Goal: Information Seeking & Learning: Check status

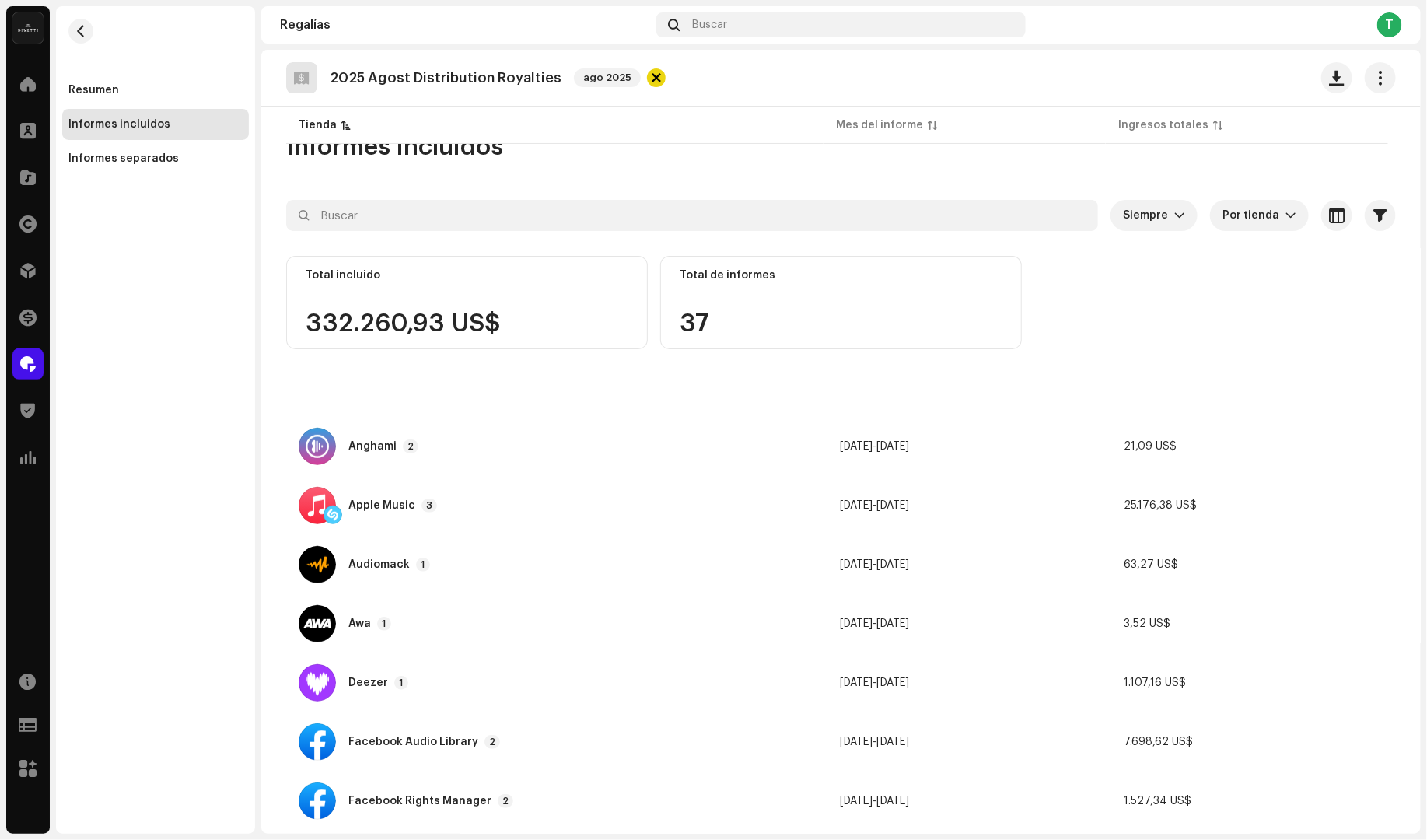
scroll to position [732, 0]
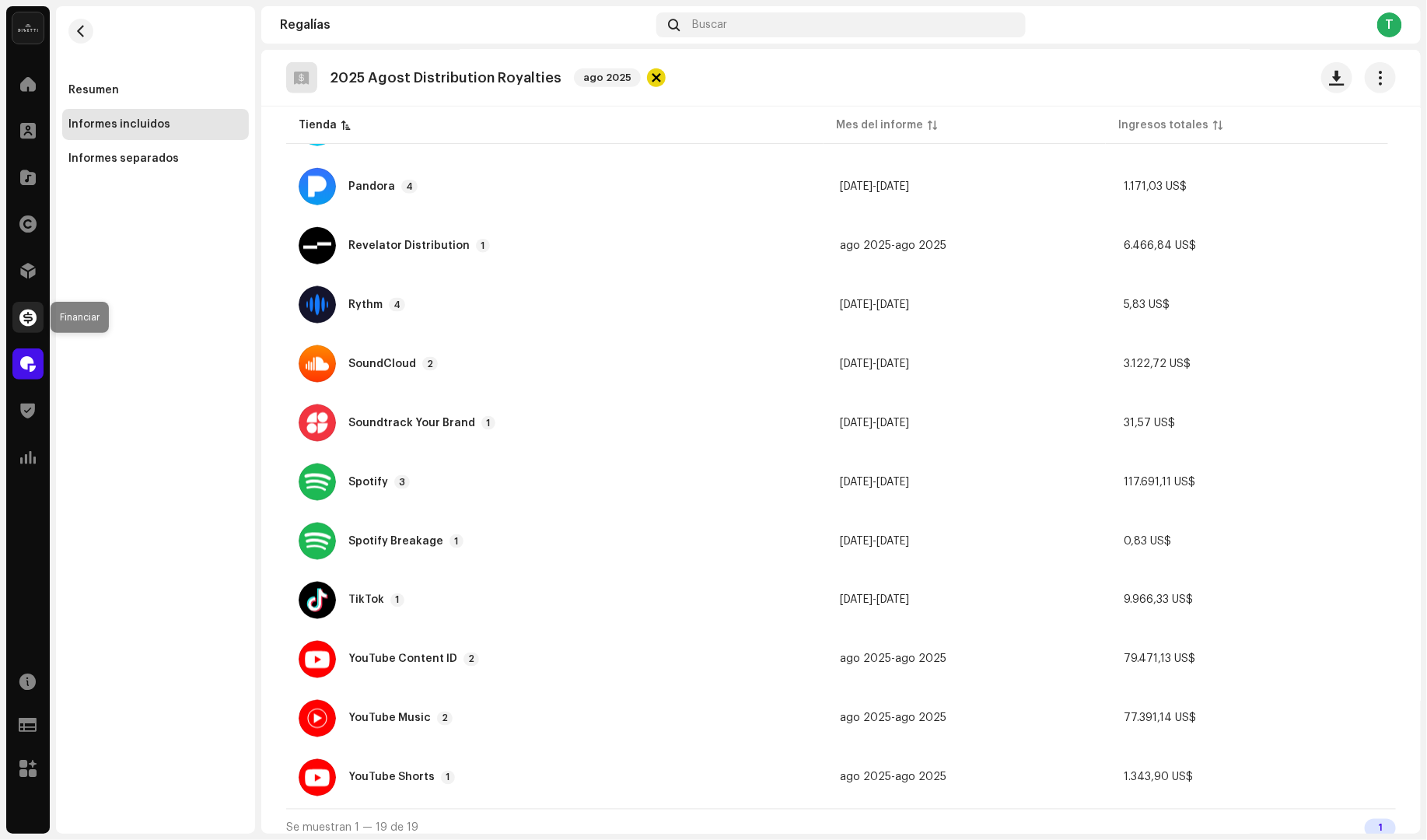
click at [31, 322] on span at bounding box center [28, 317] width 17 height 12
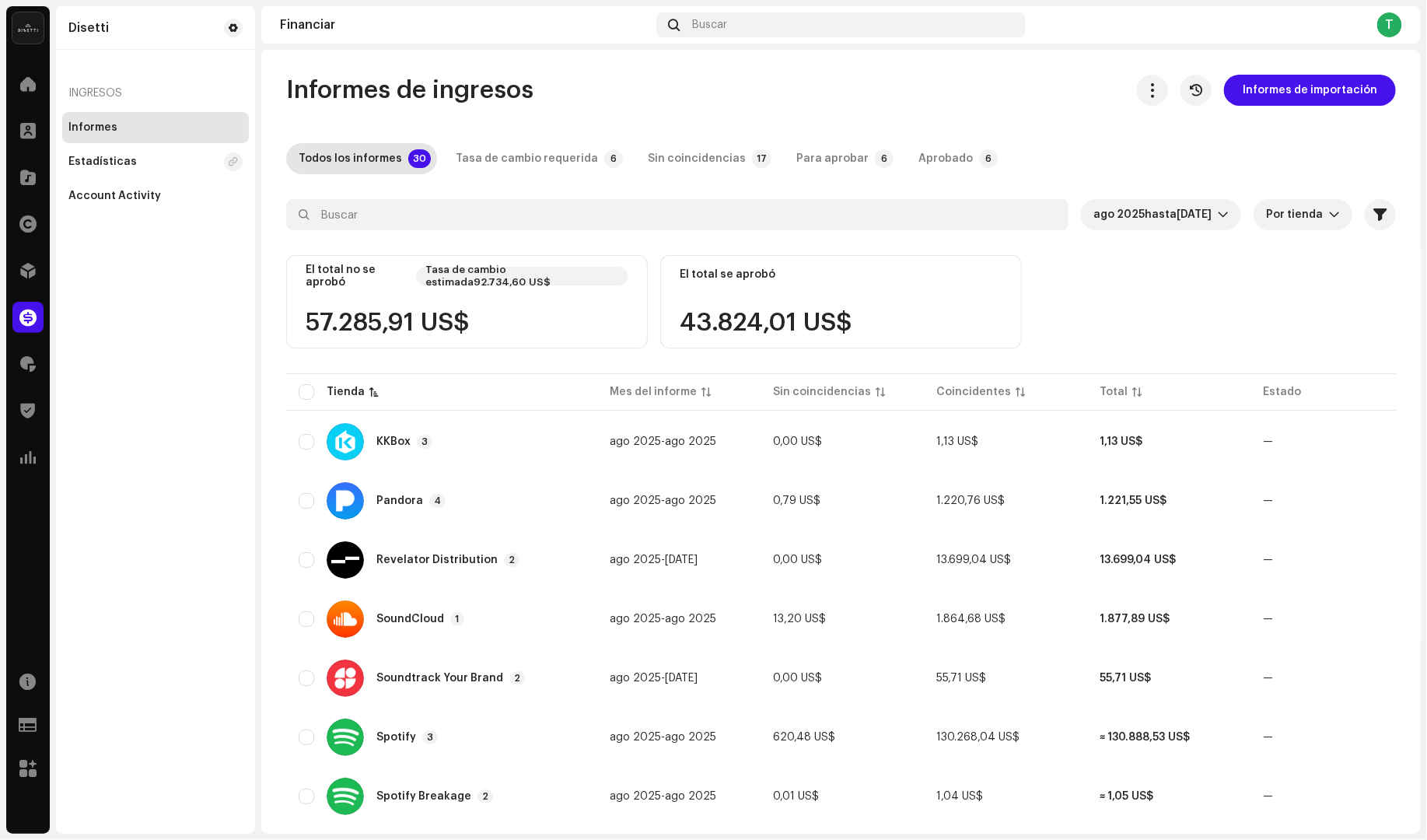
click at [34, 380] on div "Regalías" at bounding box center [29, 365] width 44 height 44
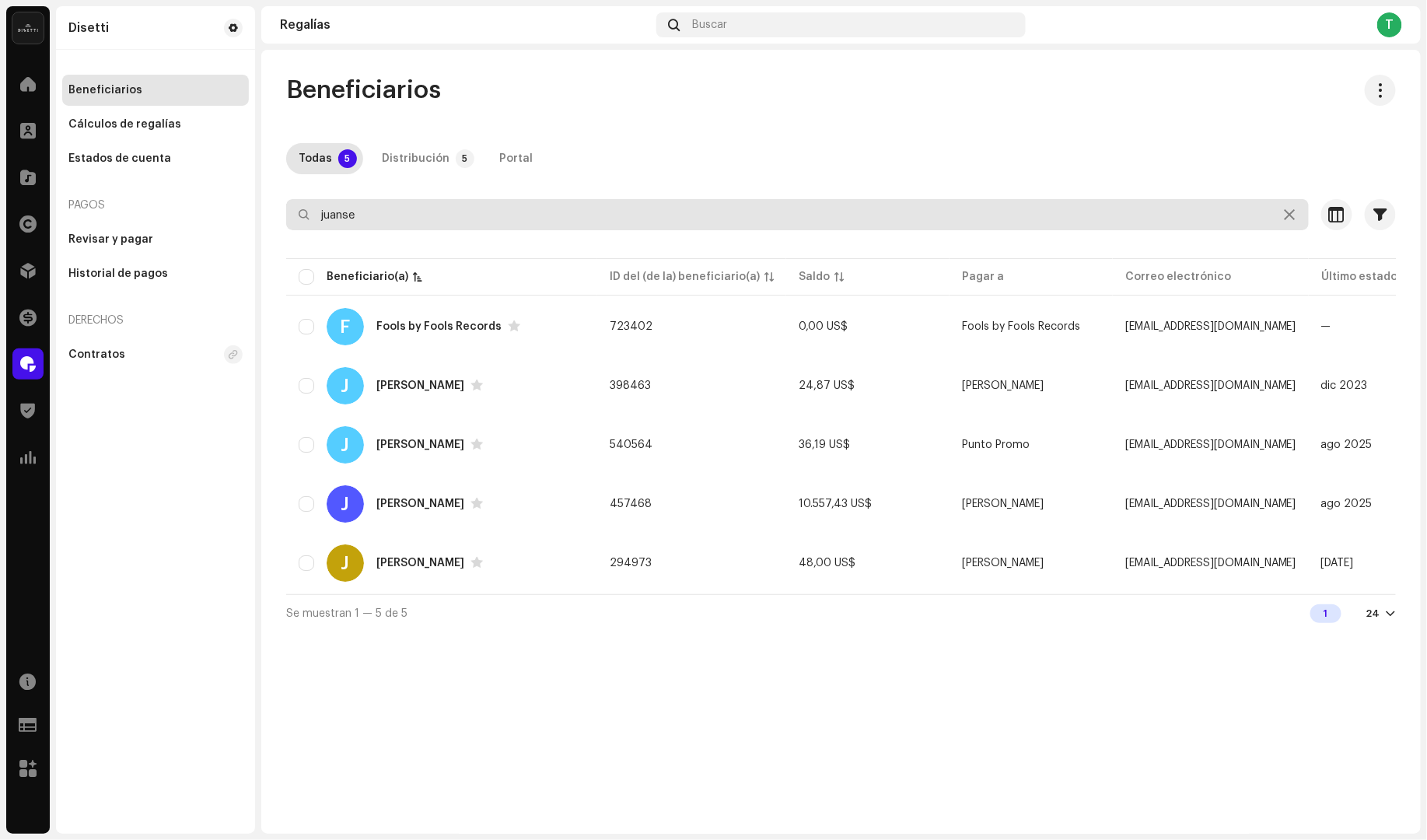
click at [446, 210] on input "juanse" at bounding box center [797, 214] width 1023 height 32
click at [445, 210] on input "juanse" at bounding box center [797, 214] width 1023 height 32
paste input "betancourthdexta@gmail.com"
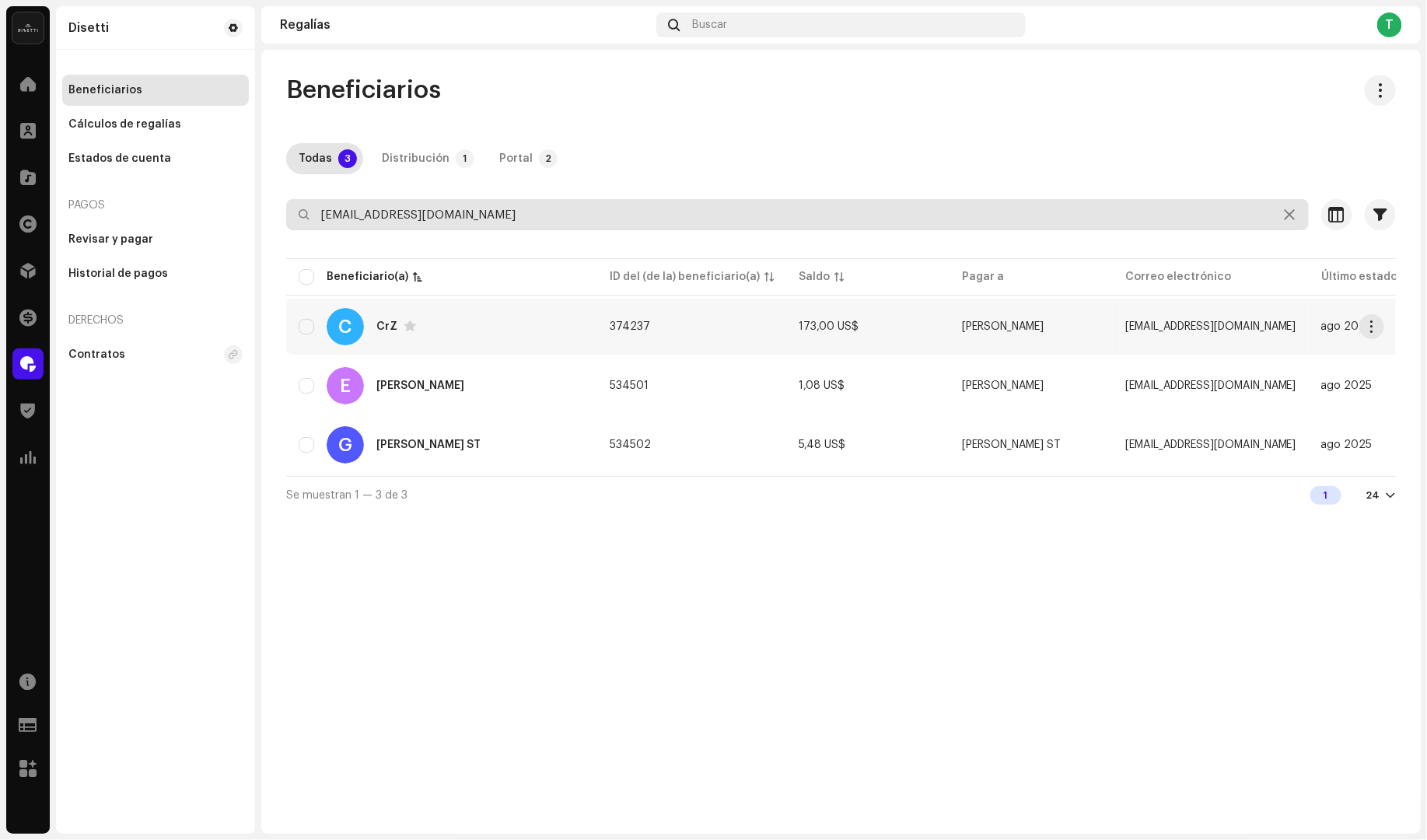
type input "betancourthdexta@gmail.com"
click at [366, 331] on div "C CrZ" at bounding box center [441, 326] width 286 height 37
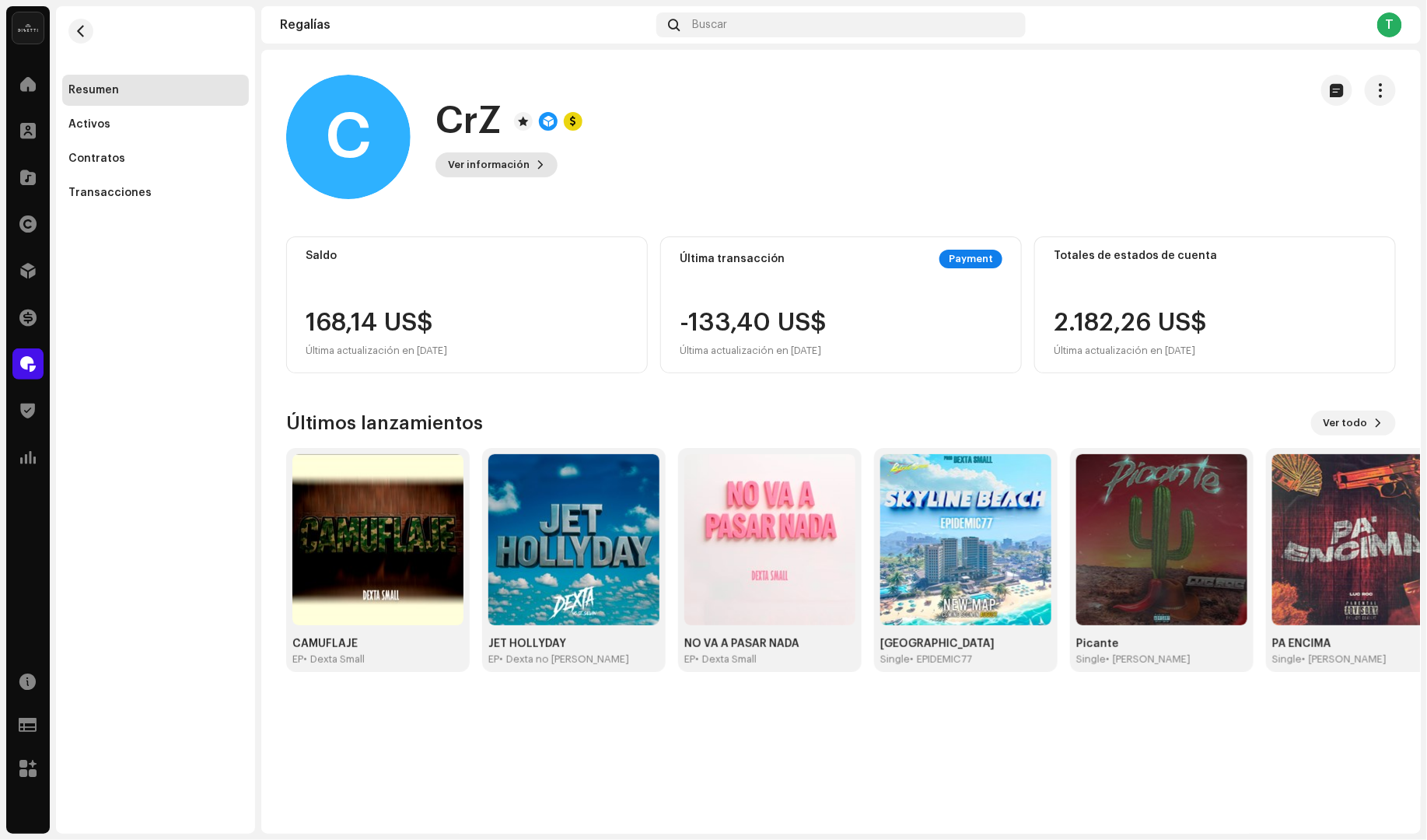
click at [523, 172] on span "Ver información" at bounding box center [488, 165] width 81 height 32
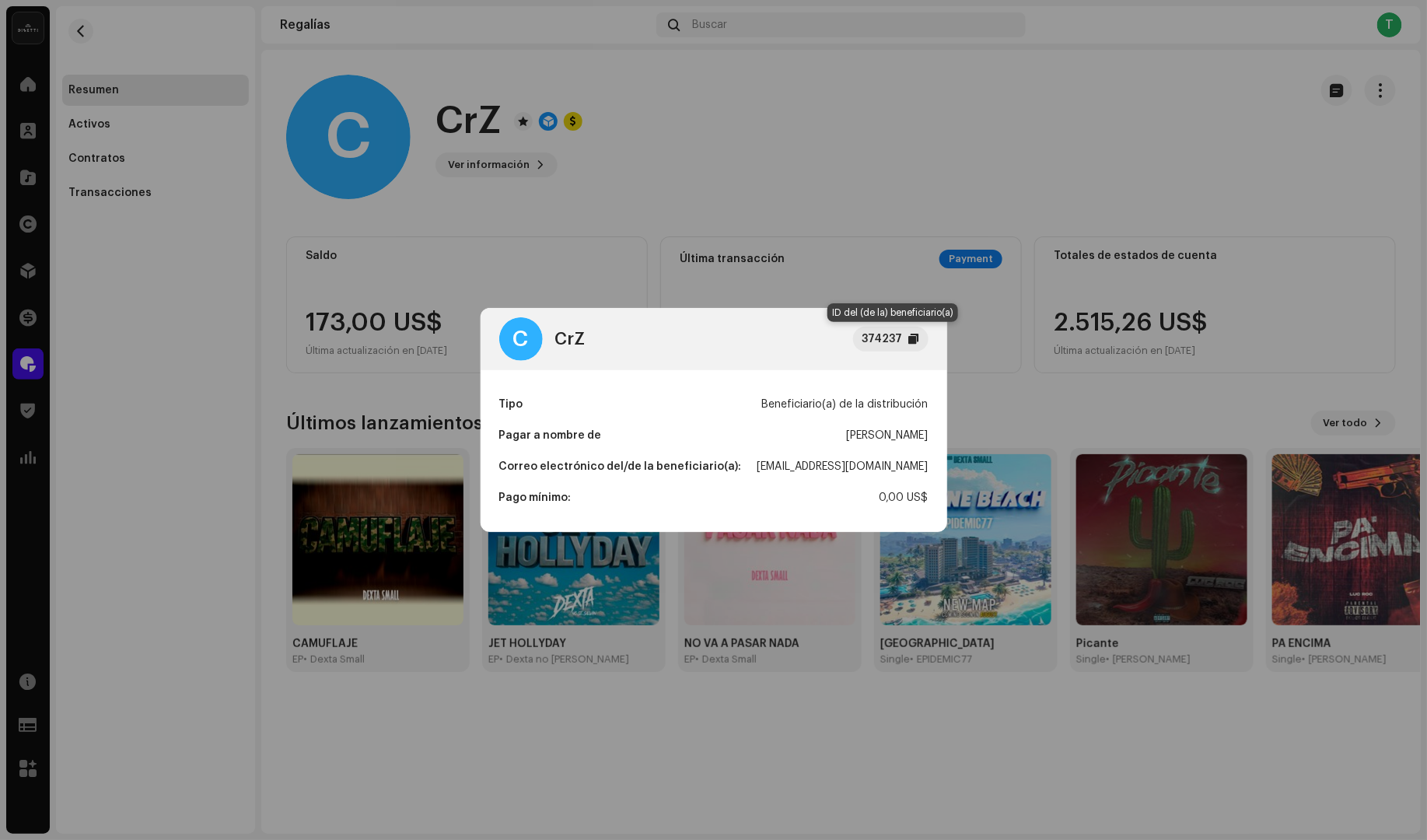
click at [920, 337] on div "374237" at bounding box center [890, 339] width 76 height 25
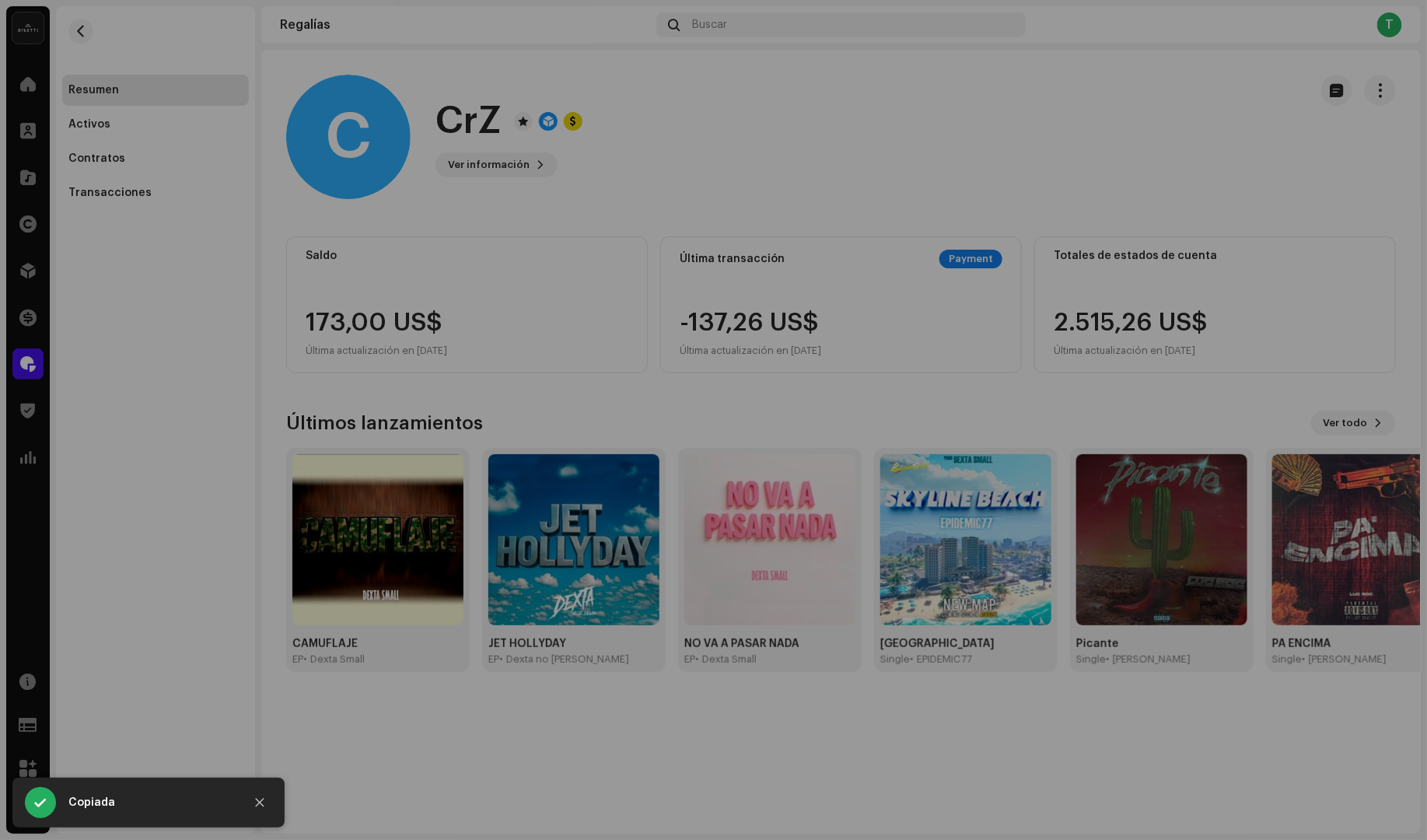
click at [886, 218] on div "C CrZ 374237 Tipo Beneficiario(a) de la distribución Pagar a nombre de Andres B…" at bounding box center [713, 420] width 1427 height 840
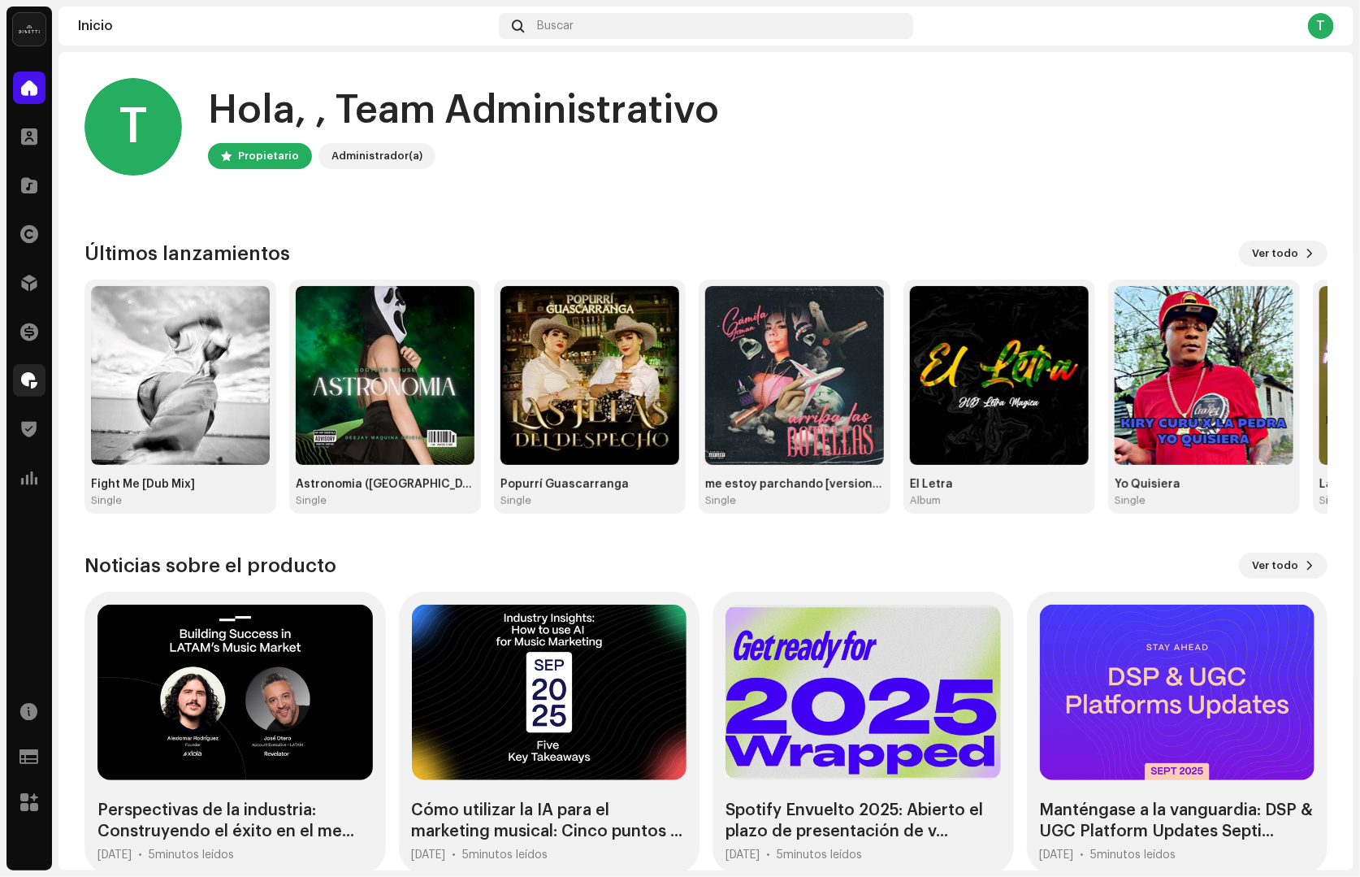
drag, startPoint x: 47, startPoint y: 379, endPoint x: 33, endPoint y: 379, distance: 14.6
click at [46, 379] on div "Regalías" at bounding box center [30, 381] width 46 height 46
click at [31, 379] on span at bounding box center [29, 380] width 16 height 13
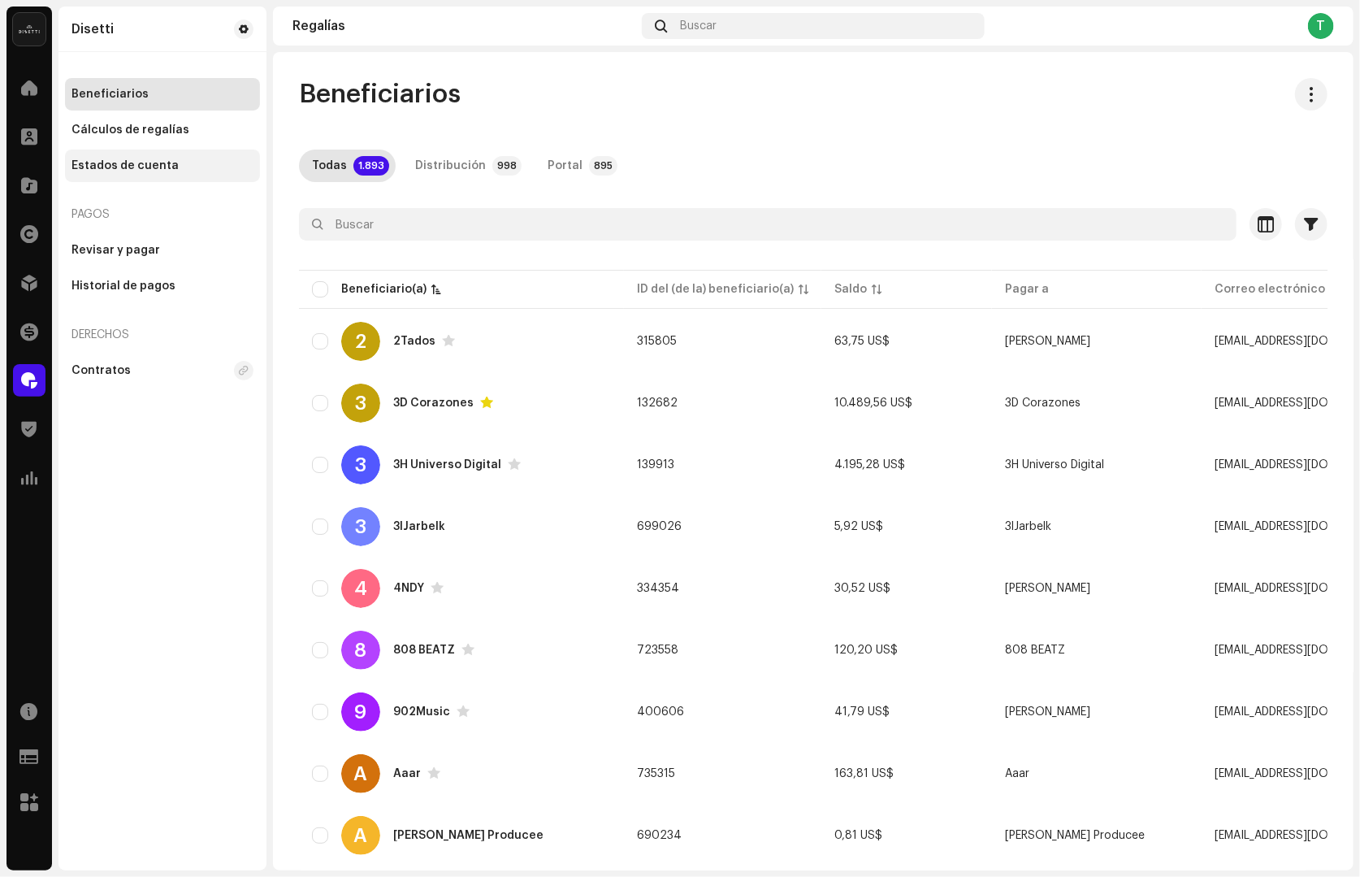
click at [137, 154] on div "Estados de cuenta" at bounding box center [162, 166] width 195 height 33
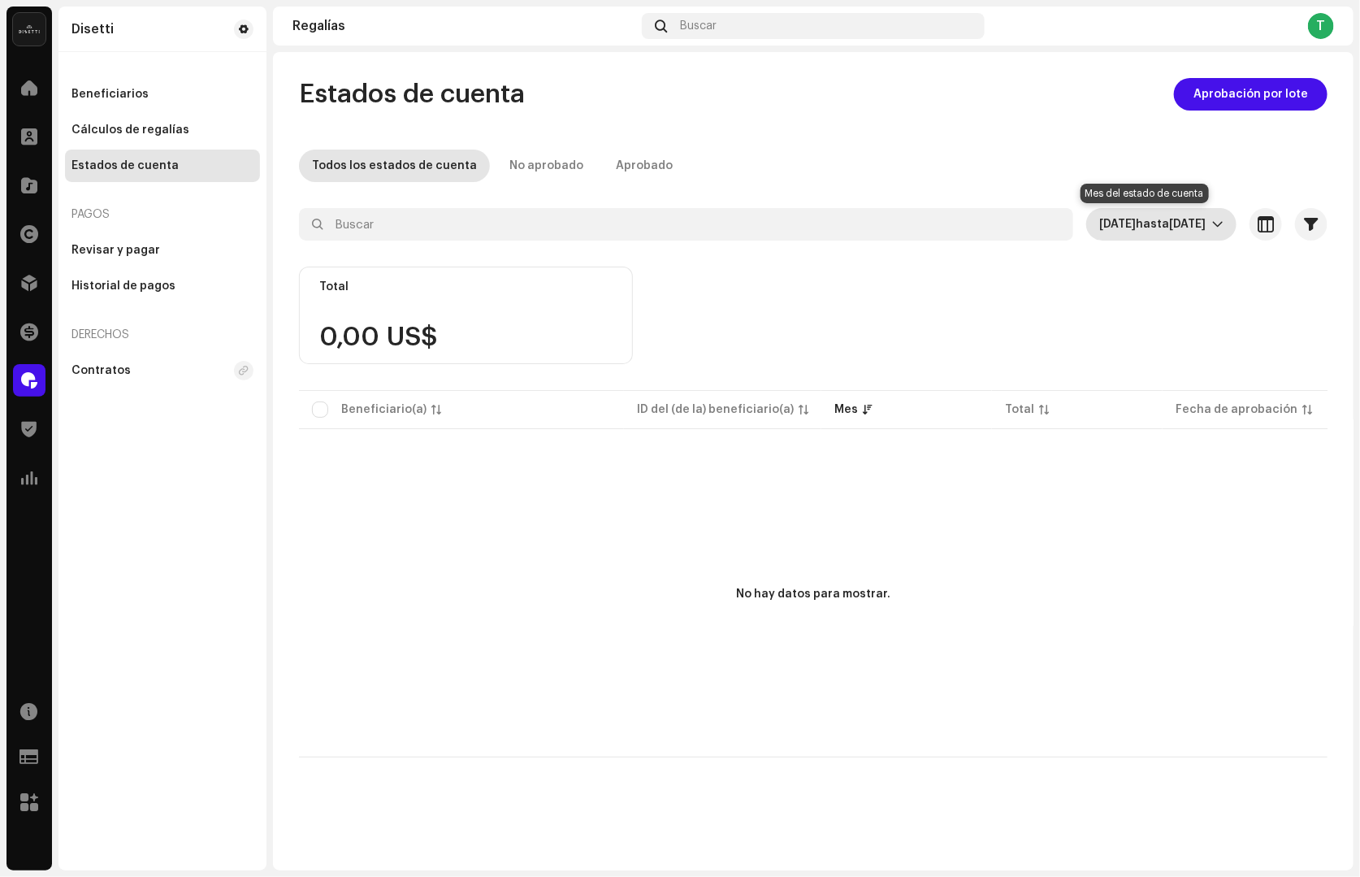
click at [1152, 225] on span "hasta" at bounding box center [1152, 224] width 33 height 11
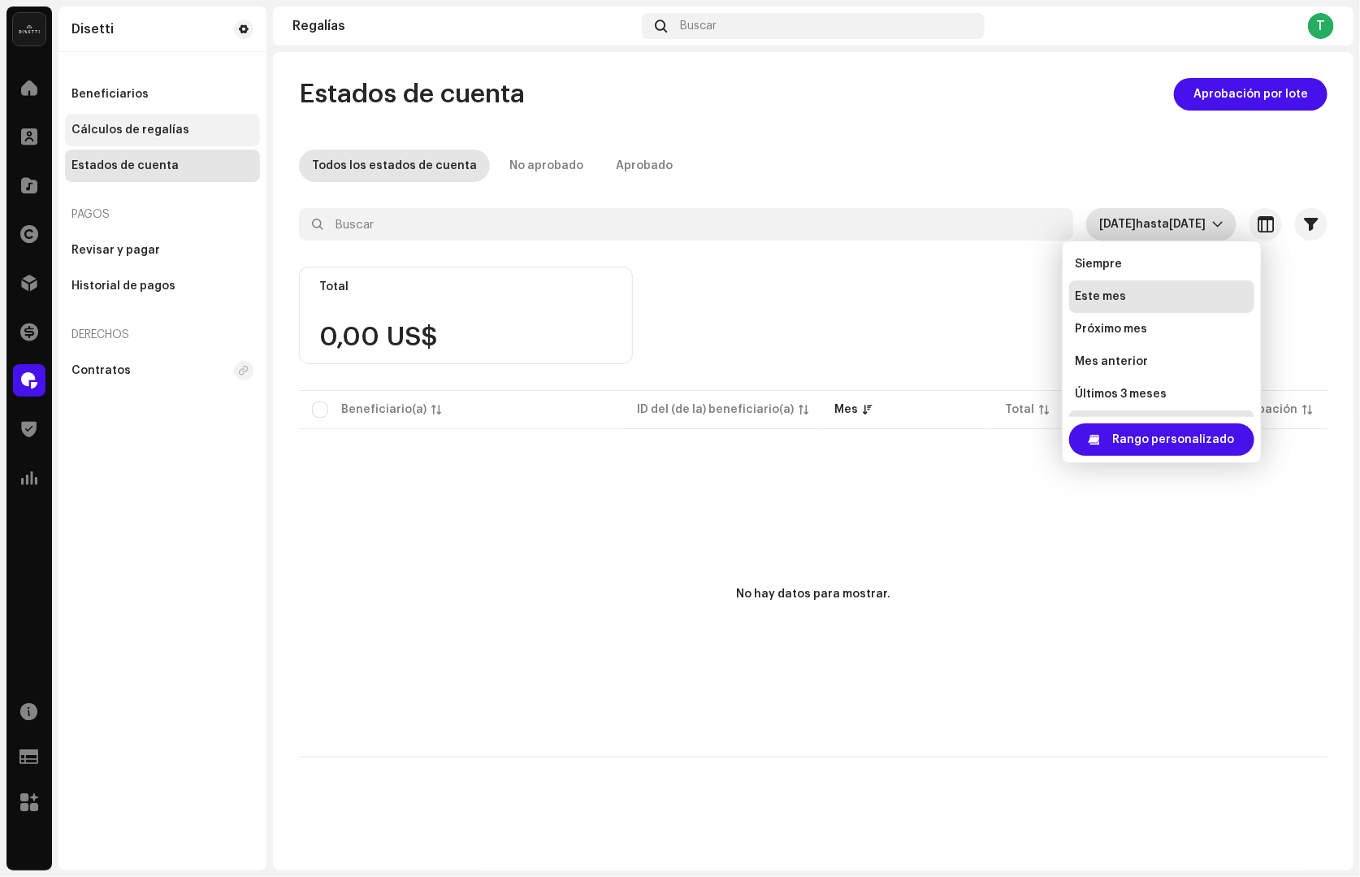
click at [92, 125] on div "Cálculos de regalías" at bounding box center [131, 130] width 118 height 13
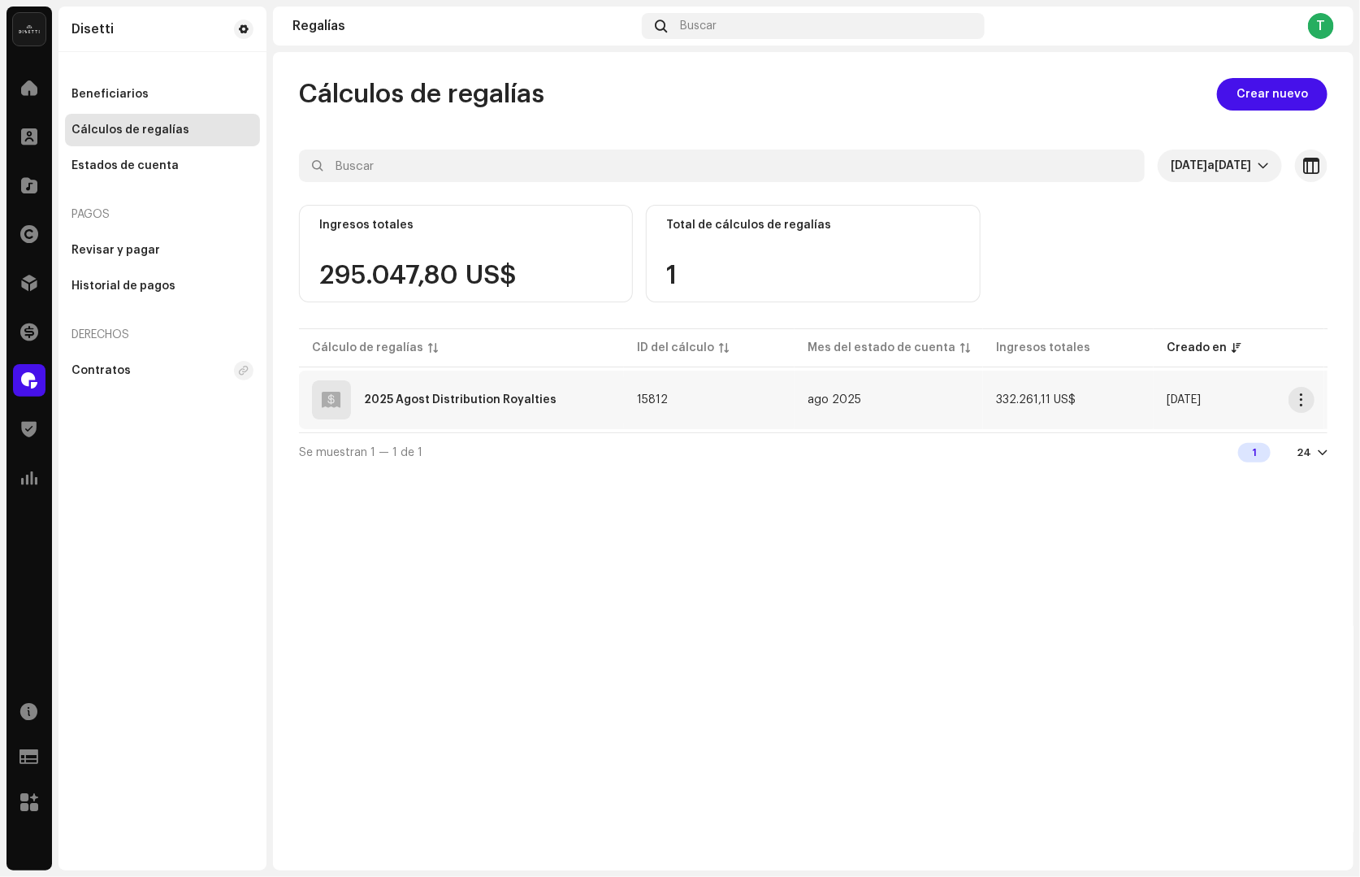
click at [392, 400] on div "2025 Agost Distribution Royalties" at bounding box center [460, 399] width 193 height 11
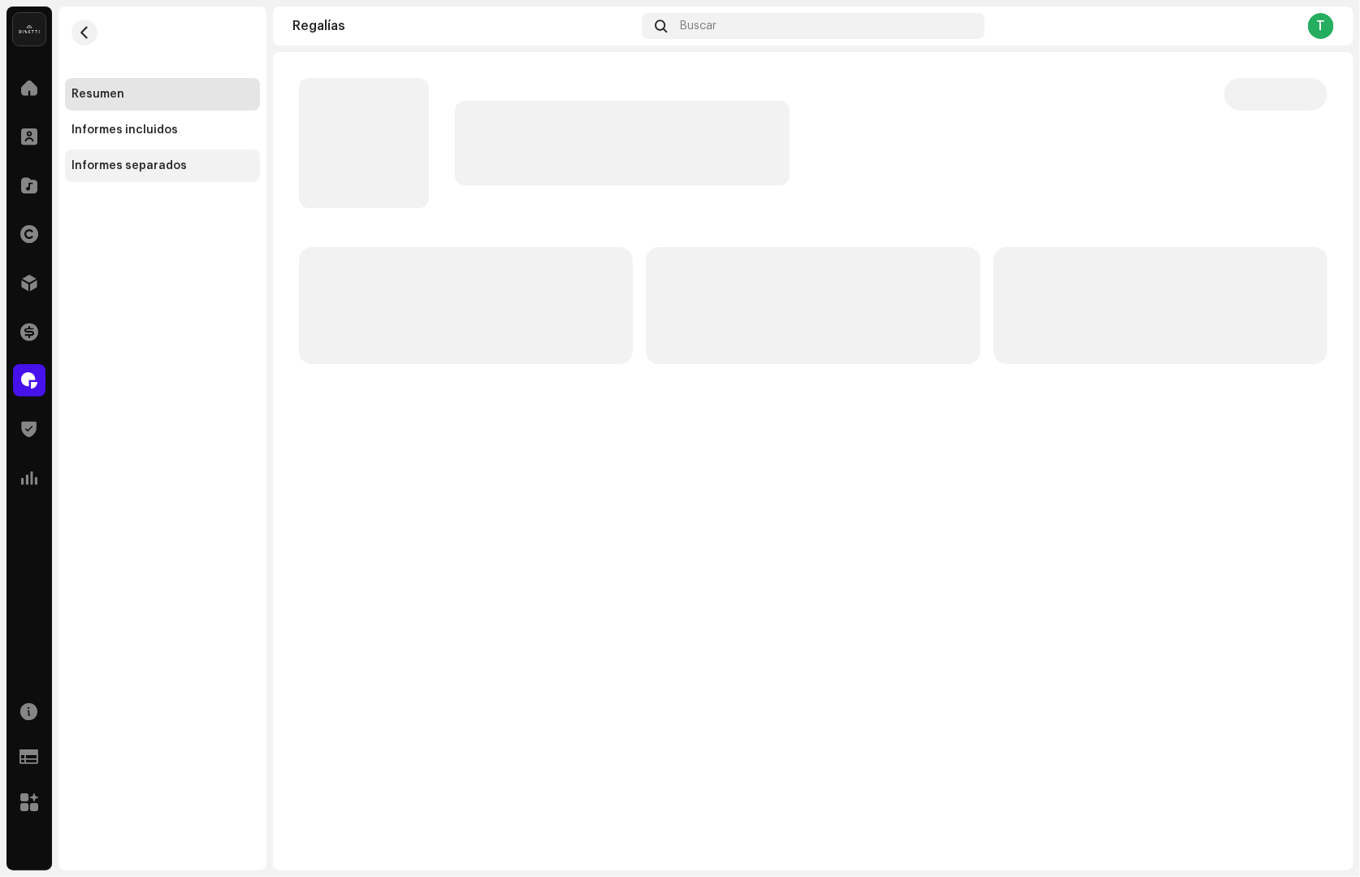
click at [146, 162] on div "Informes separados" at bounding box center [129, 165] width 115 height 13
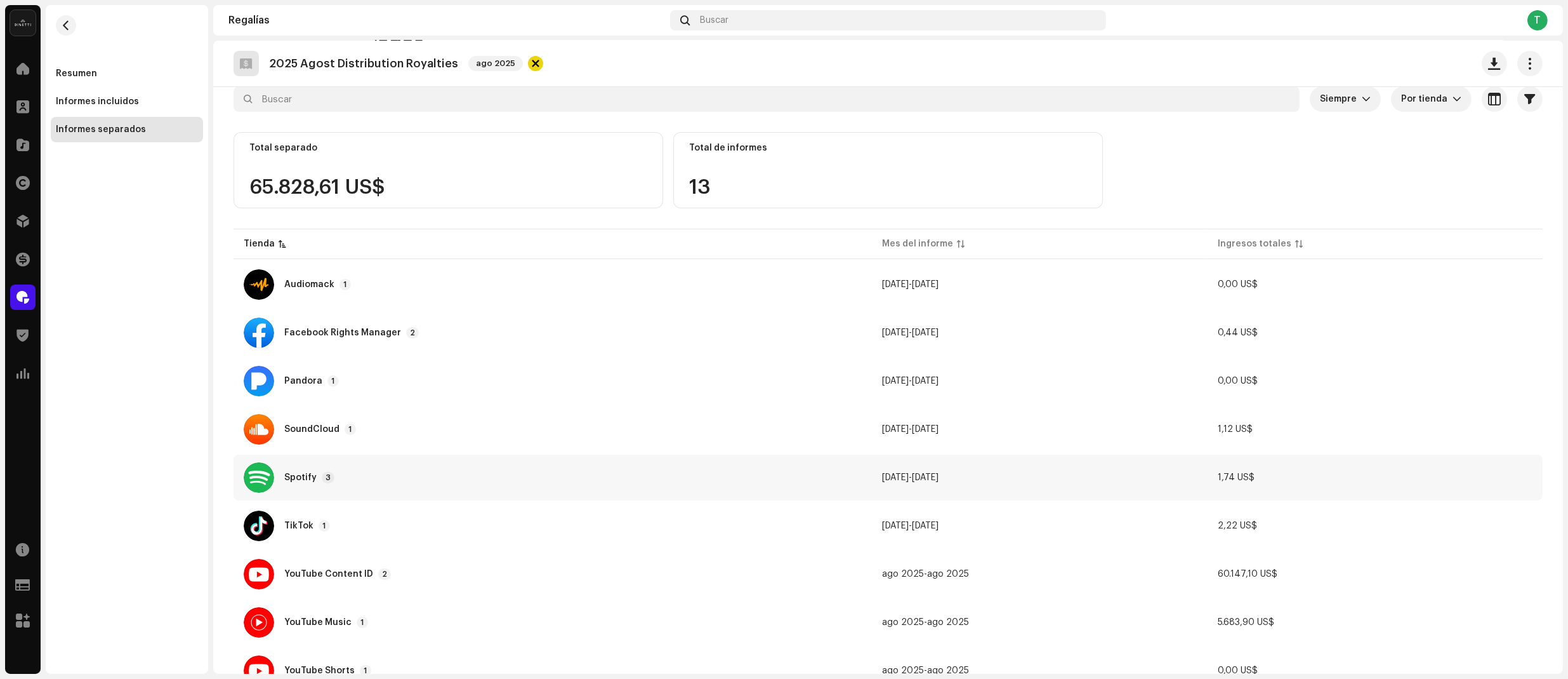
scroll to position [127, 0]
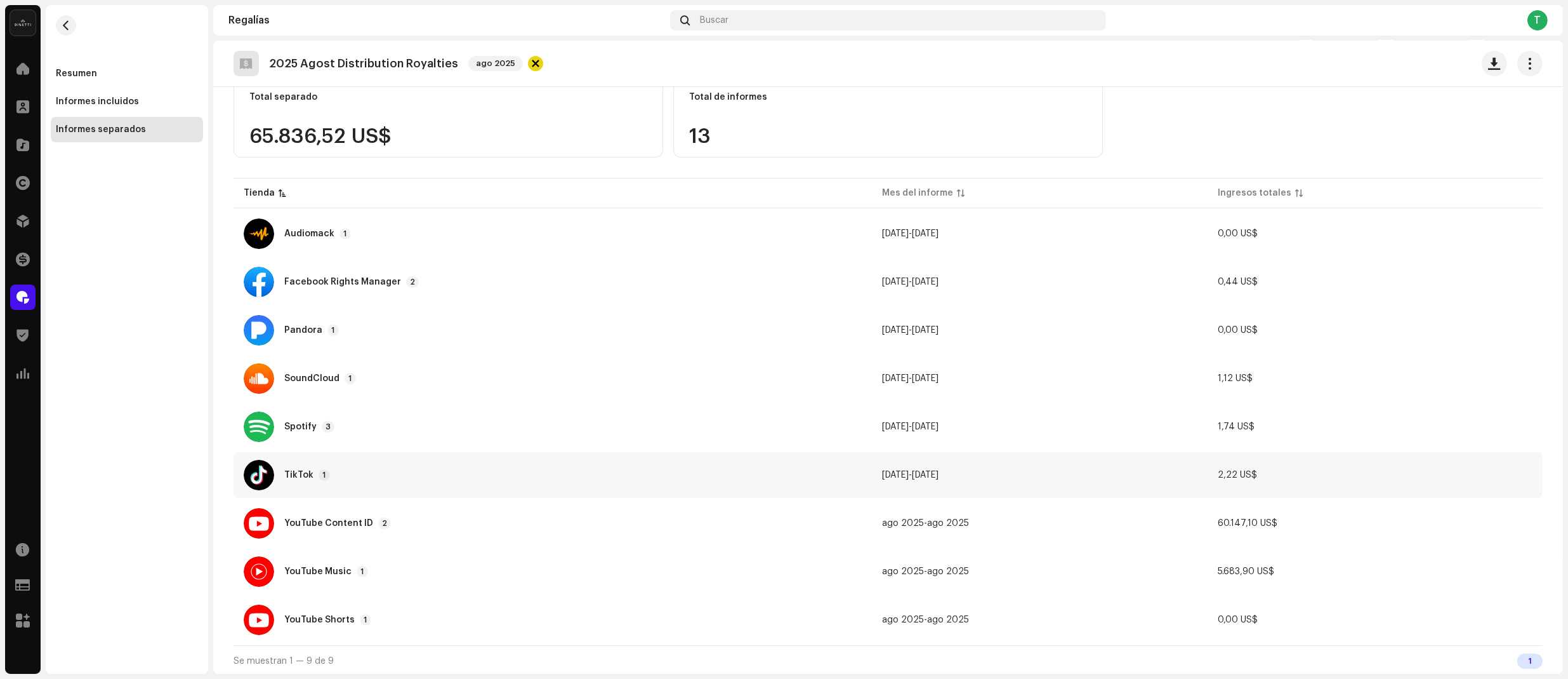
click at [290, 475] on div "TikTok" at bounding box center [298, 474] width 29 height 9
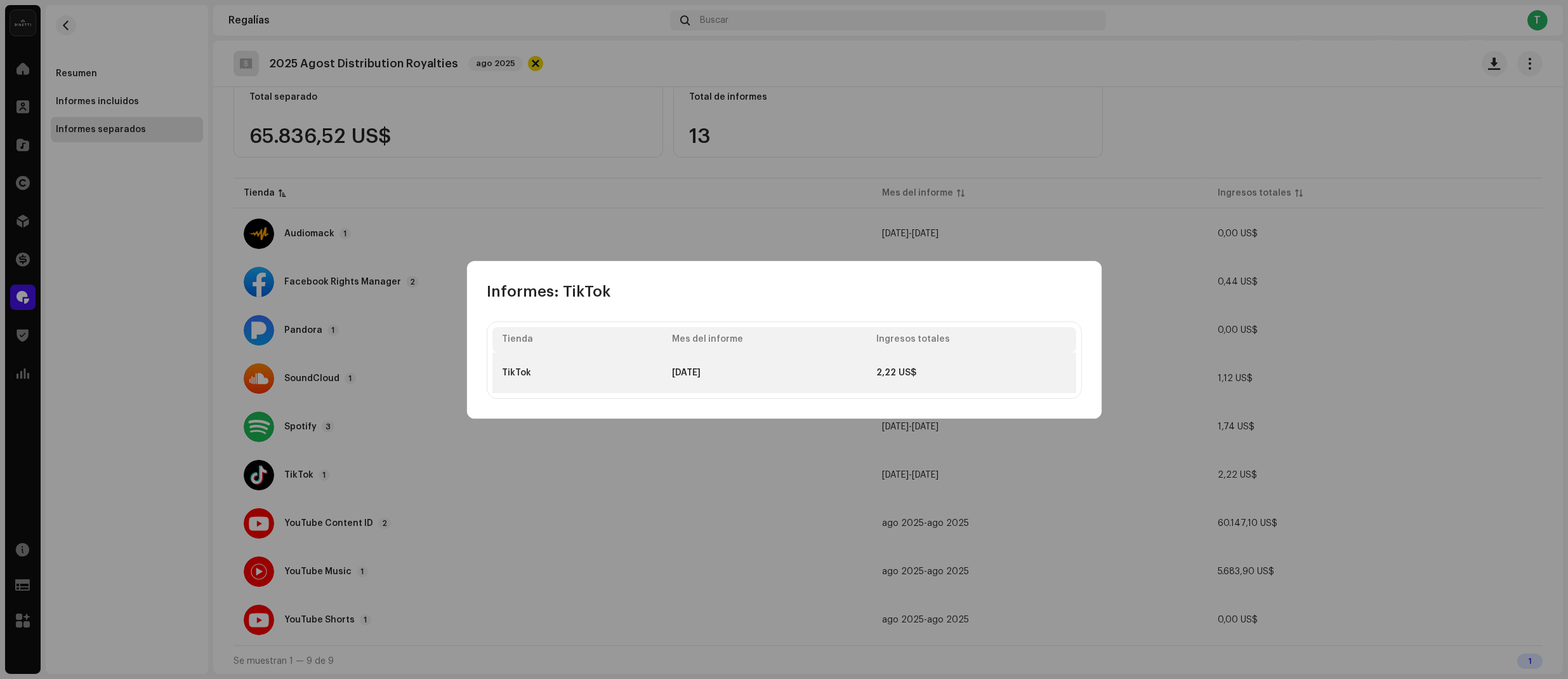
click at [516, 377] on td "TikTok" at bounding box center [578, 373] width 170 height 41
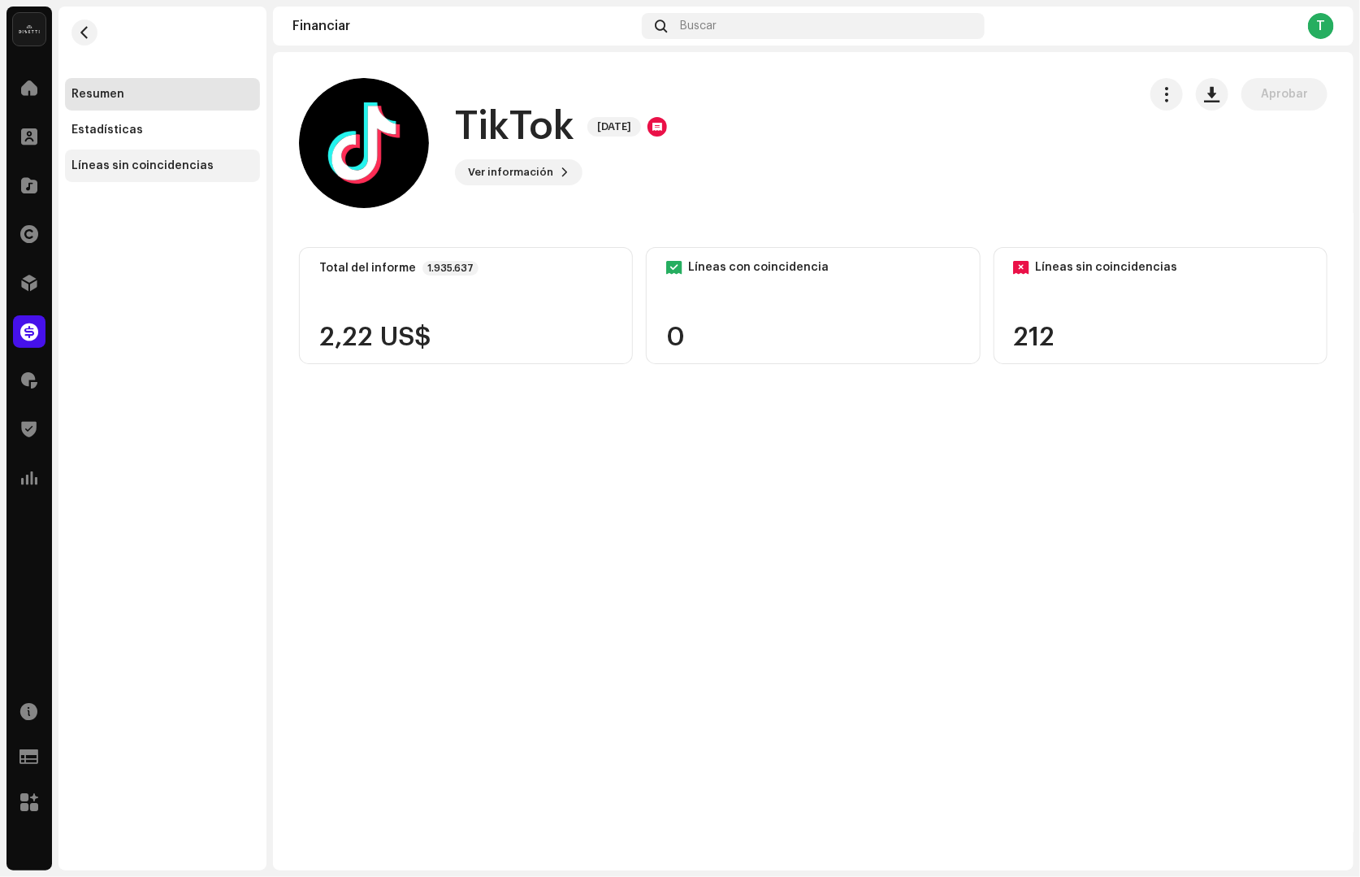
click at [176, 171] on div "Líneas sin coincidencias" at bounding box center [143, 165] width 142 height 13
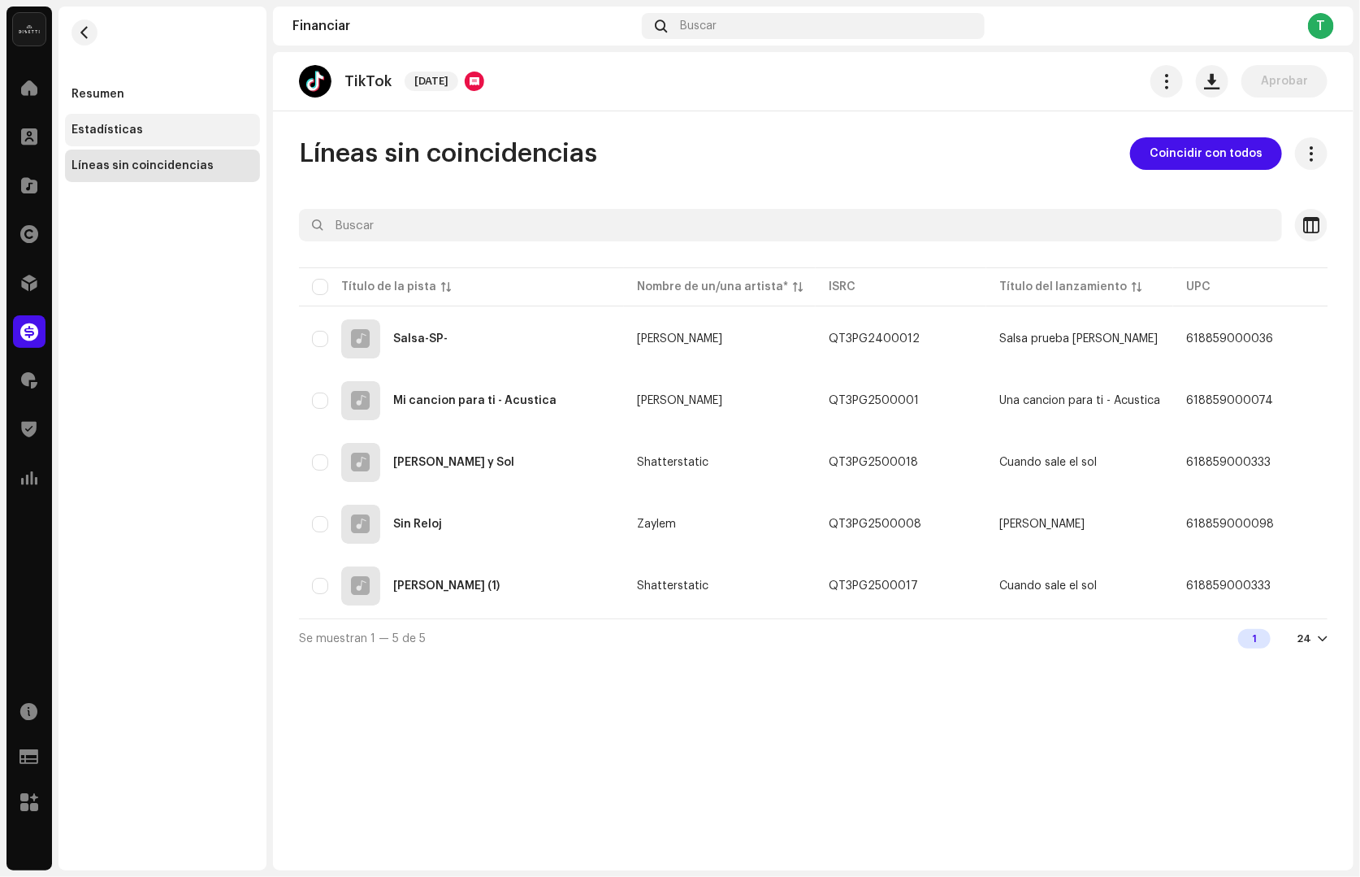
click at [176, 122] on div "Estadísticas" at bounding box center [162, 130] width 195 height 33
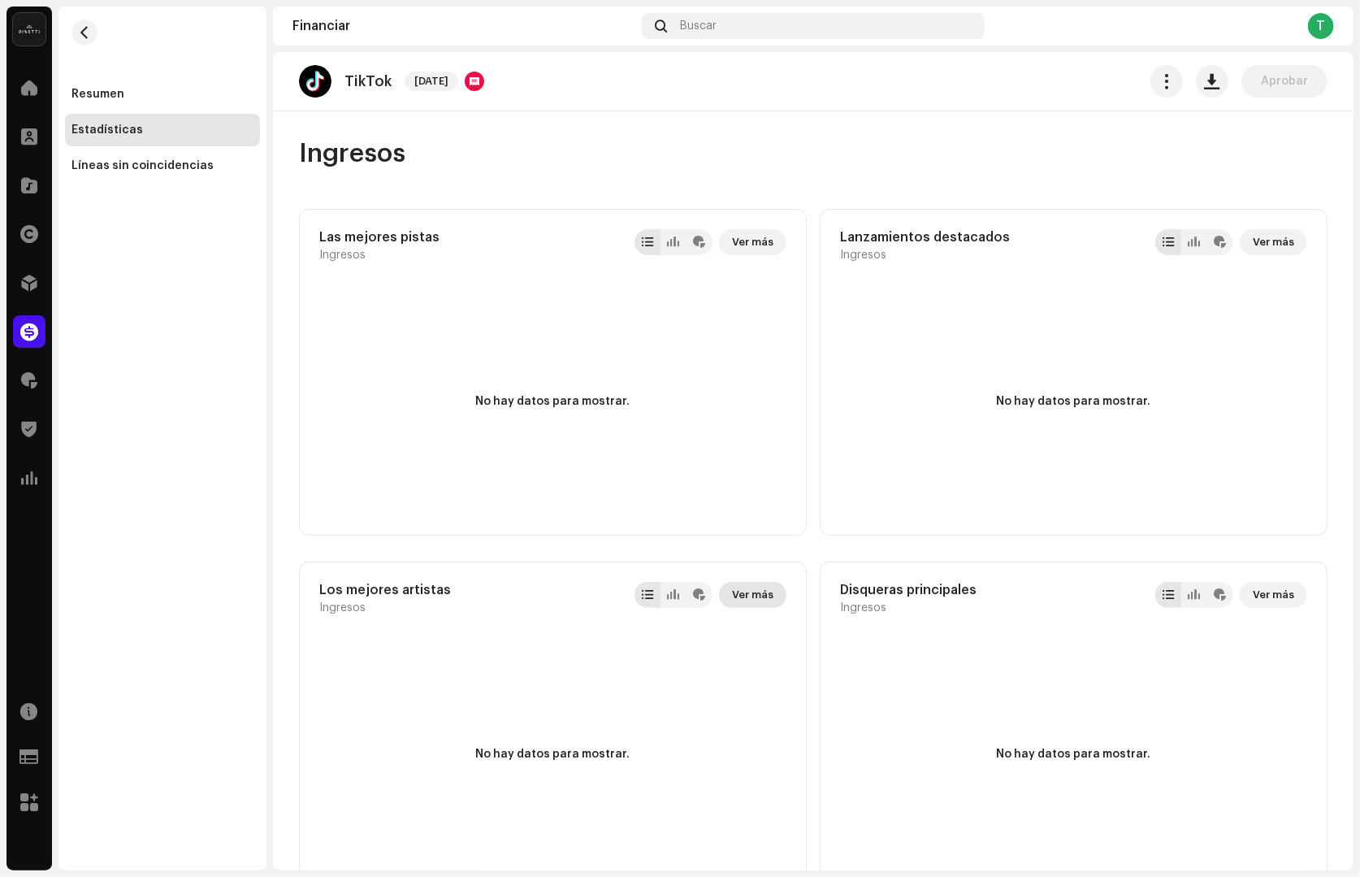
click at [754, 590] on span "Ver más" at bounding box center [752, 595] width 41 height 33
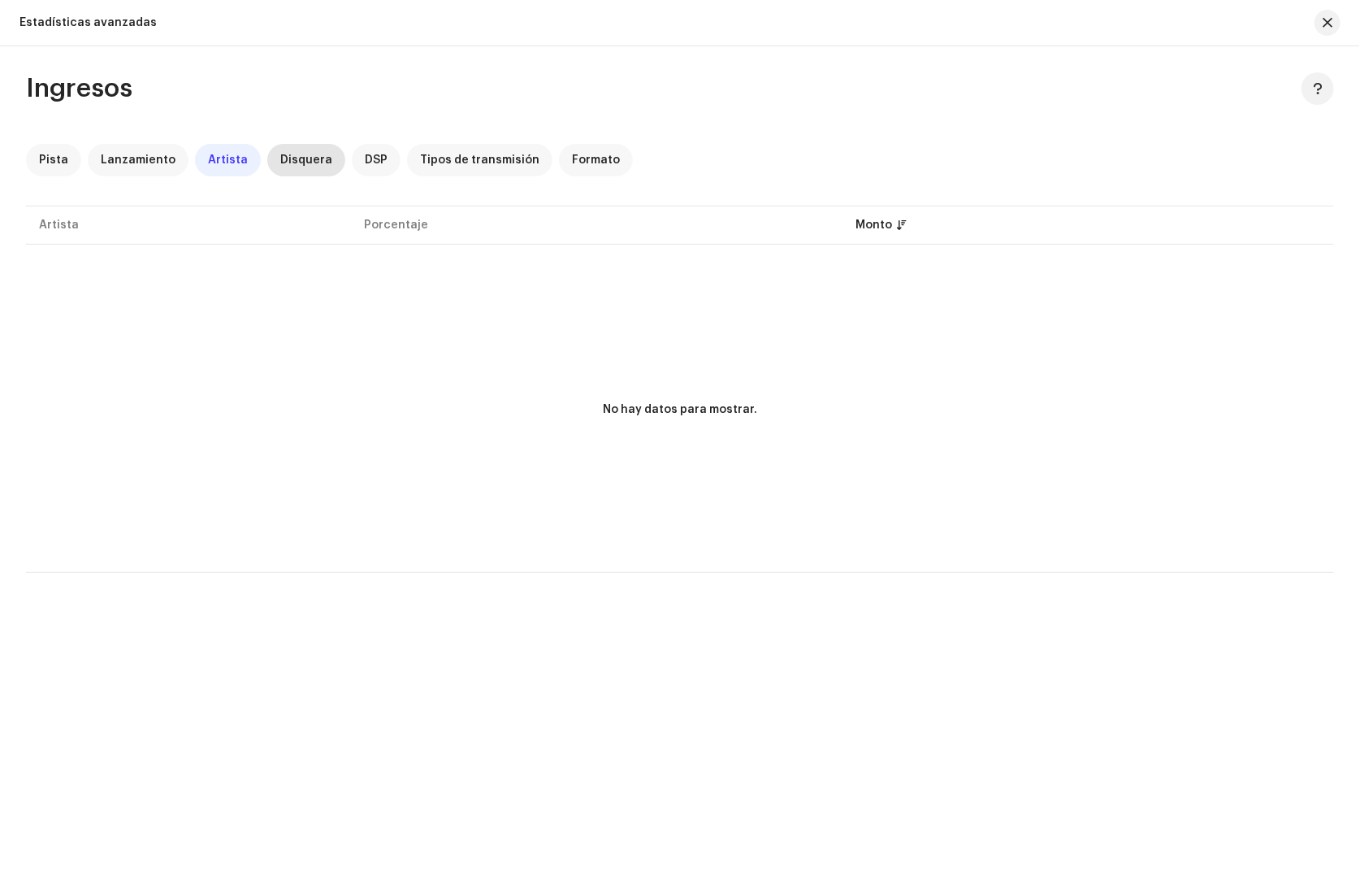
click at [285, 149] on div "Disquera" at bounding box center [306, 160] width 78 height 33
click at [1333, 23] on button "button" at bounding box center [1328, 23] width 26 height 26
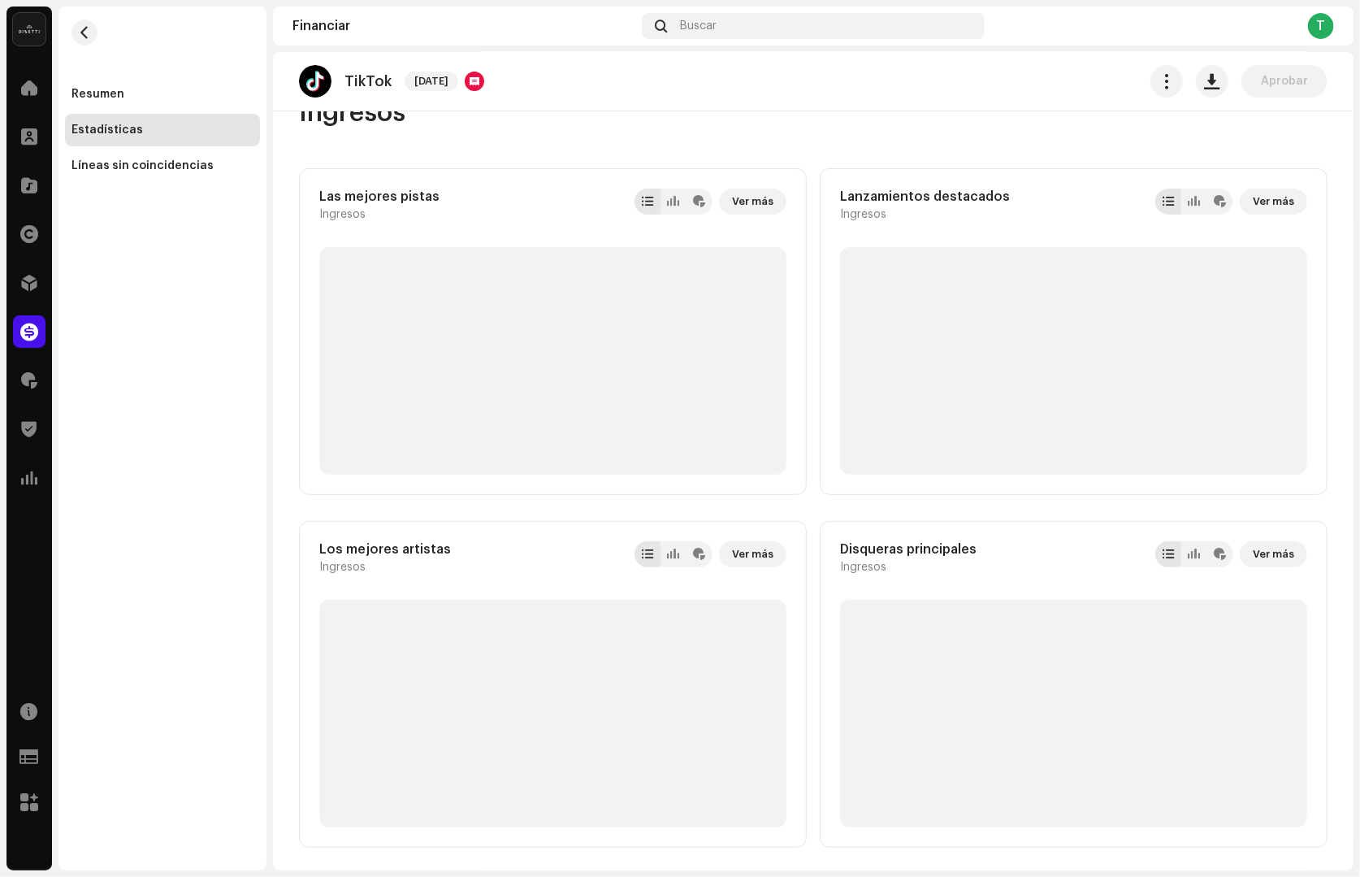
scroll to position [47, 0]
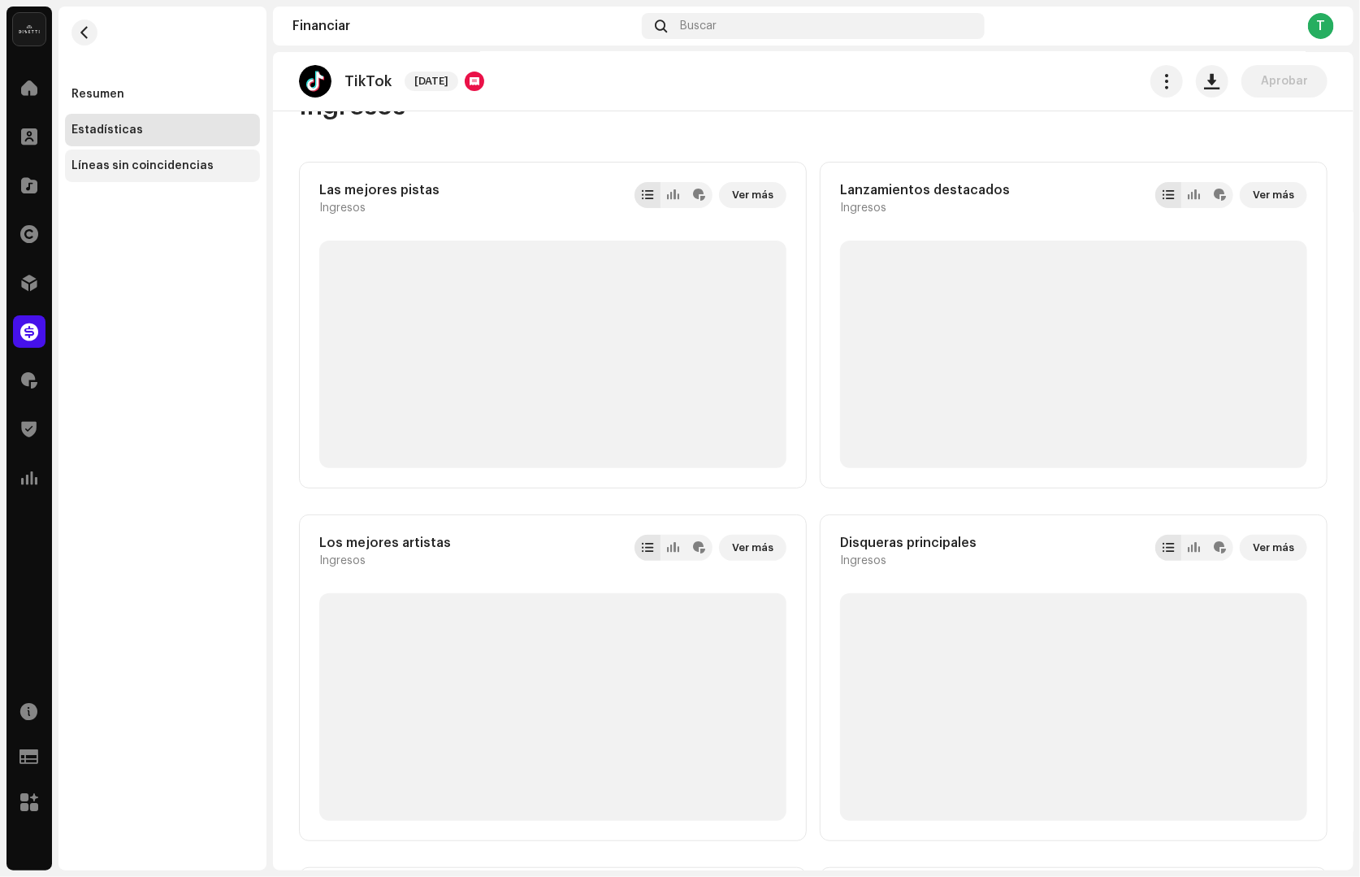
click at [83, 155] on div "Líneas sin coincidencias" at bounding box center [162, 166] width 195 height 33
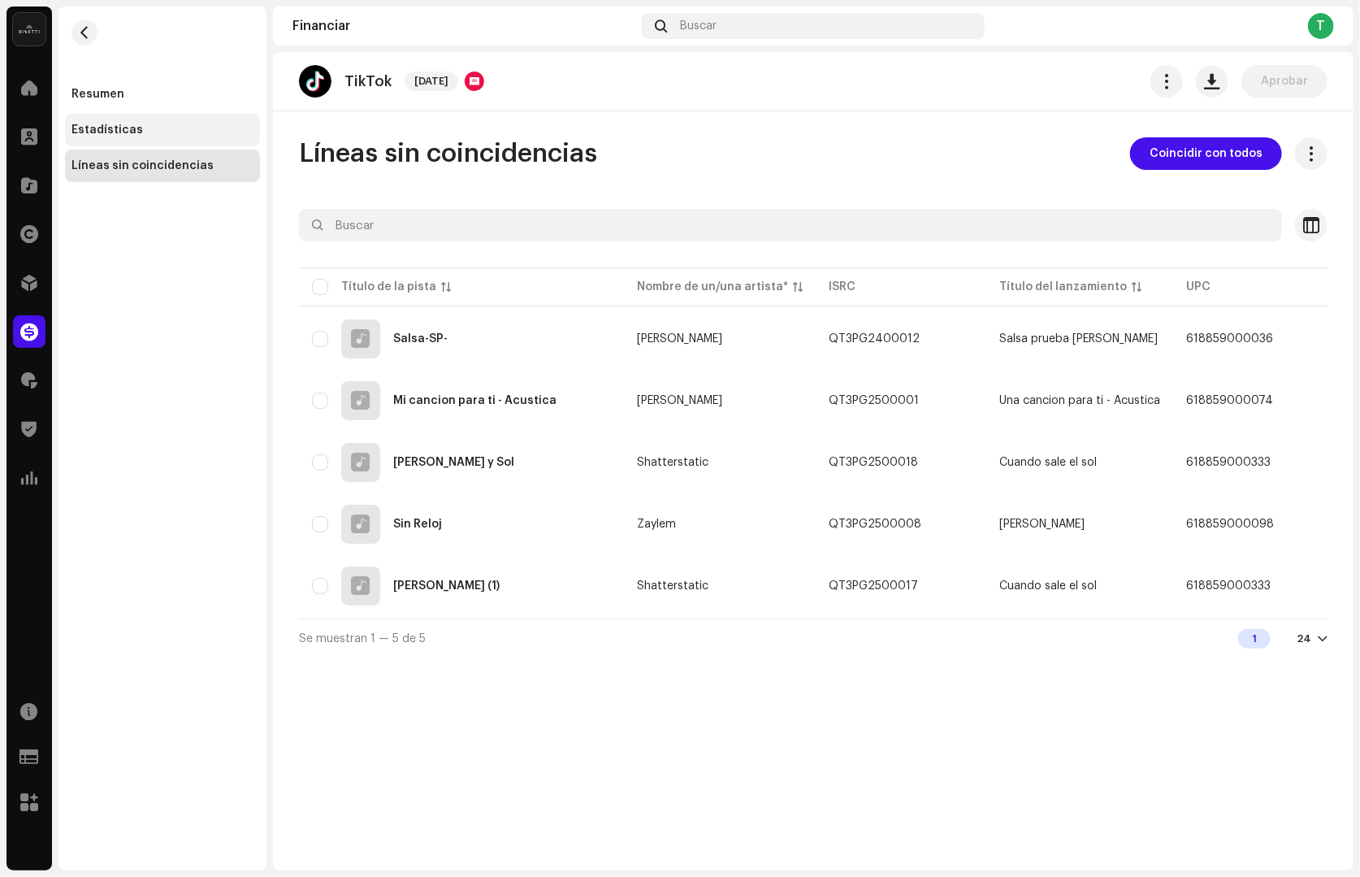
click at [132, 128] on div "Estadísticas" at bounding box center [108, 130] width 72 height 13
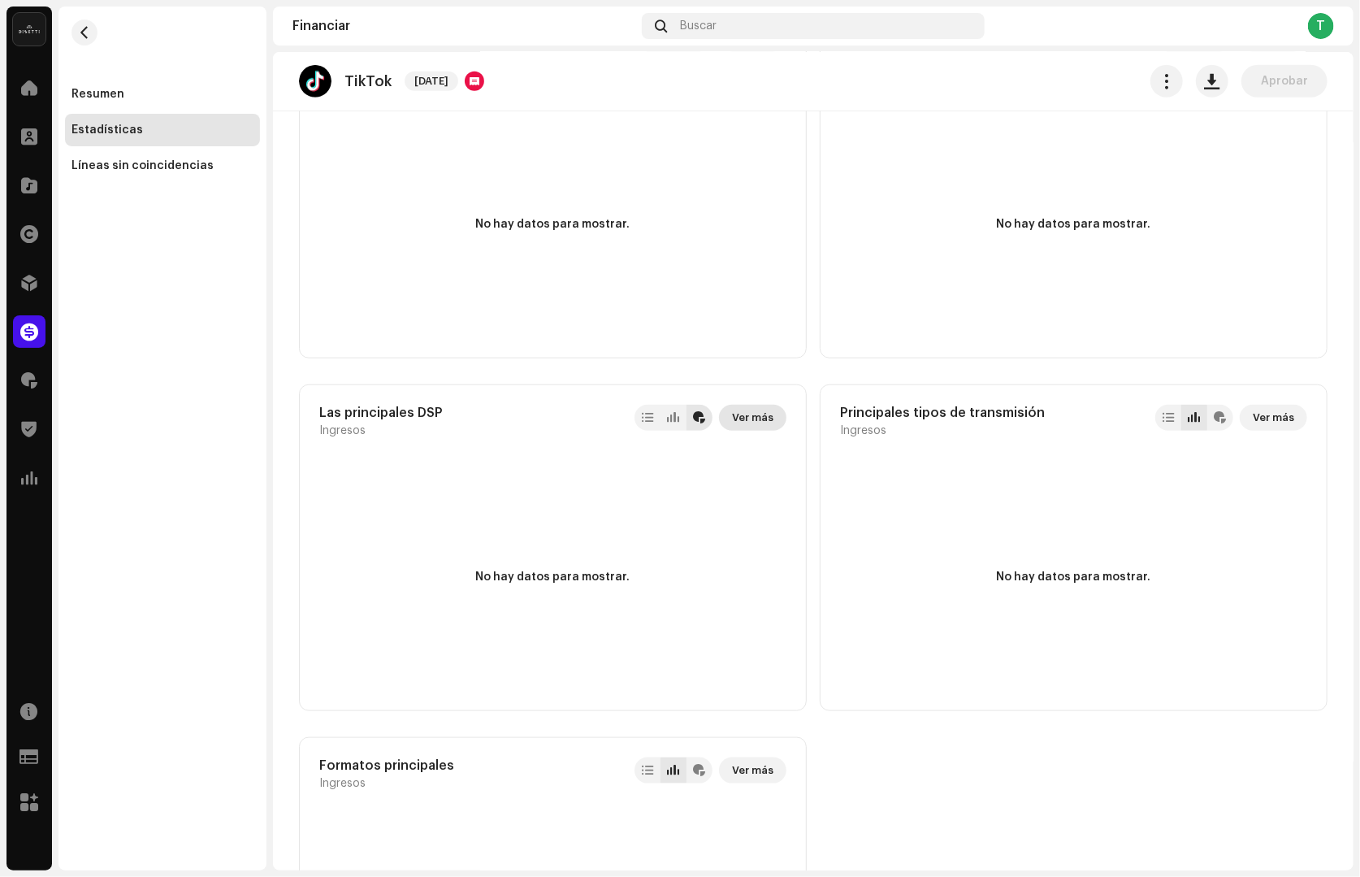
scroll to position [745, 0]
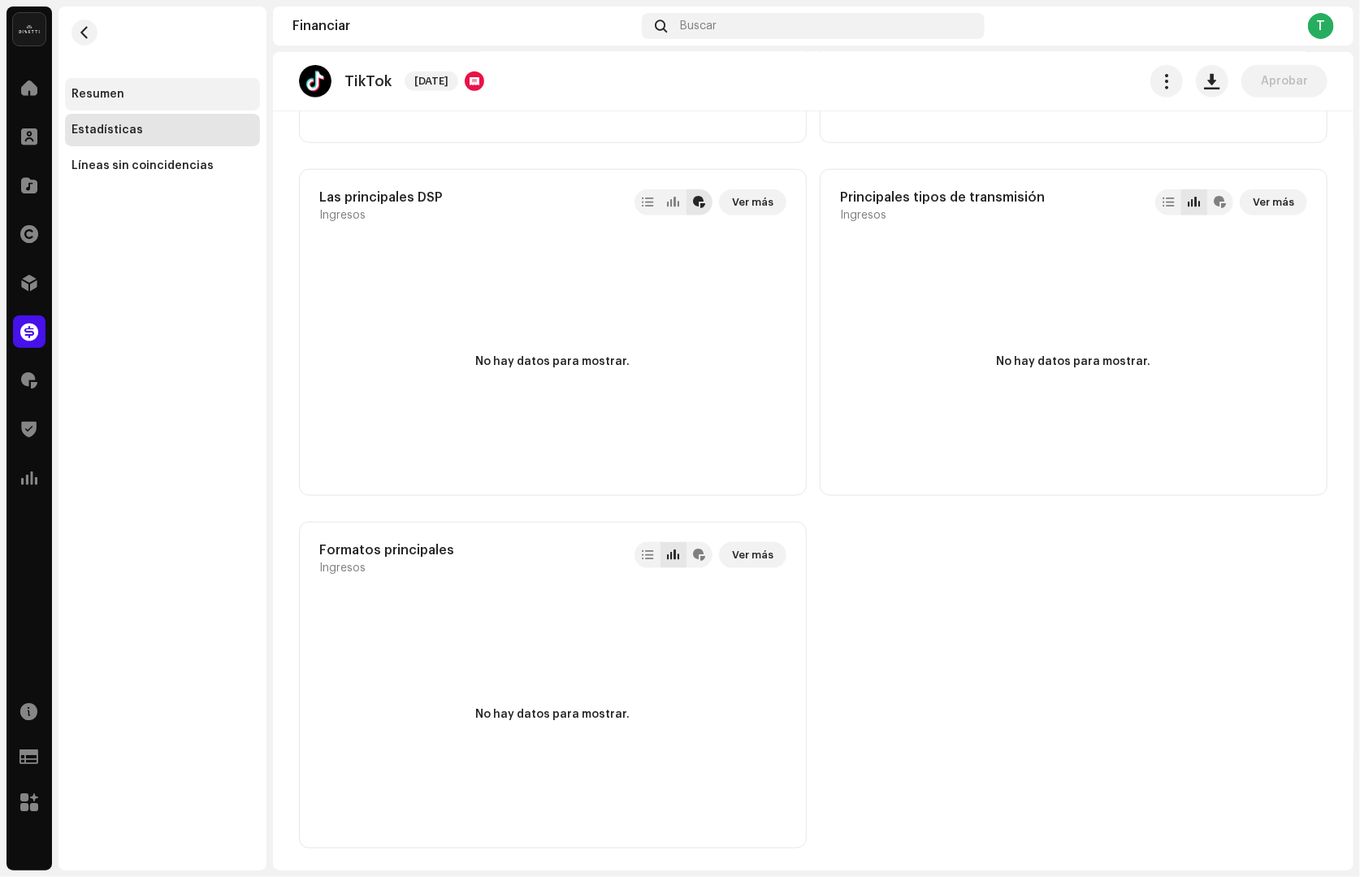
drag, startPoint x: 156, startPoint y: 112, endPoint x: 156, endPoint y: 103, distance: 8.9
click at [156, 111] on div "Resumen Estadísticas Líneas sin coincidencias" at bounding box center [162, 130] width 195 height 104
click at [155, 101] on div "Resumen" at bounding box center [162, 94] width 195 height 33
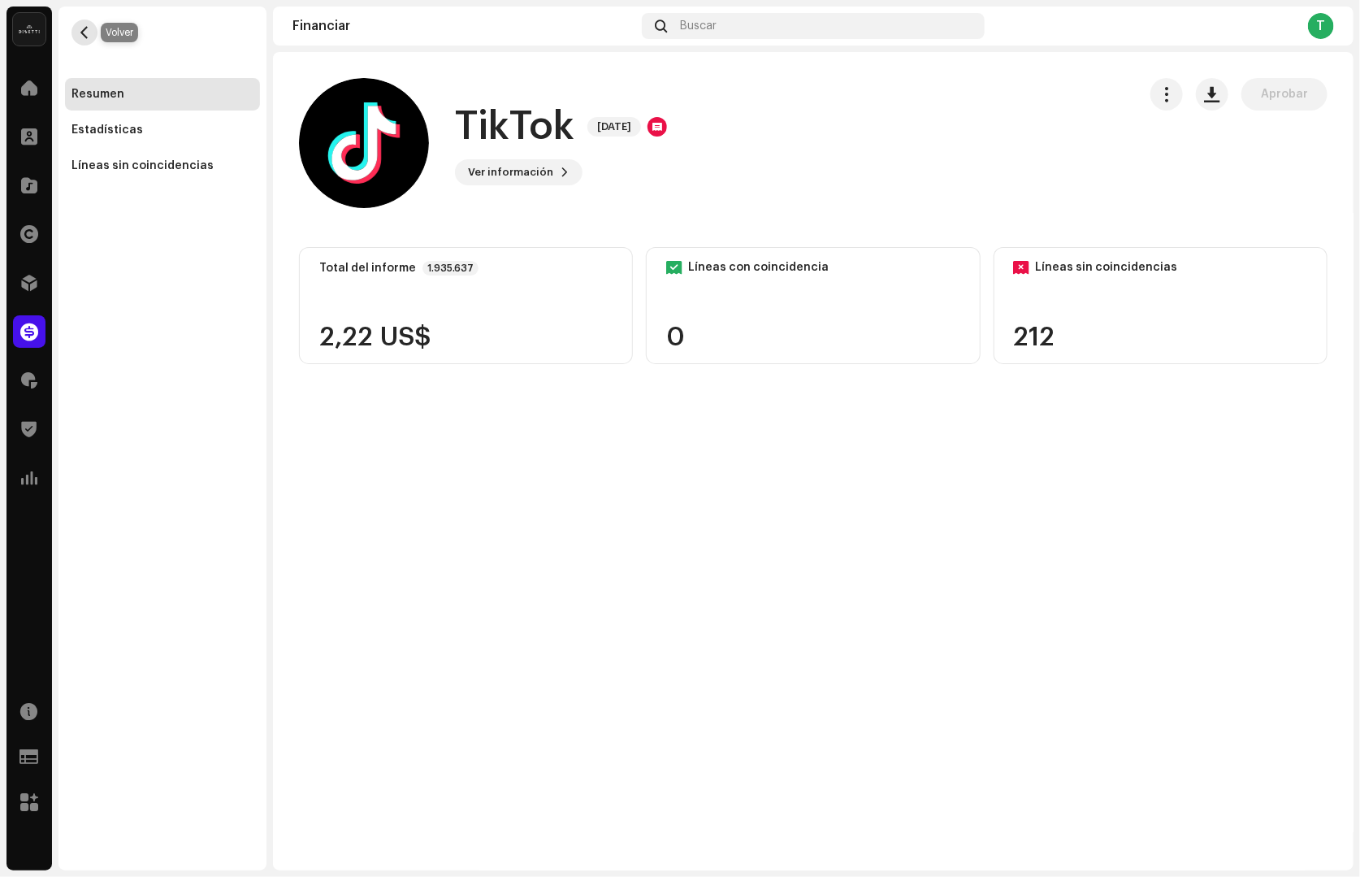
click at [76, 33] on button "button" at bounding box center [85, 33] width 26 height 26
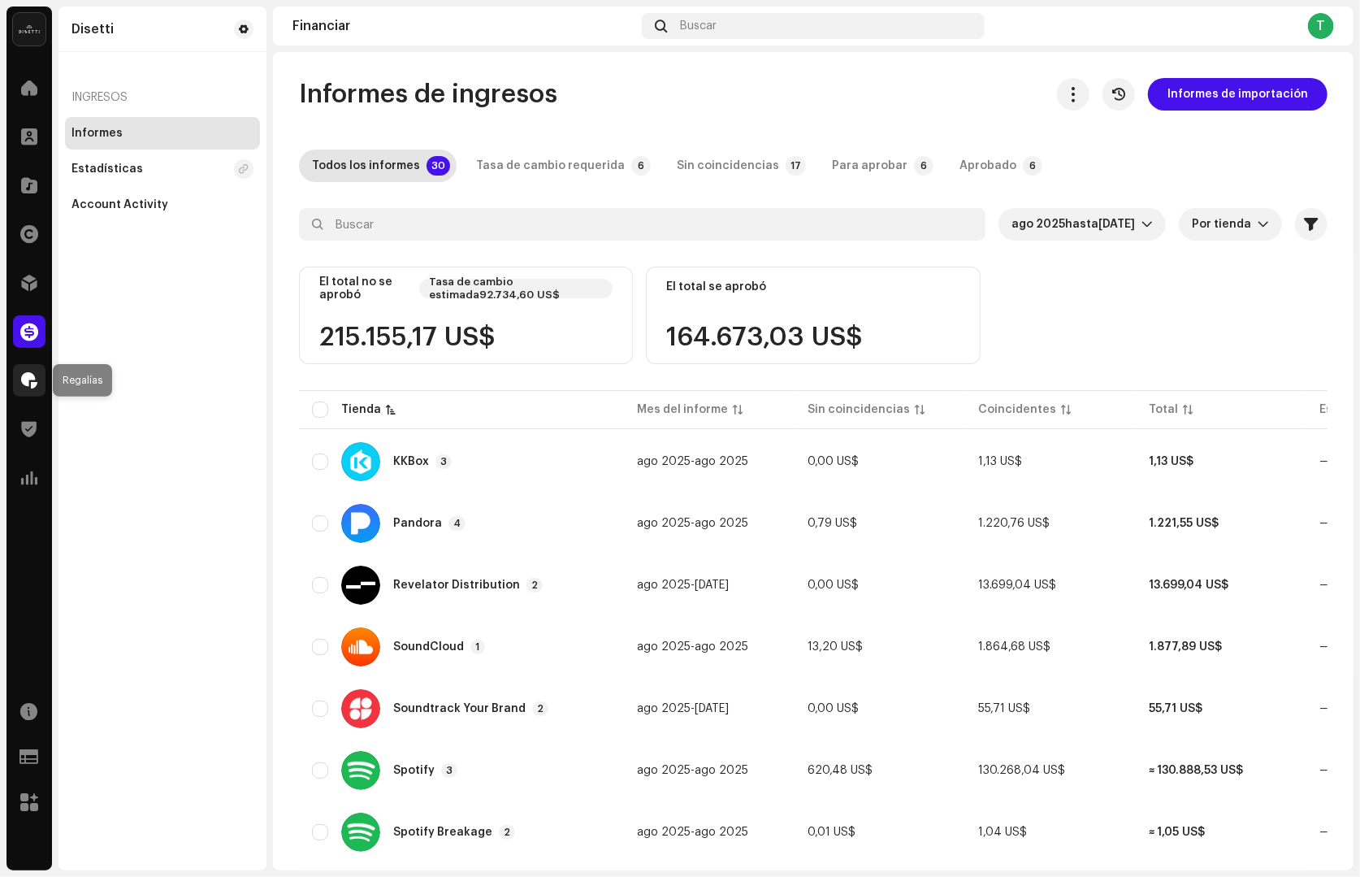
click at [27, 379] on span at bounding box center [29, 380] width 16 height 13
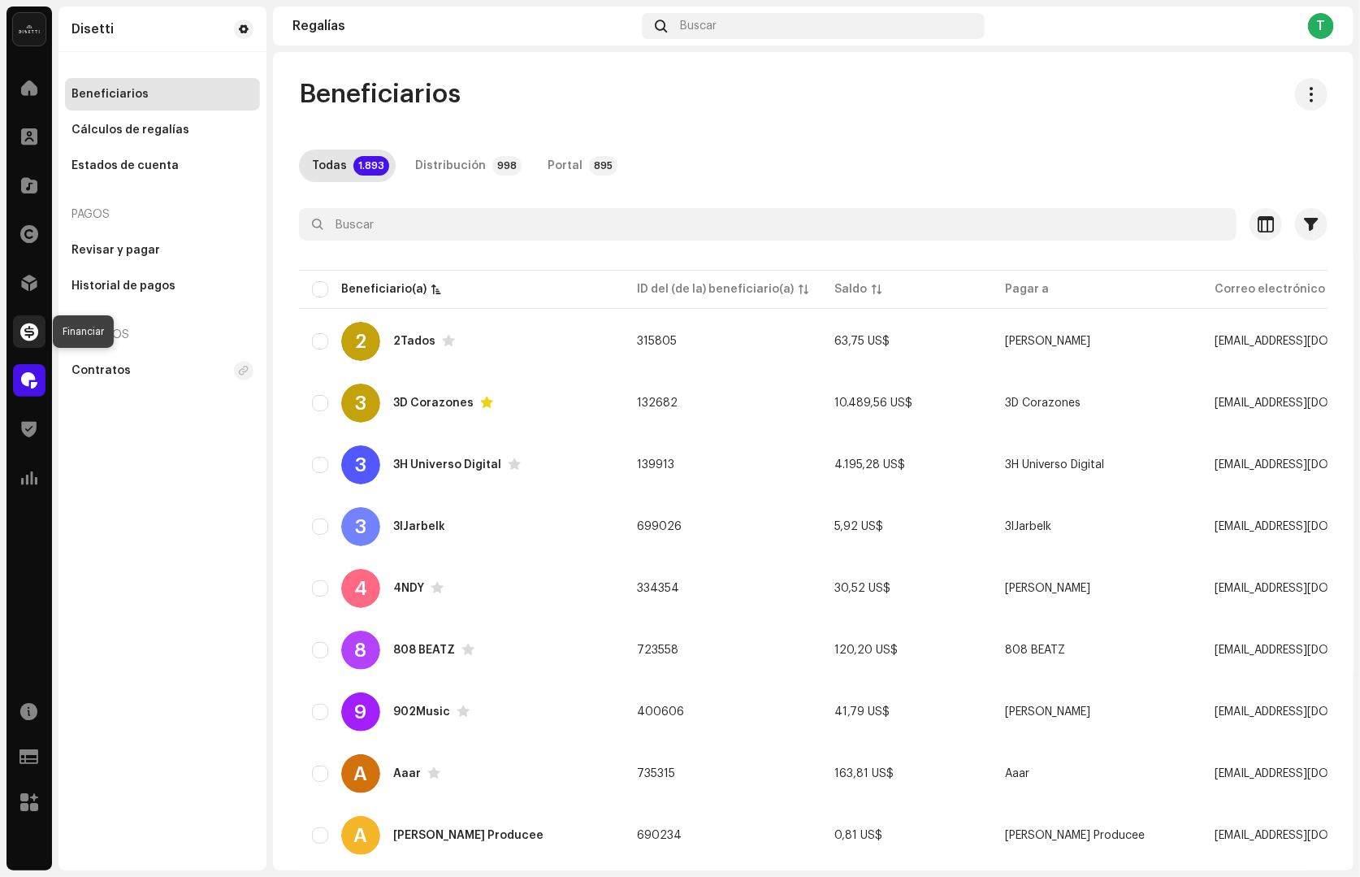
click at [18, 324] on div at bounding box center [29, 331] width 33 height 33
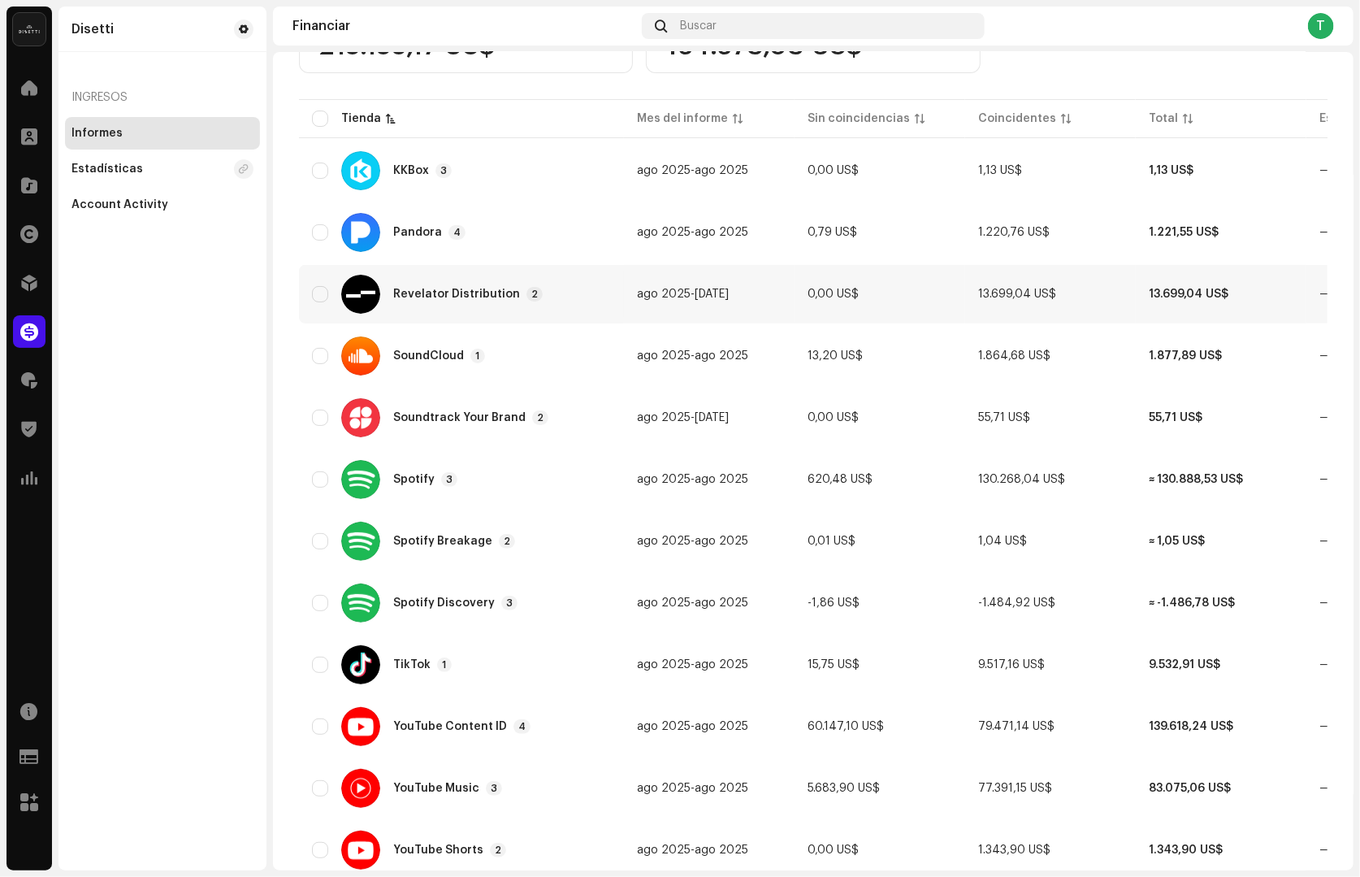
scroll to position [350, 0]
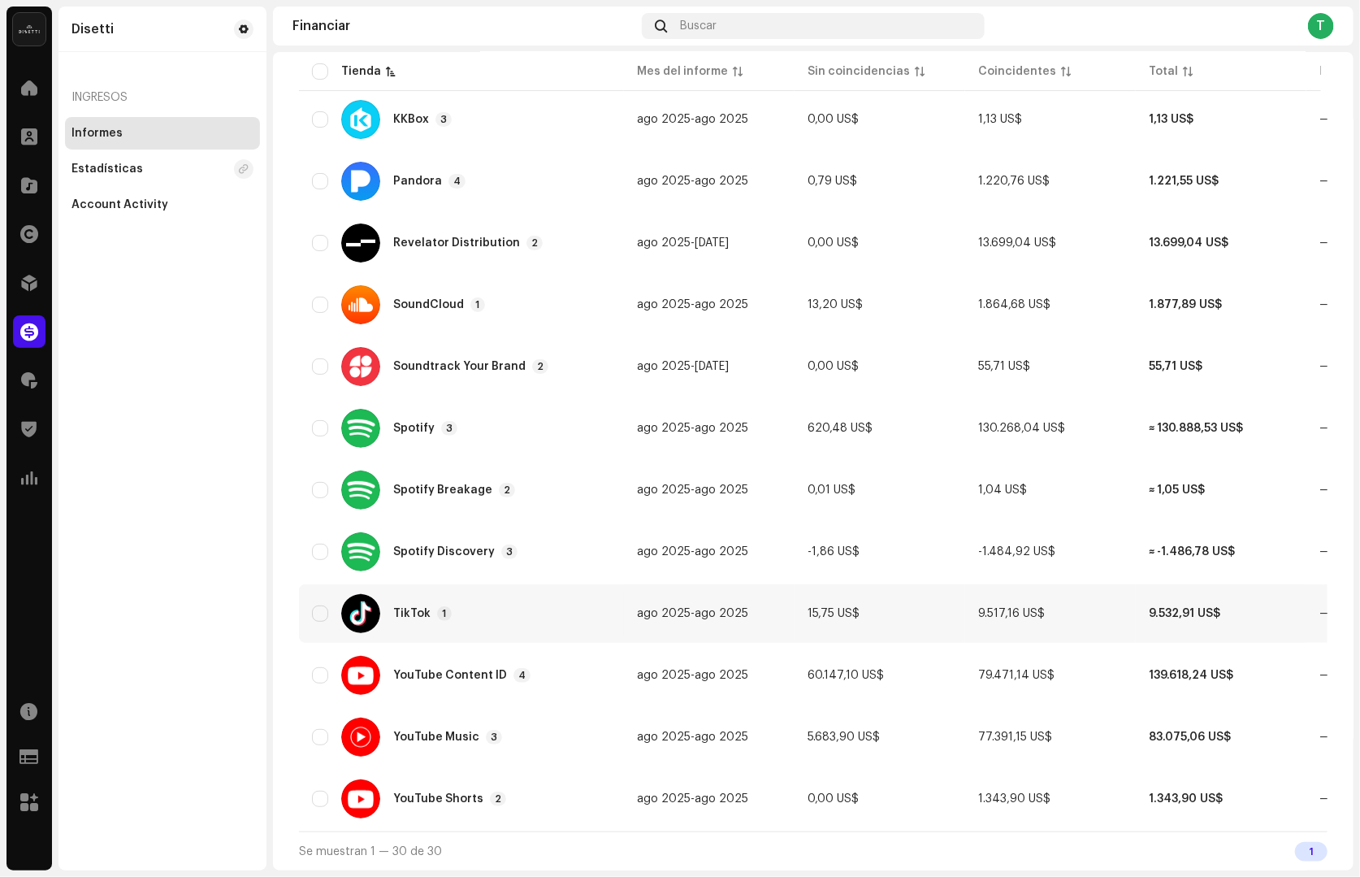
drag, startPoint x: 395, startPoint y: 609, endPoint x: 427, endPoint y: 598, distance: 34.4
click at [394, 610] on div "TikTok" at bounding box center [411, 613] width 37 height 11
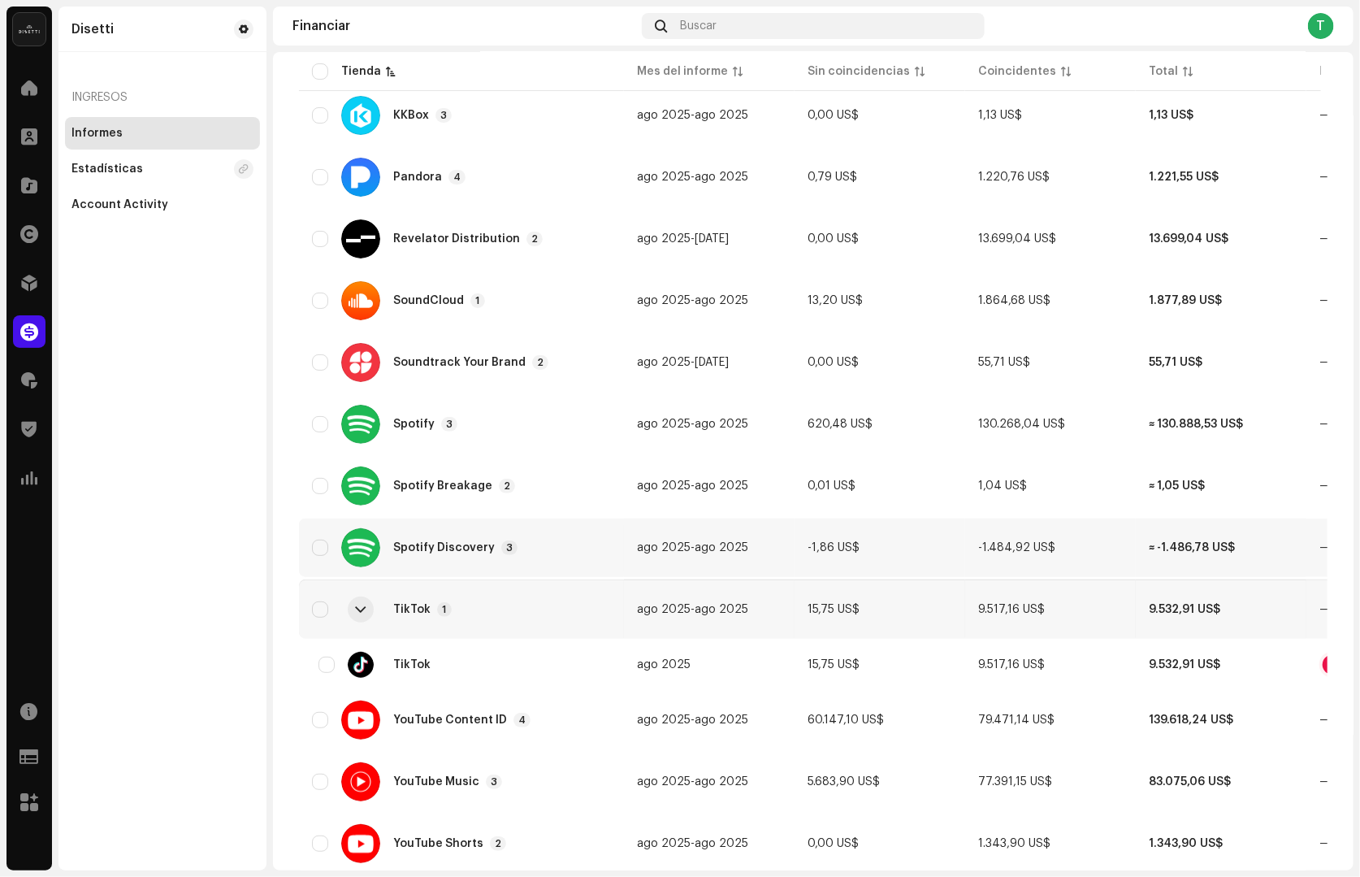
scroll to position [399, 0]
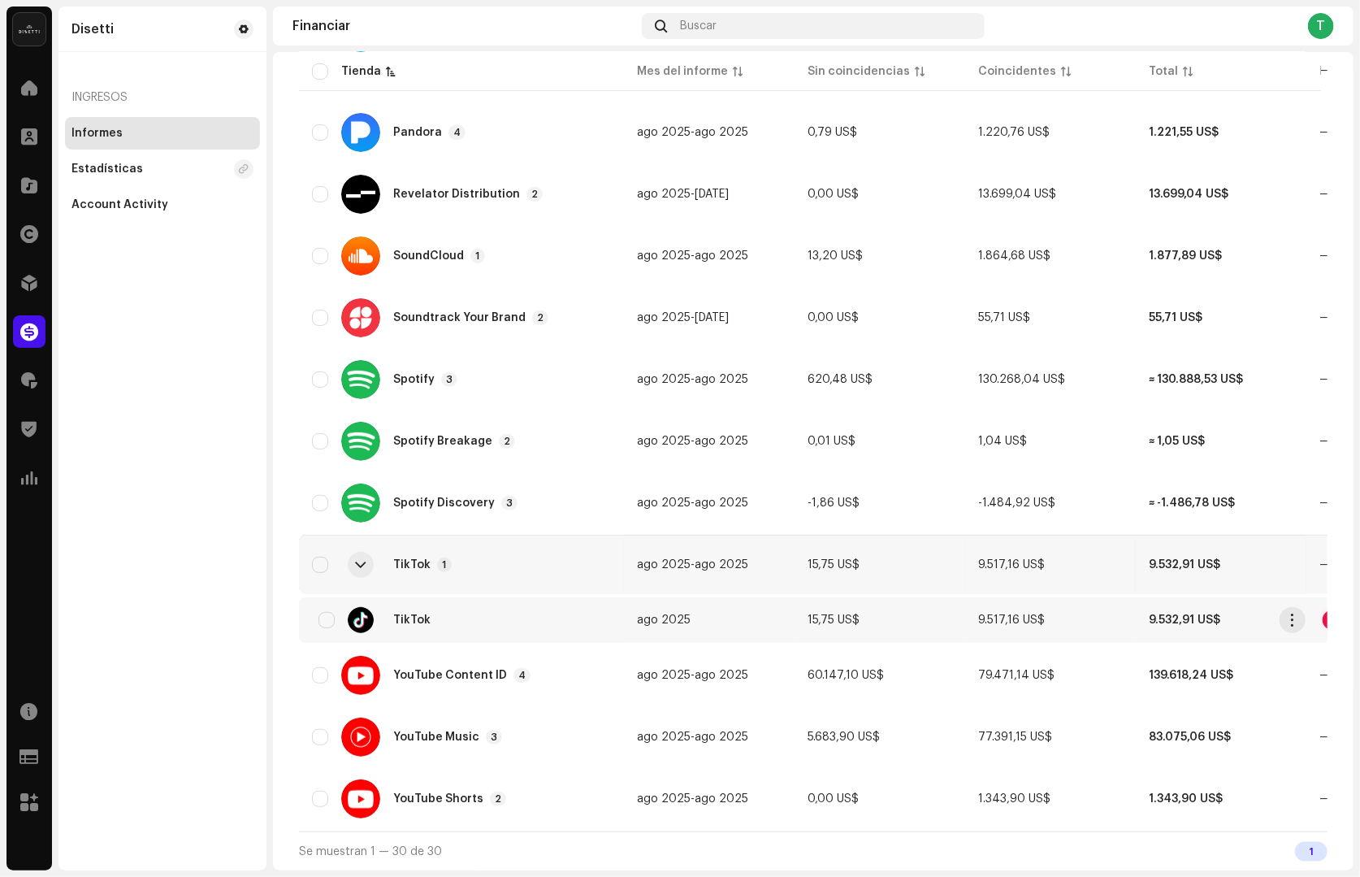
click at [659, 617] on span "ago 2025" at bounding box center [664, 619] width 54 height 11
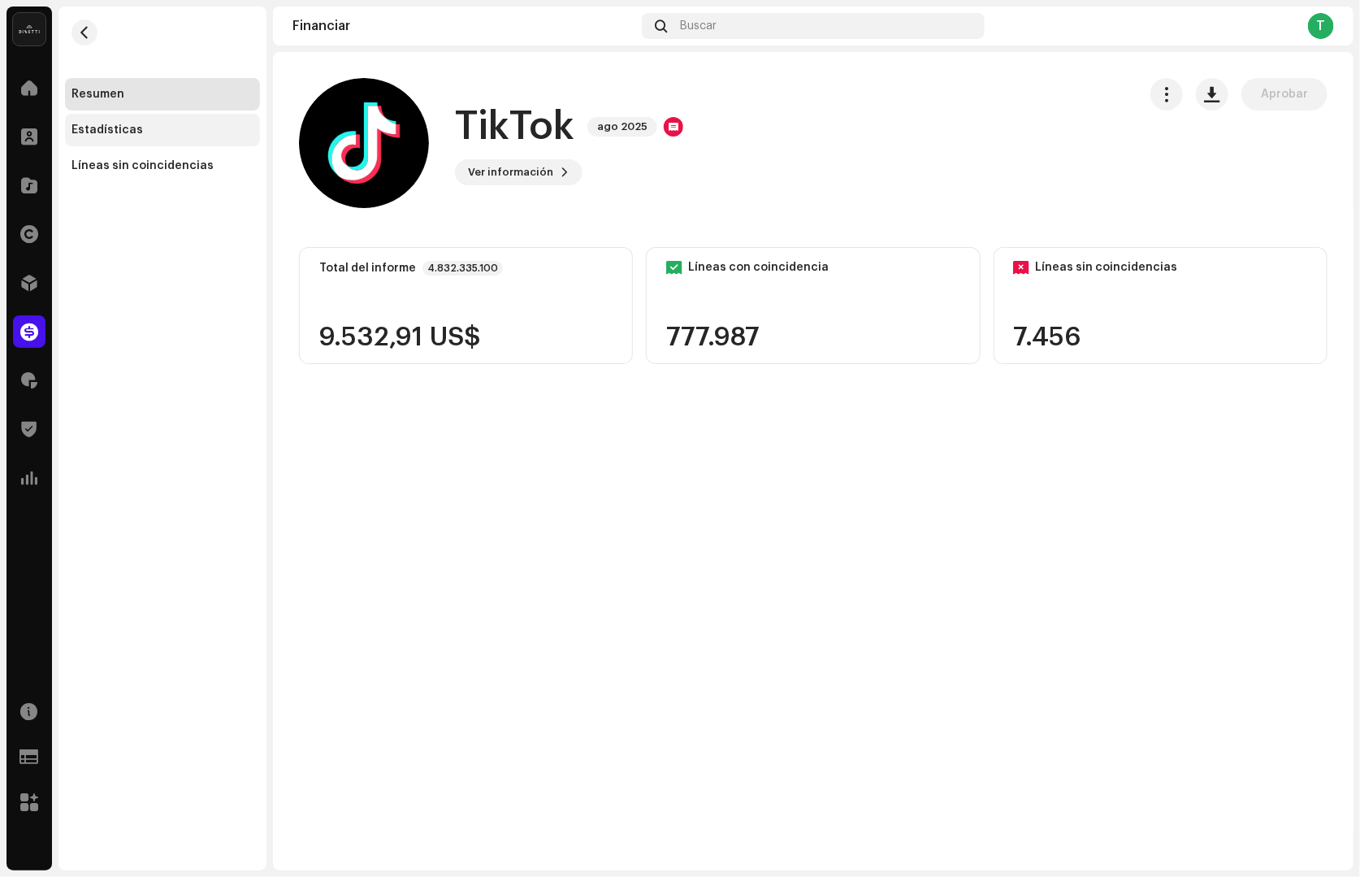
click at [137, 128] on div "Estadísticas" at bounding box center [163, 130] width 182 height 13
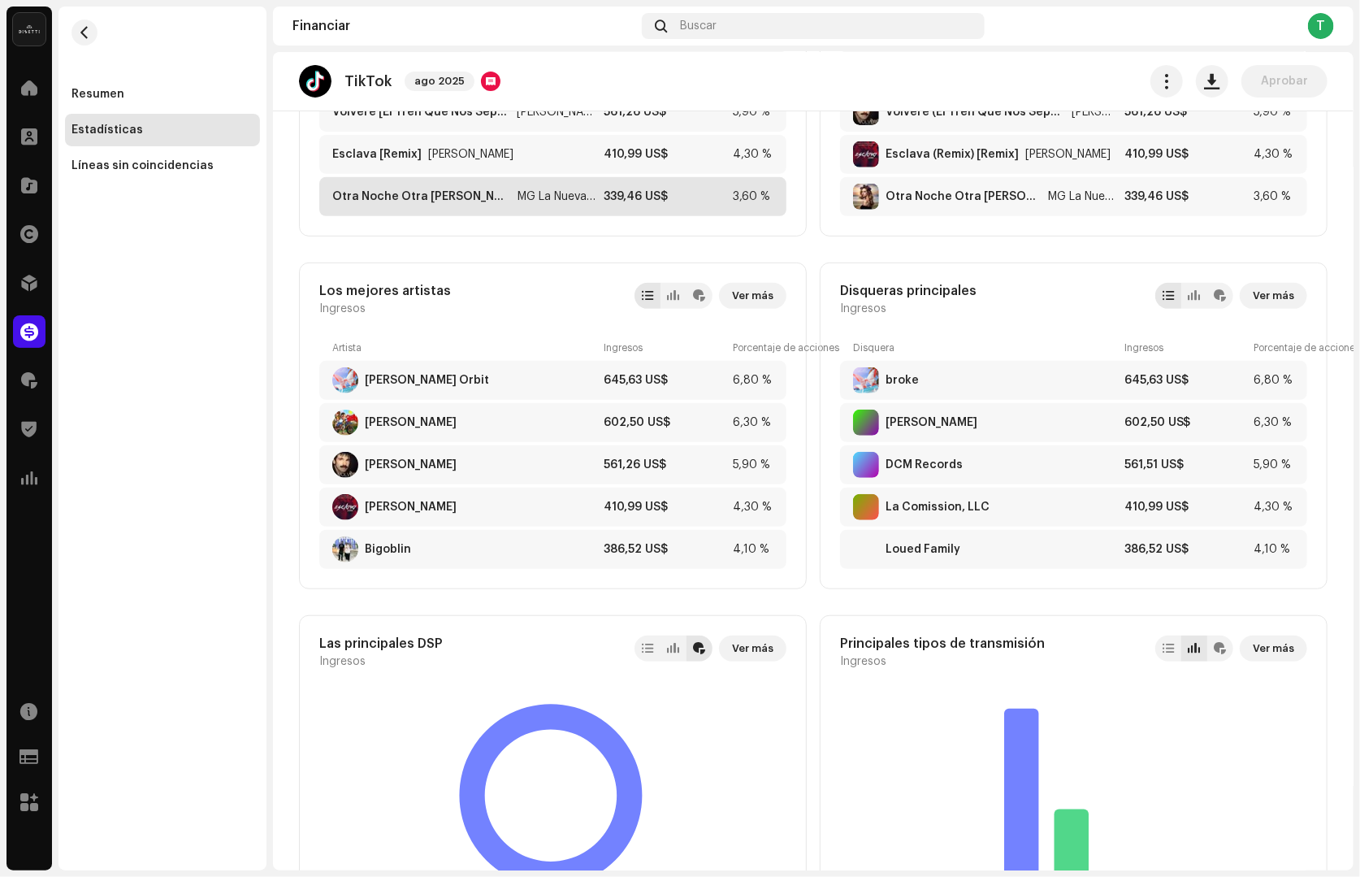
scroll to position [320, 0]
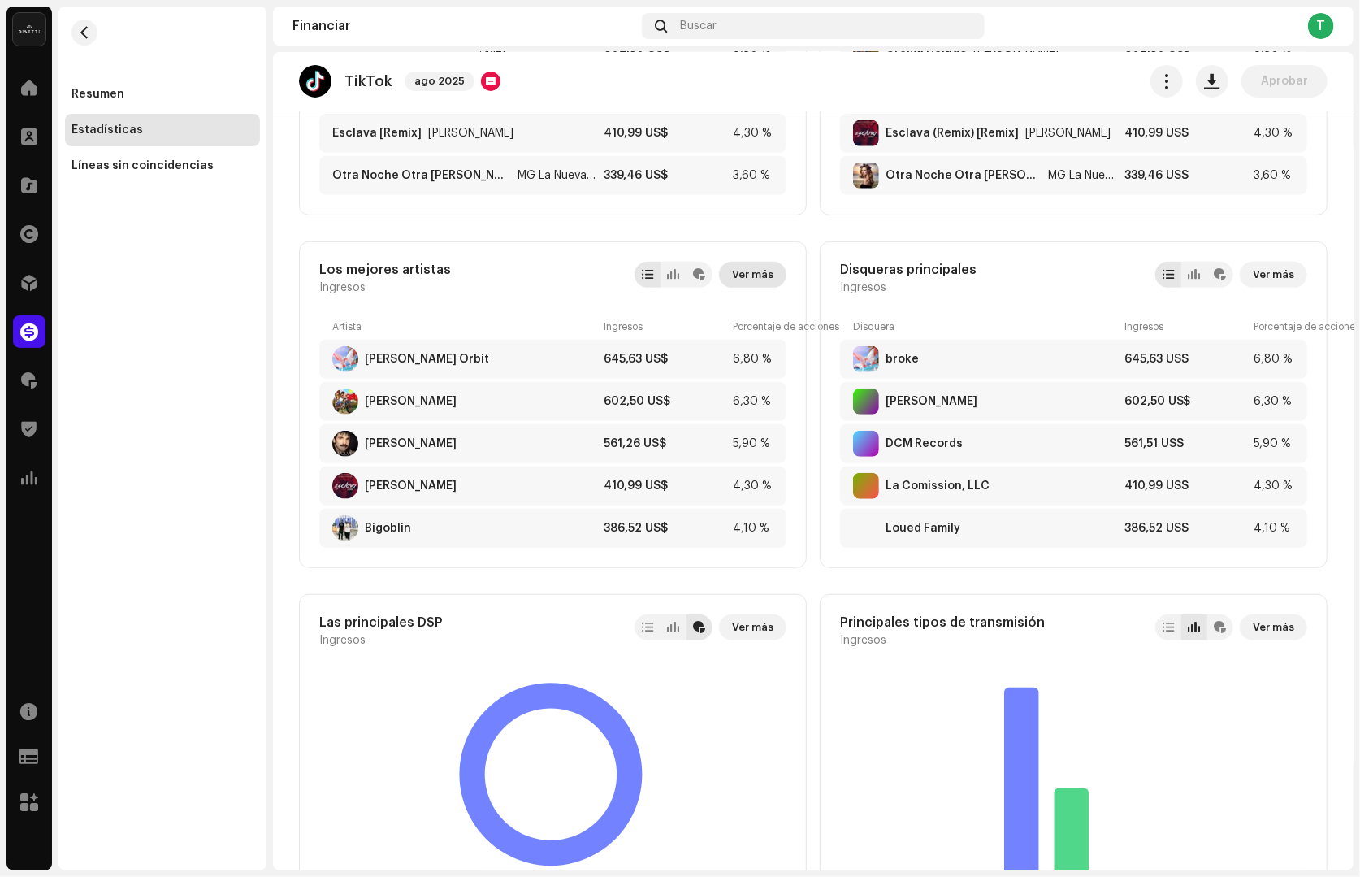
click at [752, 269] on span "Ver más" at bounding box center [752, 274] width 41 height 33
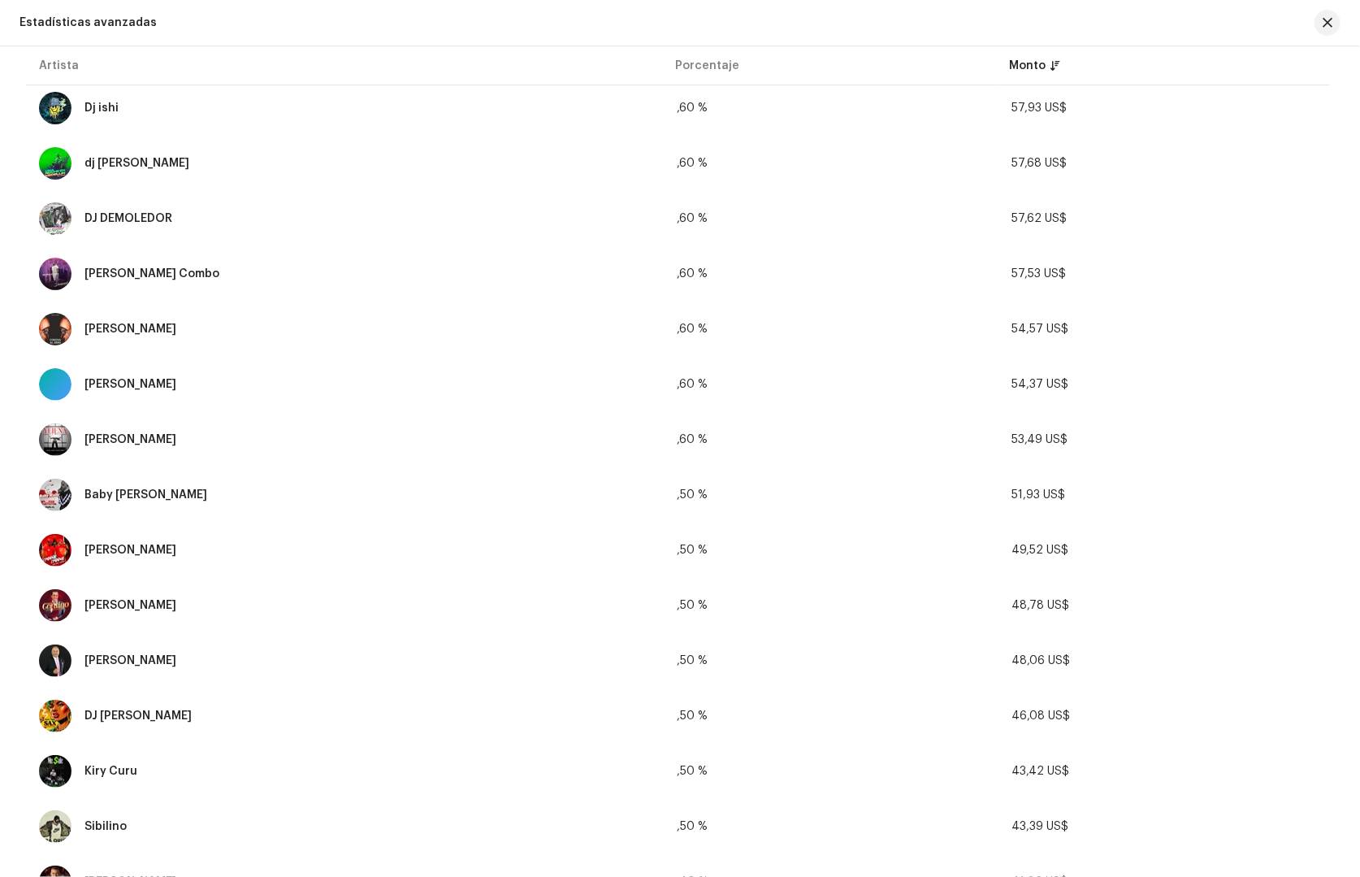
scroll to position [2253, 0]
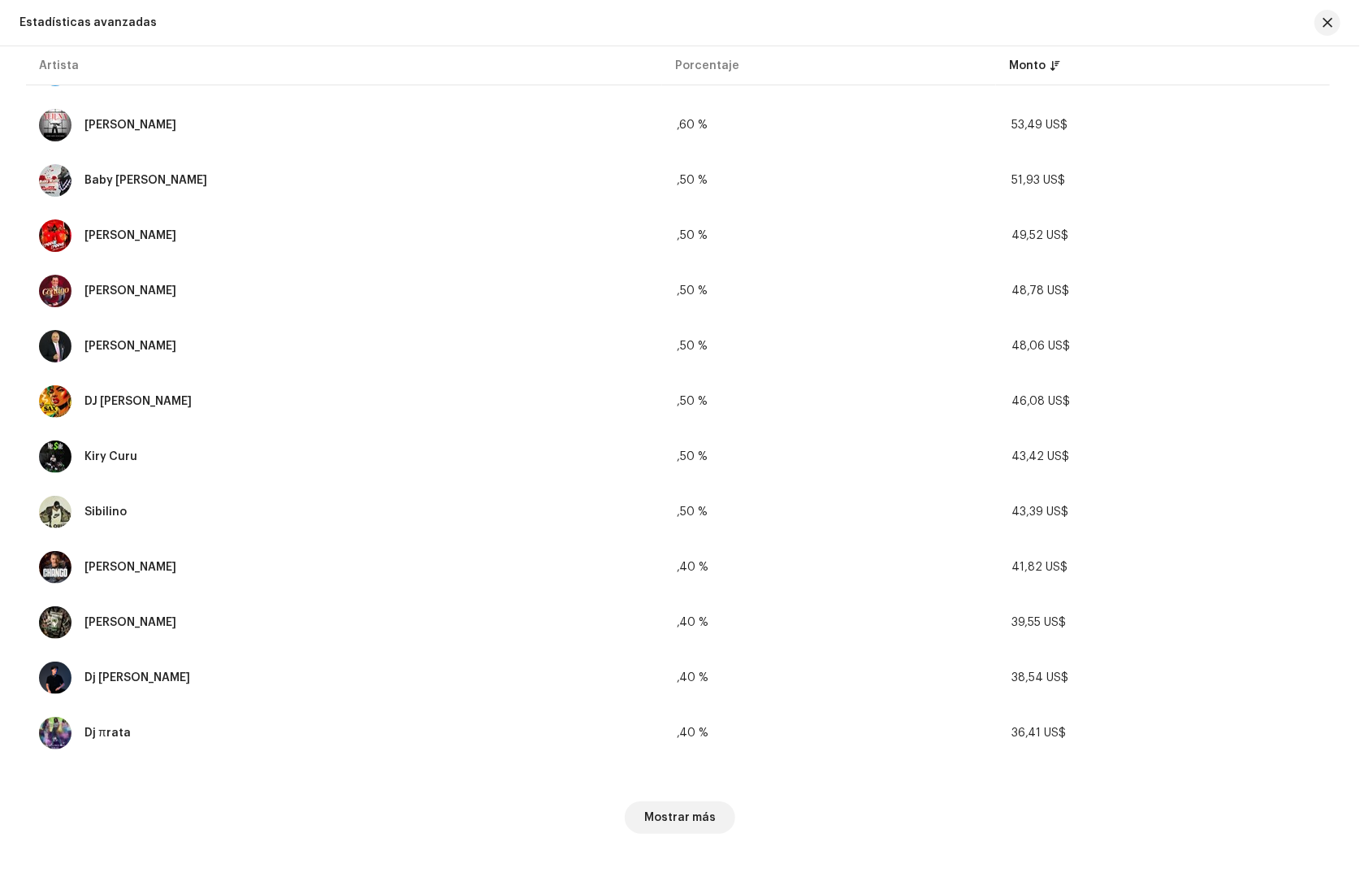
click at [658, 794] on div "Mostrar más" at bounding box center [680, 811] width 1308 height 98
click at [658, 809] on span "Mostrar más" at bounding box center [680, 817] width 72 height 33
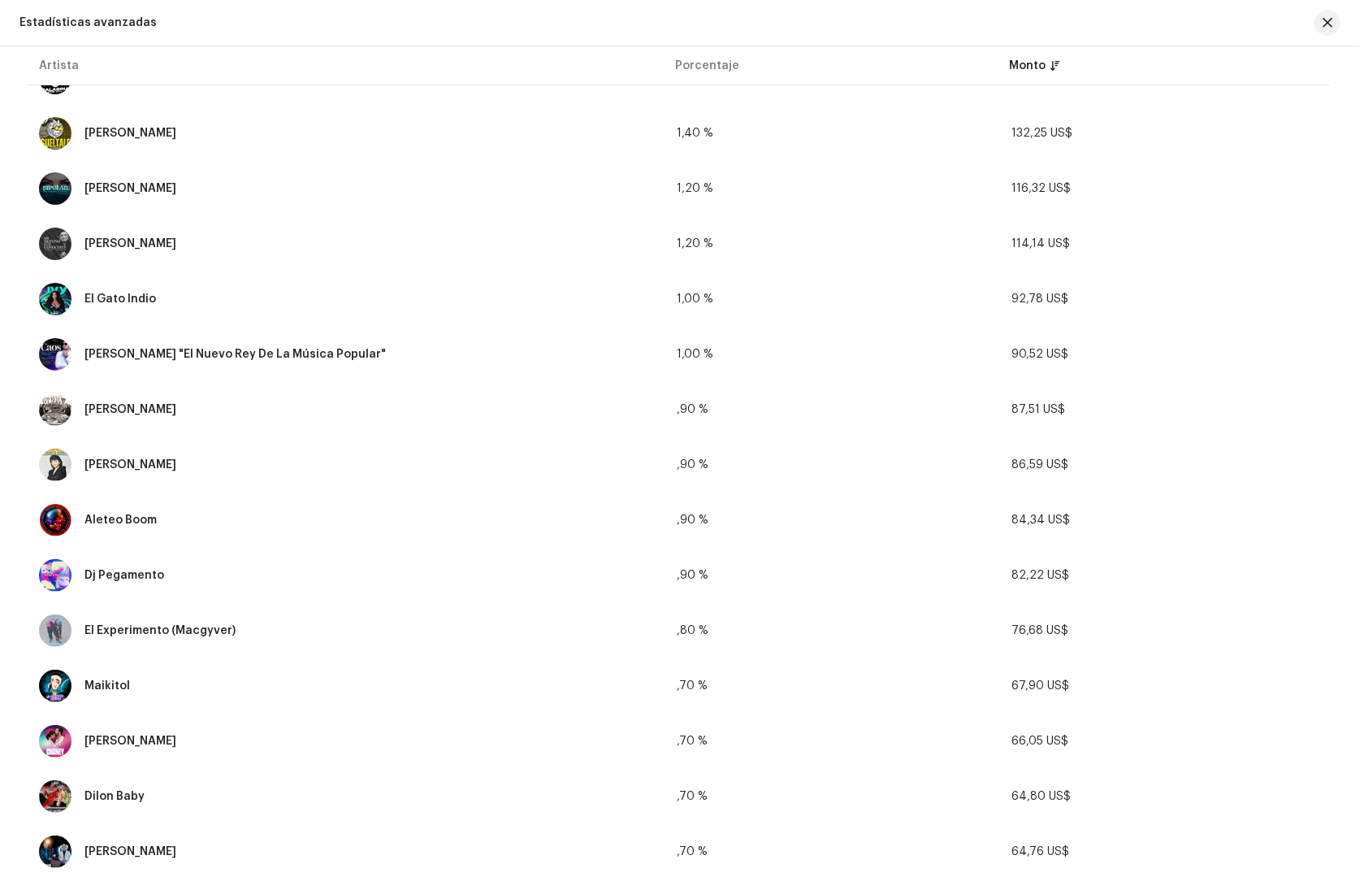
scroll to position [2684, 0]
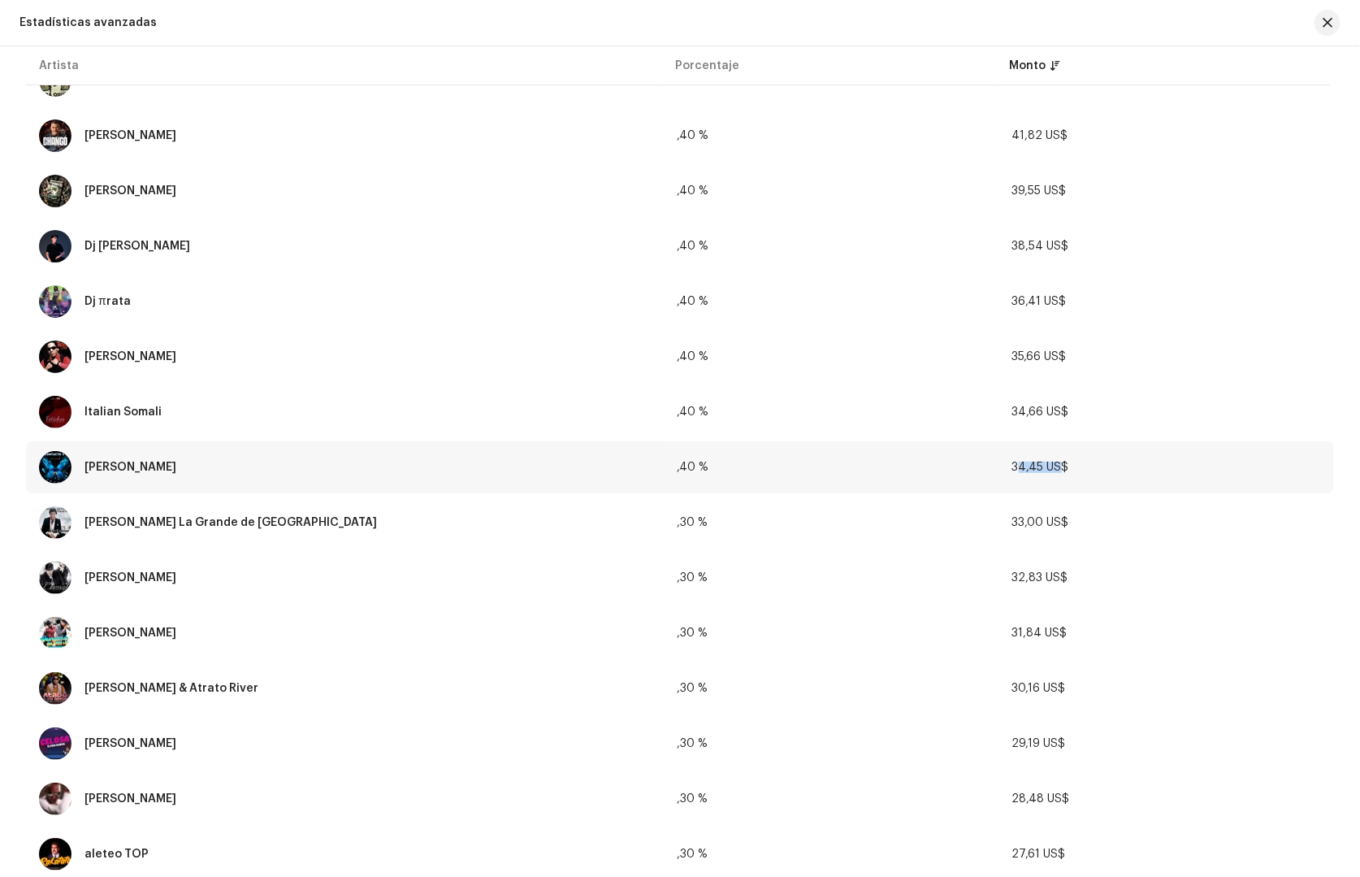
drag, startPoint x: 1002, startPoint y: 460, endPoint x: 1052, endPoint y: 462, distance: 49.6
click at [1052, 462] on td "34,45 US$" at bounding box center [1167, 467] width 335 height 52
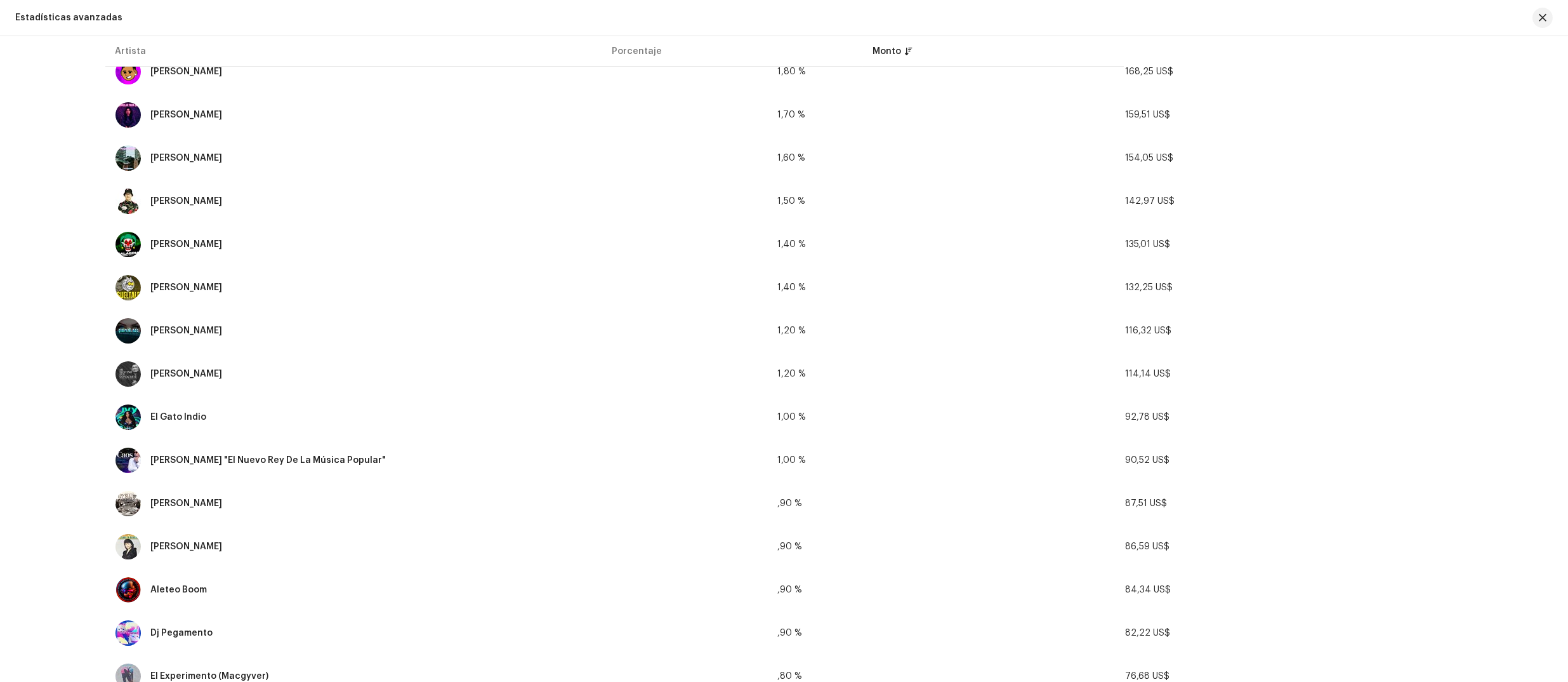
scroll to position [2098, 0]
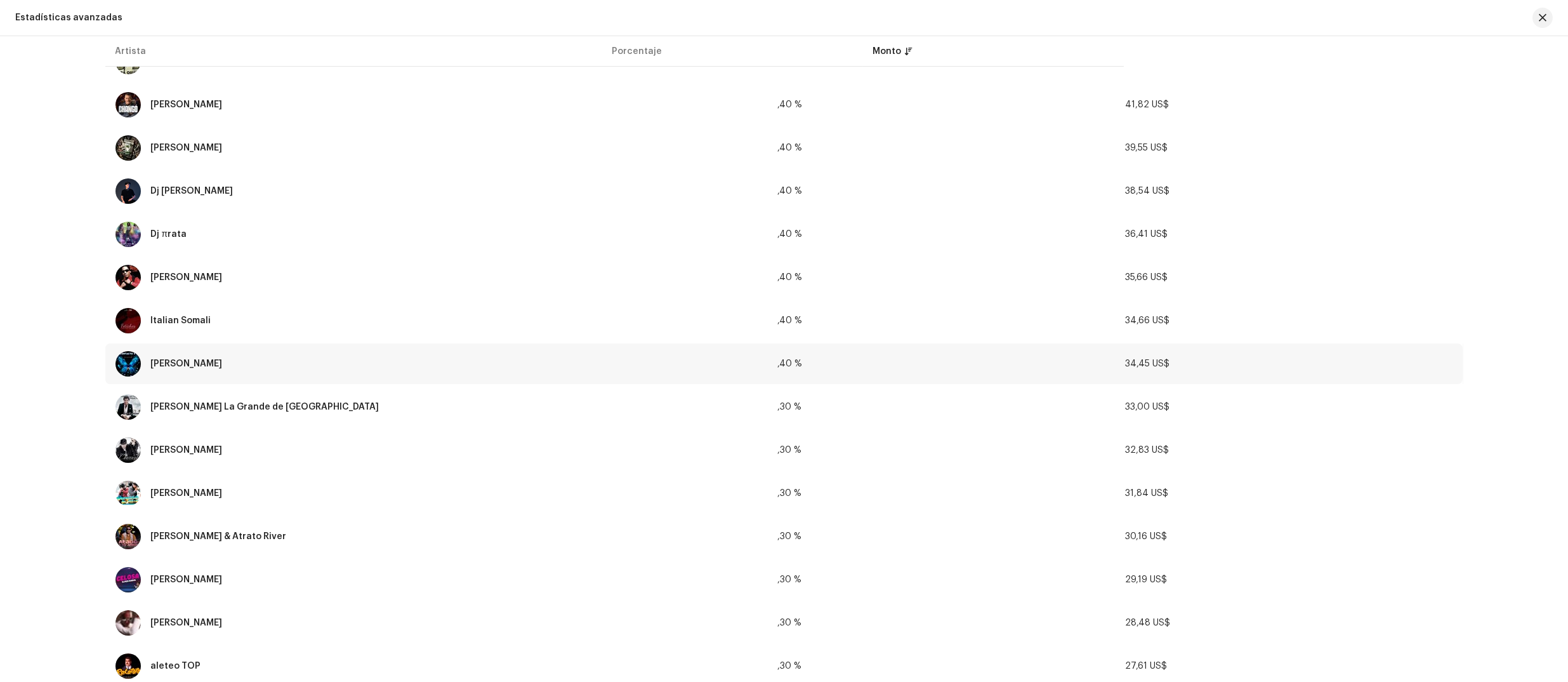
drag, startPoint x: 1124, startPoint y: 357, endPoint x: 1168, endPoint y: 361, distance: 44.2
click at [1062, 361] on td "34,45 US$" at bounding box center [1288, 364] width 347 height 41
copy span "34,45 US$"
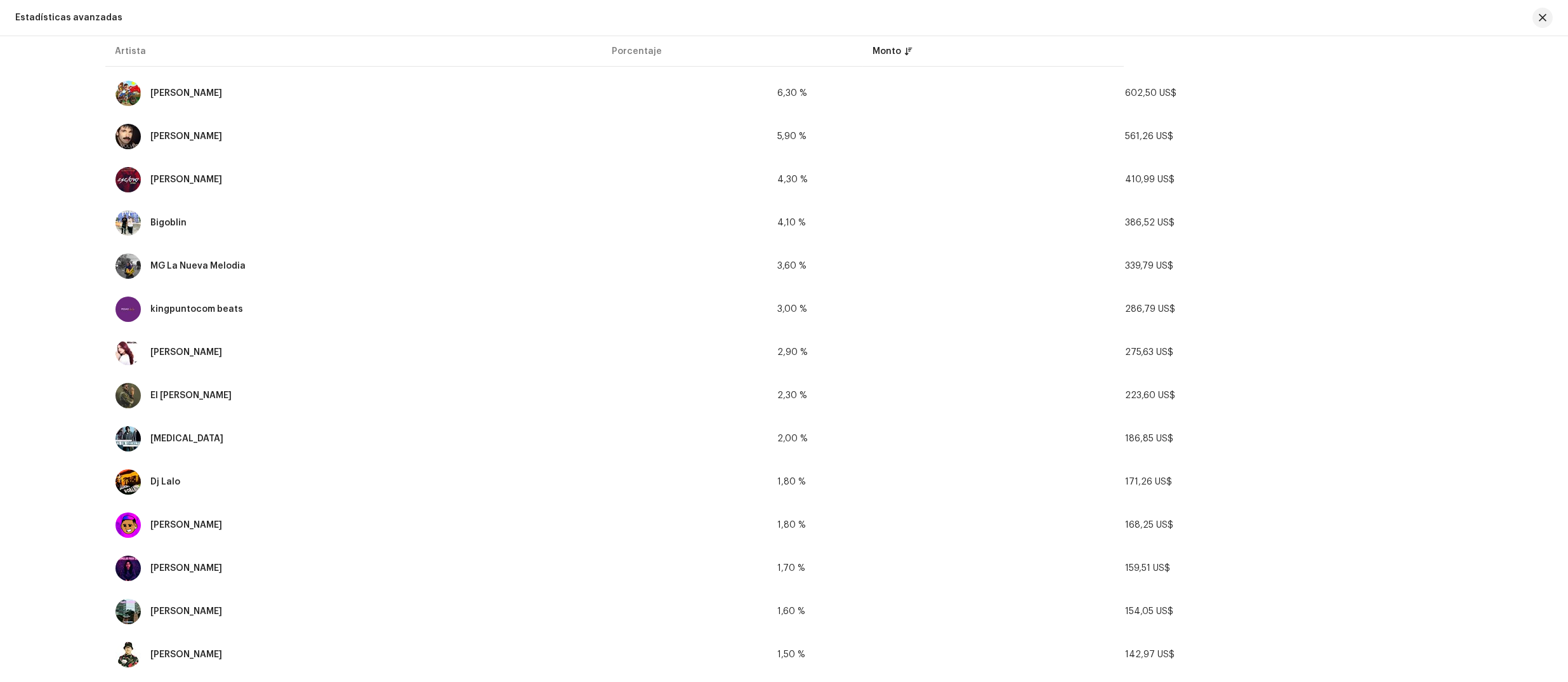
scroll to position [0, 0]
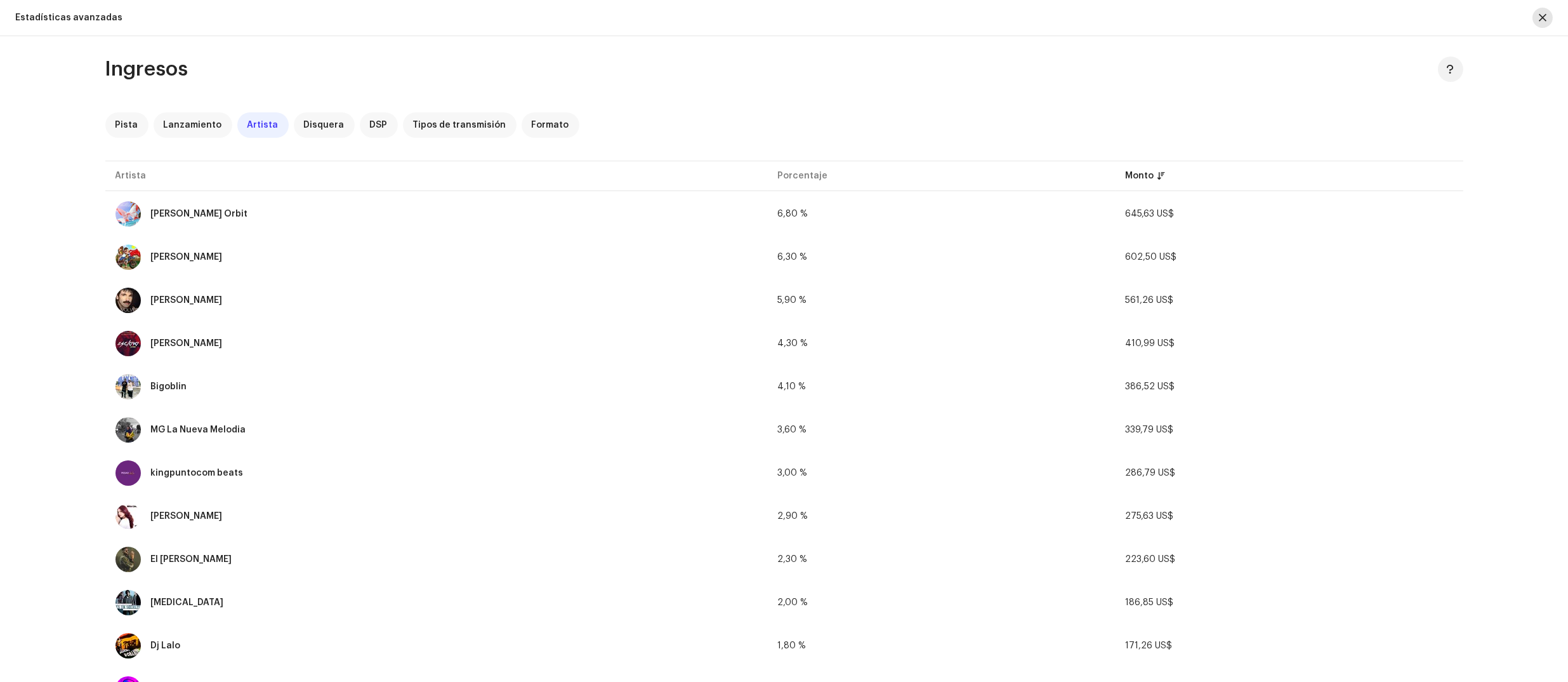
click at [1062, 22] on button "button" at bounding box center [1542, 18] width 20 height 20
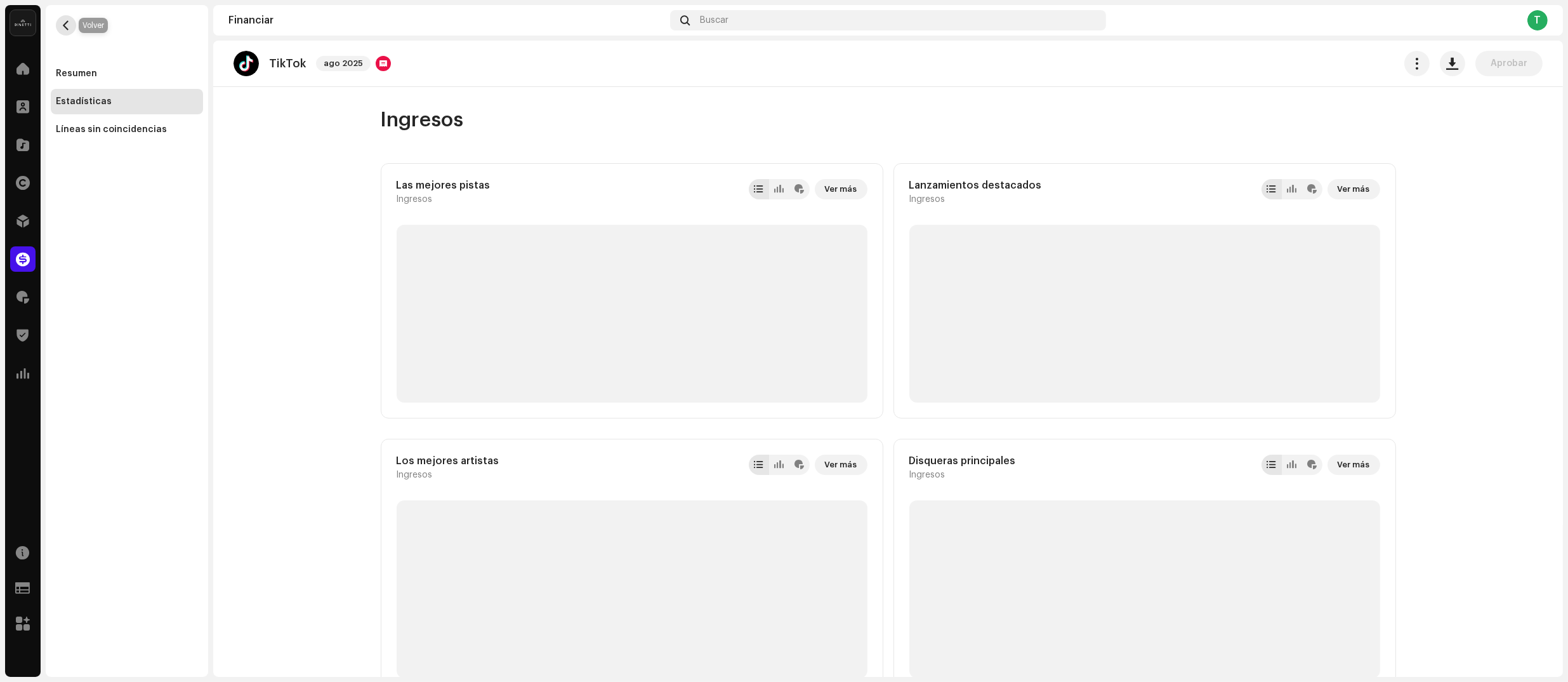
click at [74, 24] on button "button" at bounding box center [66, 26] width 20 height 20
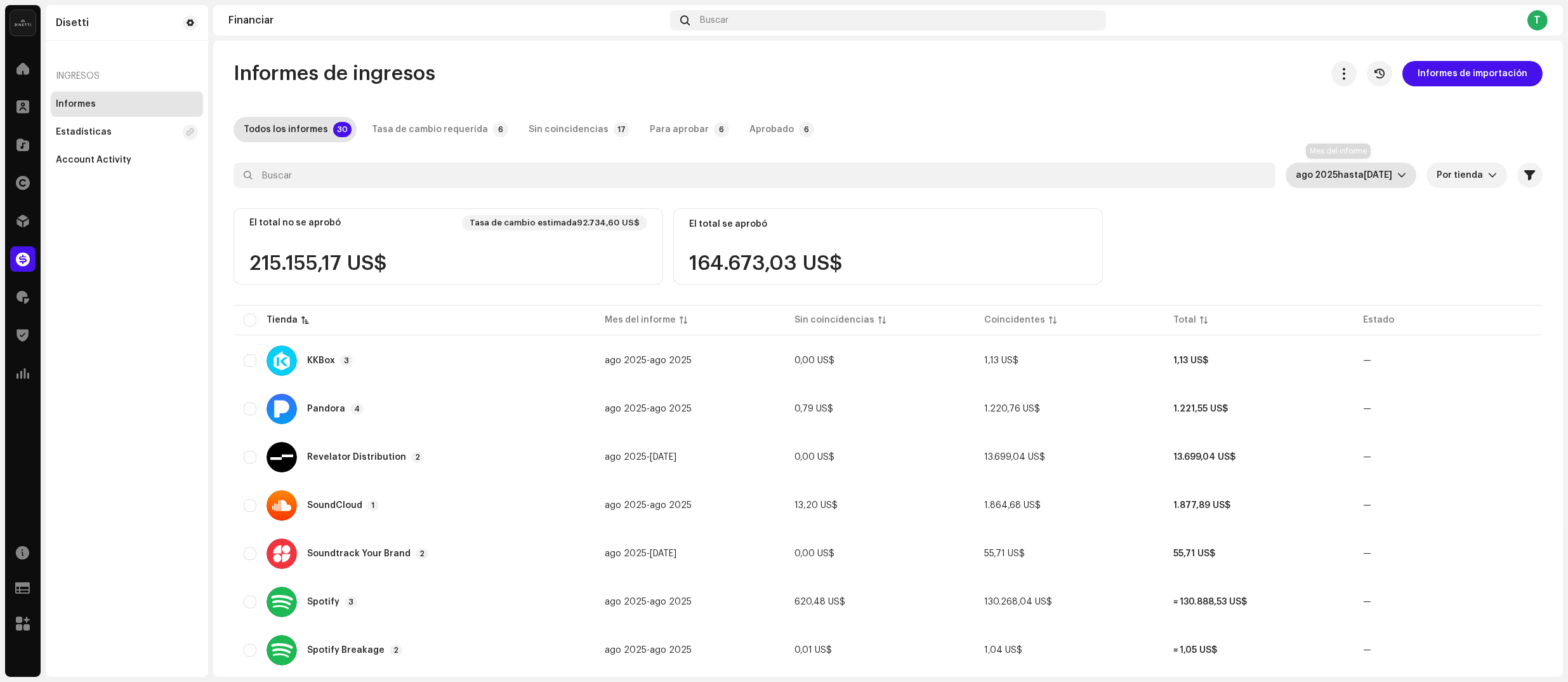
click at [1062, 176] on span "[DATE]" at bounding box center [1377, 175] width 29 height 9
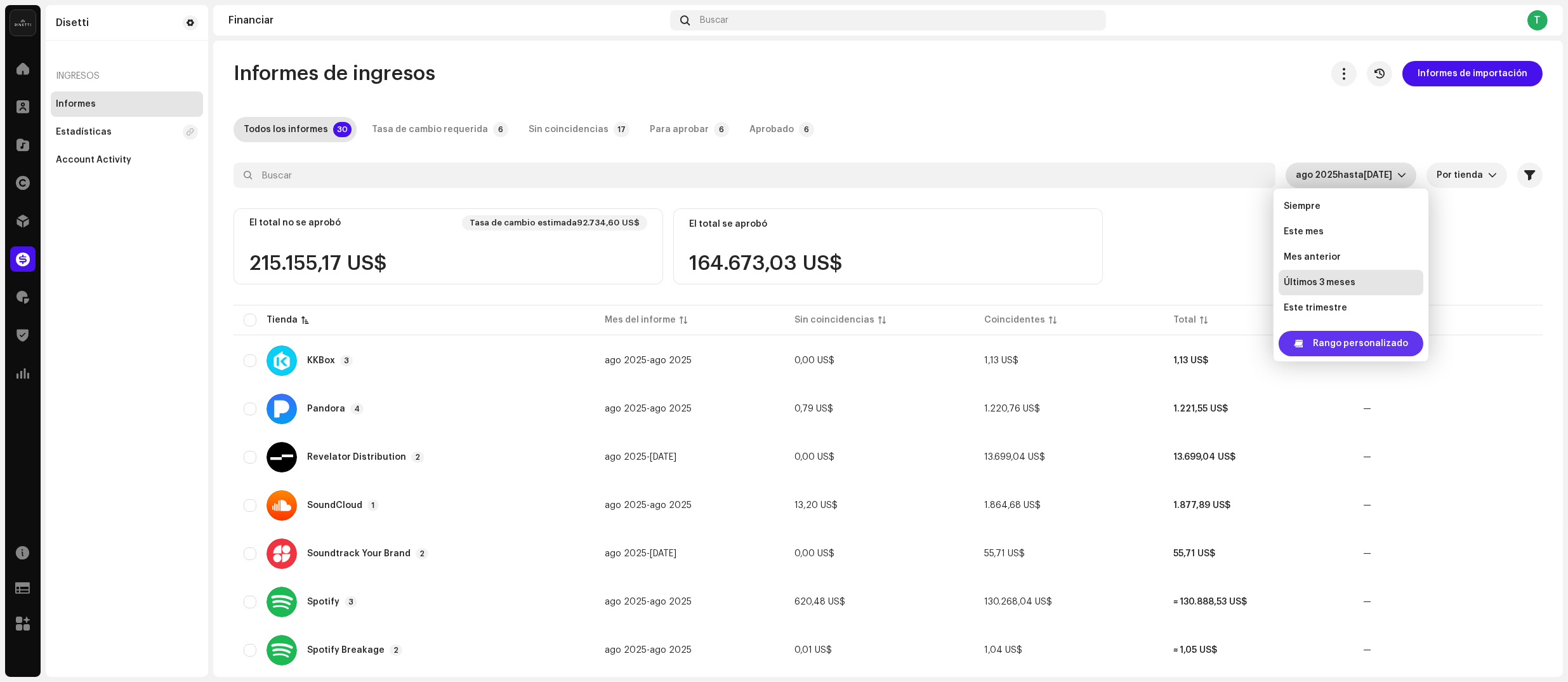
scroll to position [20, 0]
click at [1062, 344] on span "Rango personalizado" at bounding box center [1360, 343] width 95 height 26
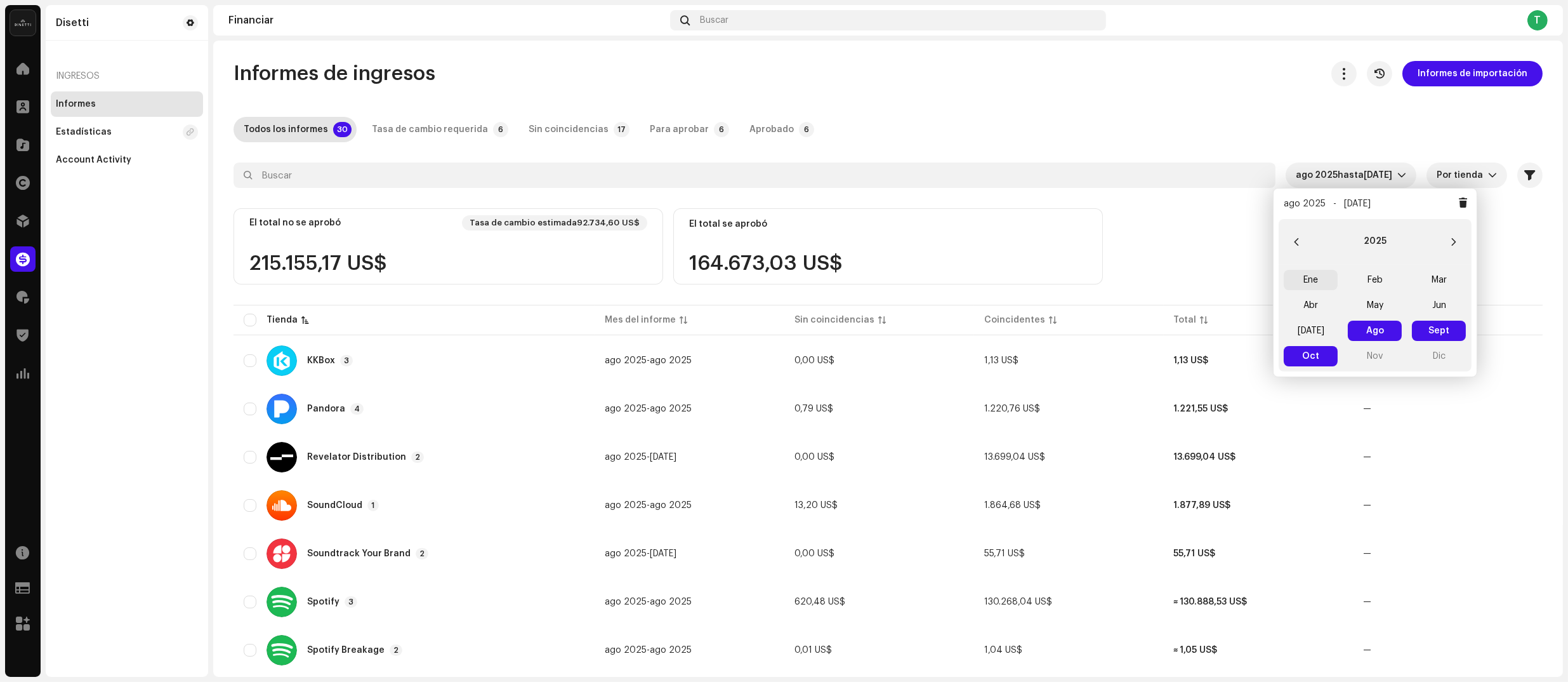
click at [1062, 276] on span "Ene" at bounding box center [1310, 280] width 54 height 20
click at [1062, 359] on span "Oct" at bounding box center [1310, 356] width 54 height 20
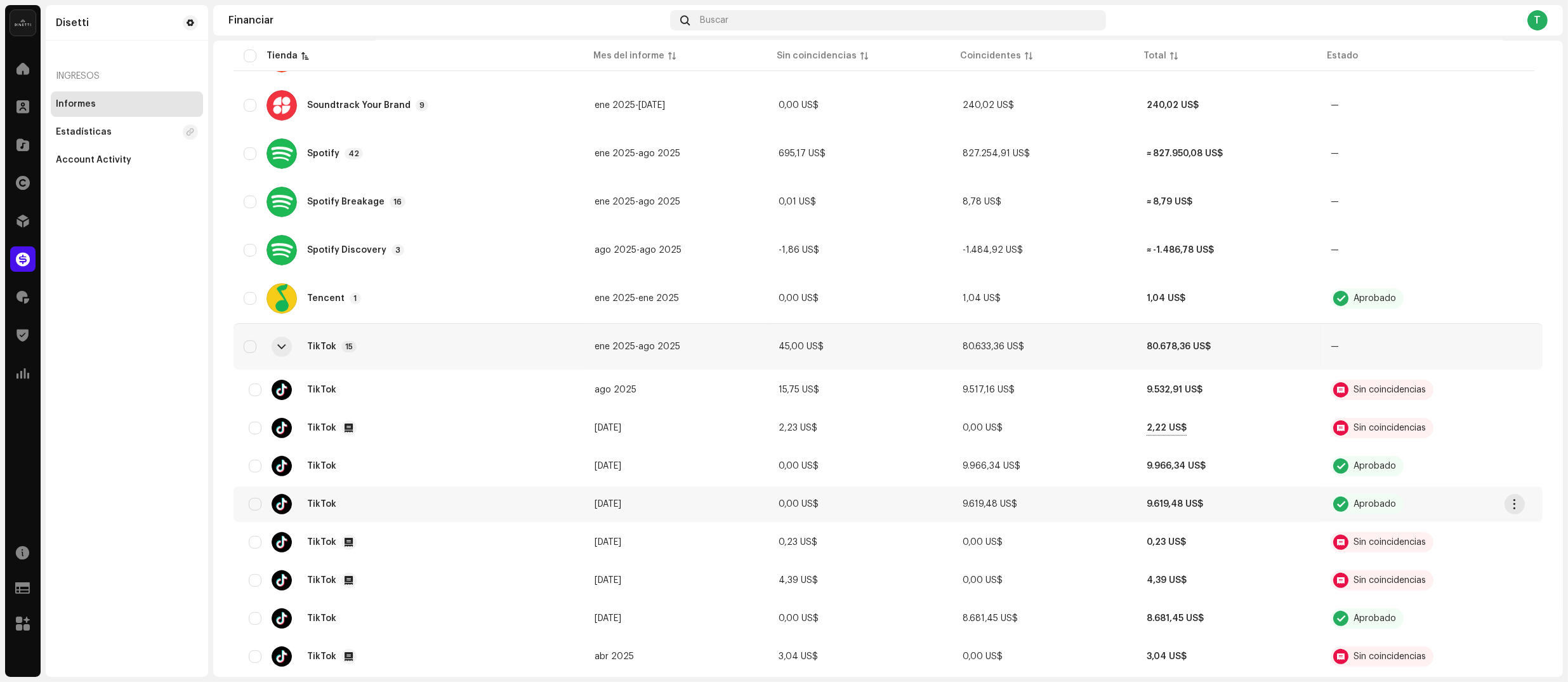
scroll to position [1405, 0]
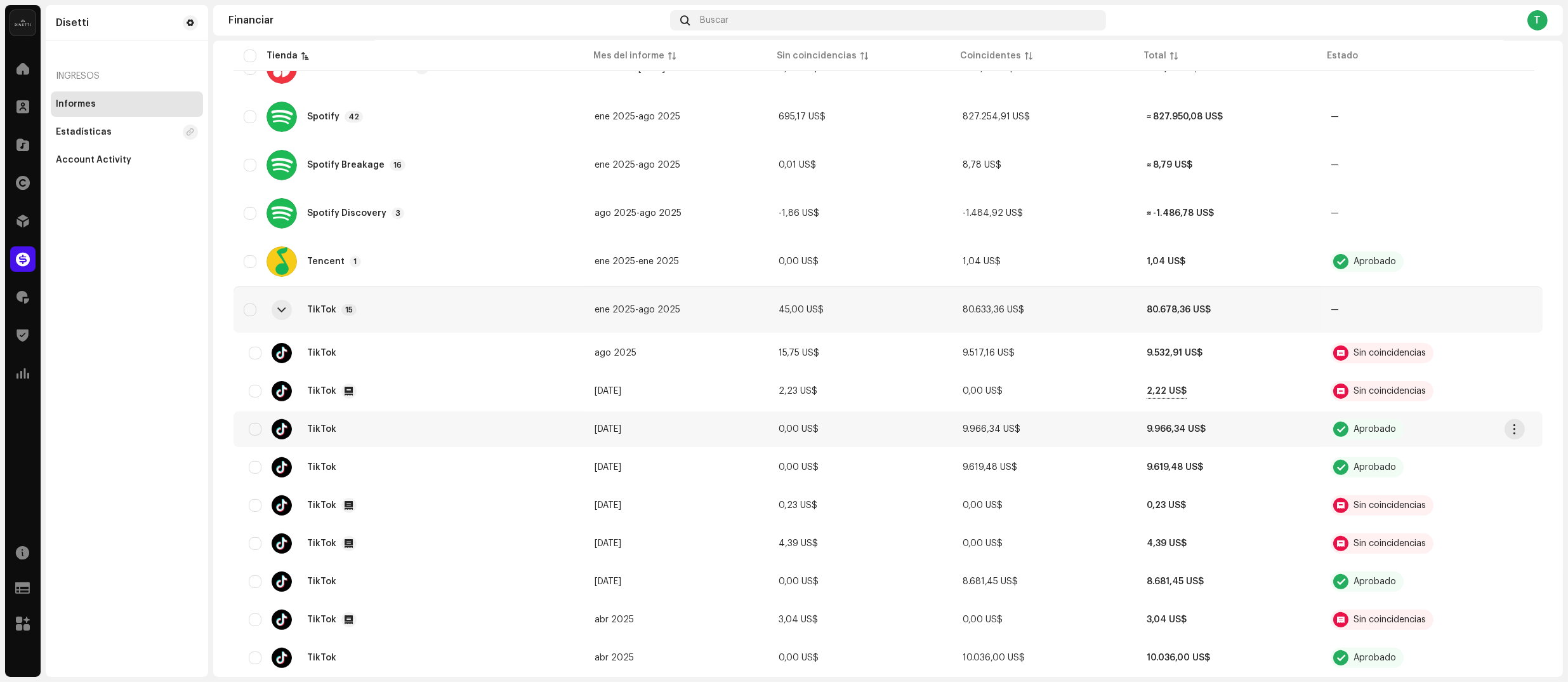
click at [1000, 427] on span "9.966,34 US$" at bounding box center [992, 429] width 58 height 9
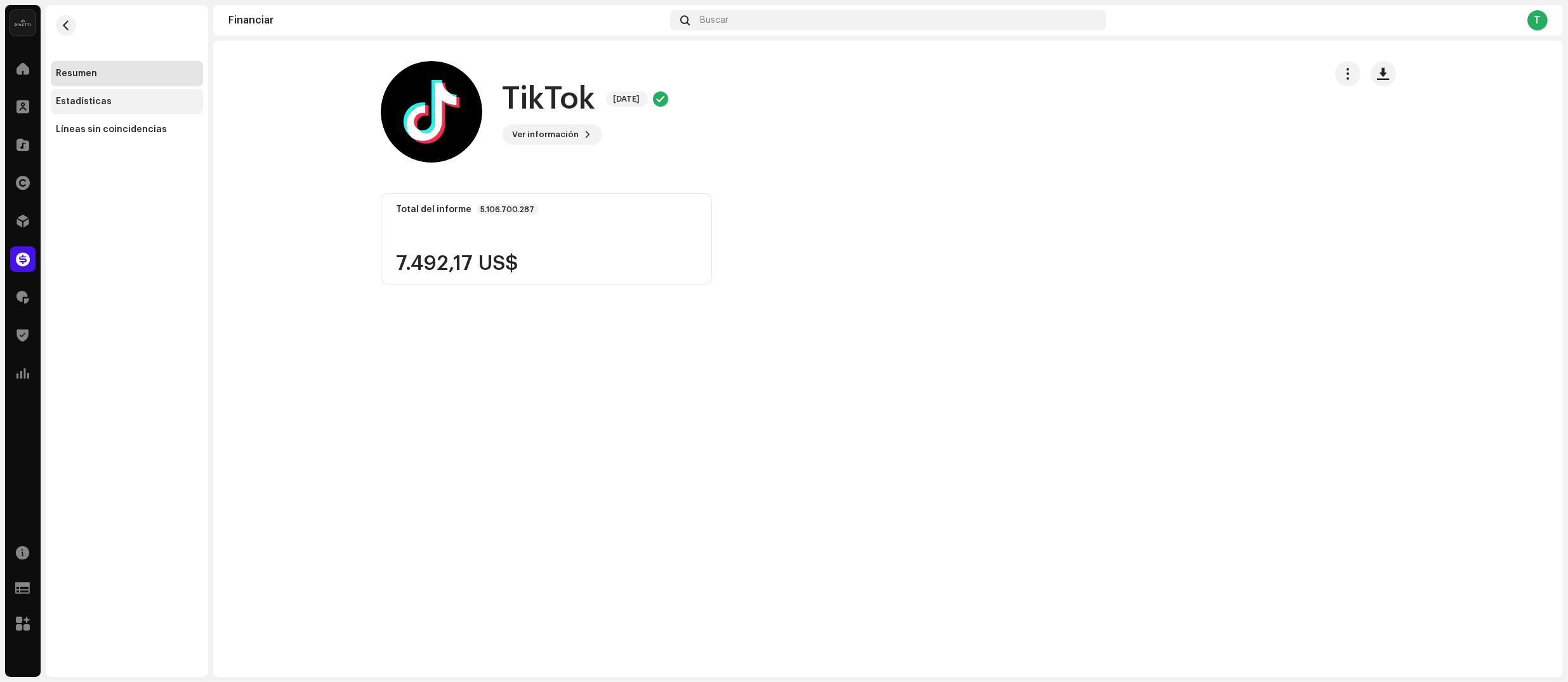
click at [133, 104] on div "Estadísticas" at bounding box center [127, 102] width 142 height 10
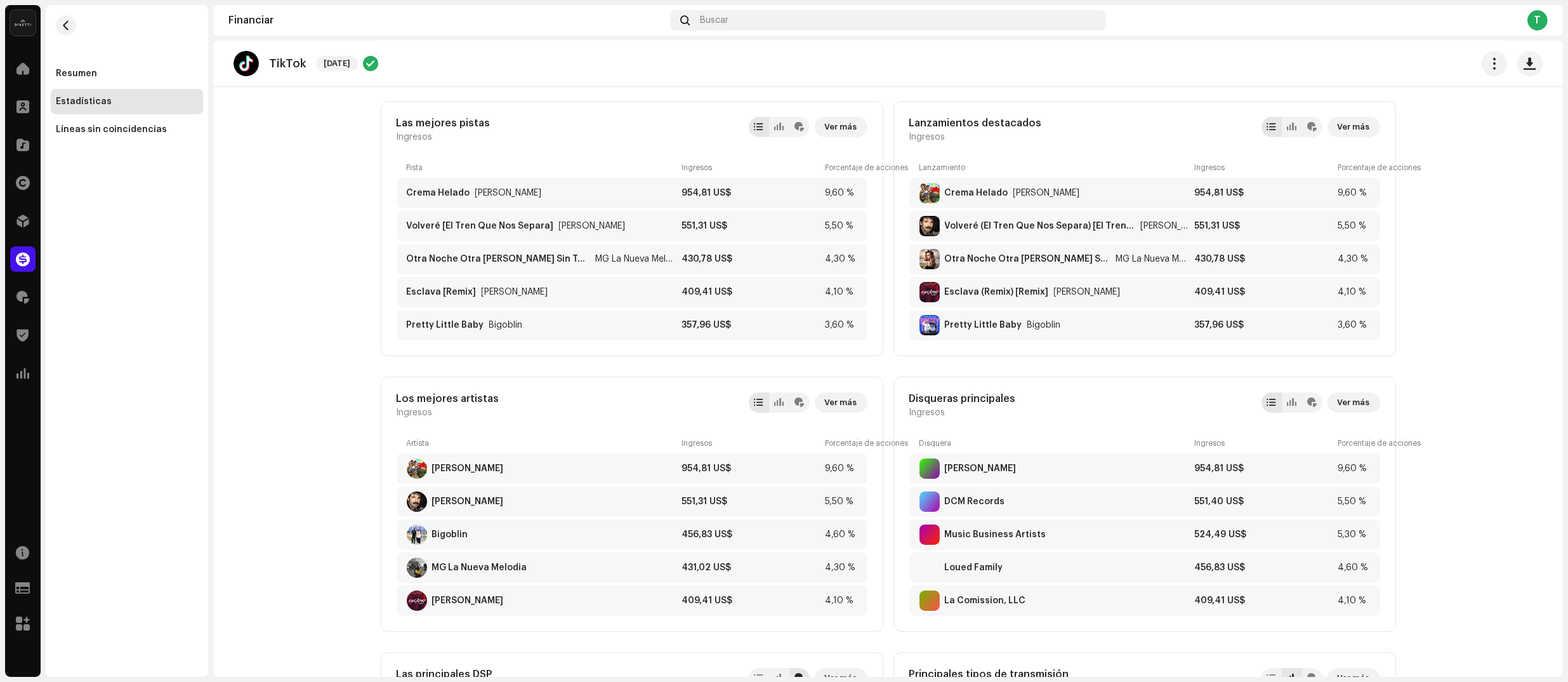
scroll to position [81, 0]
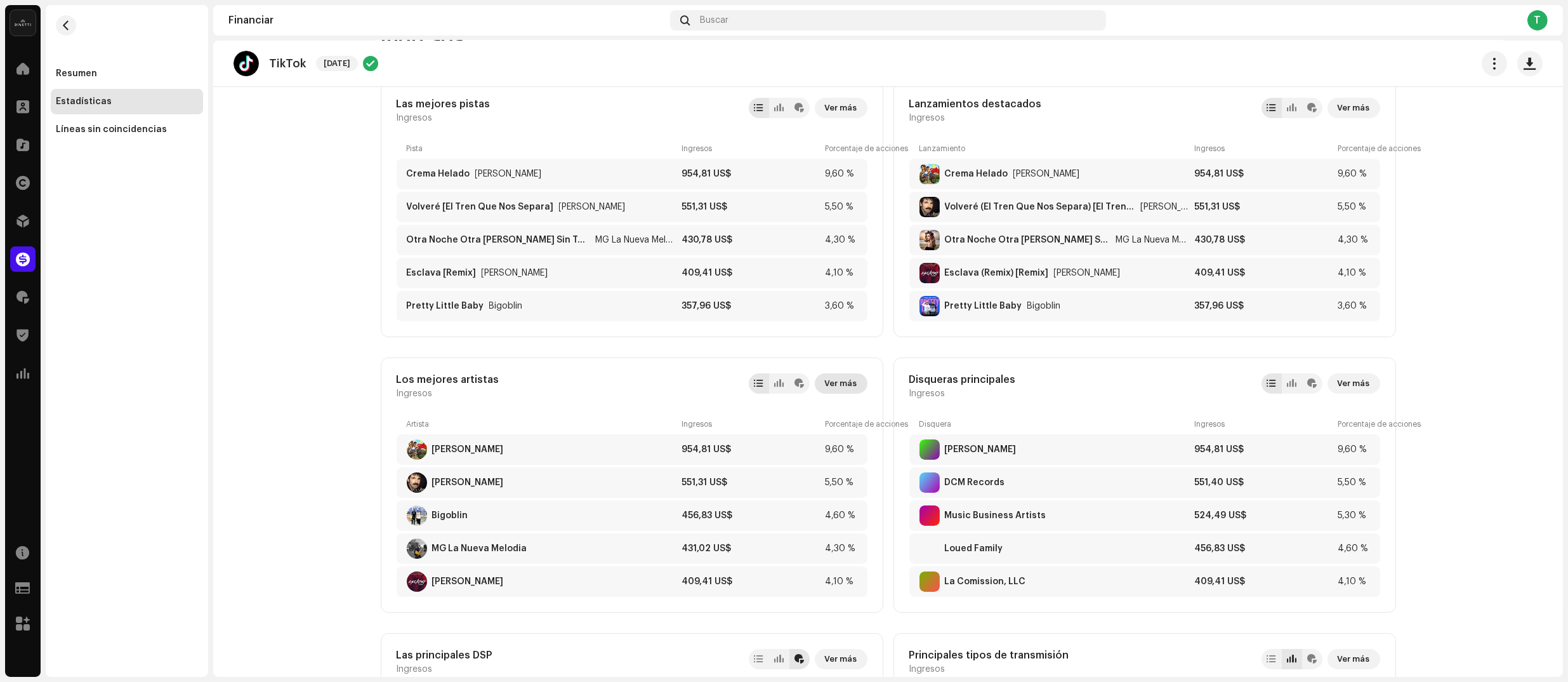
click at [836, 384] on span "Ver más" at bounding box center [840, 384] width 32 height 26
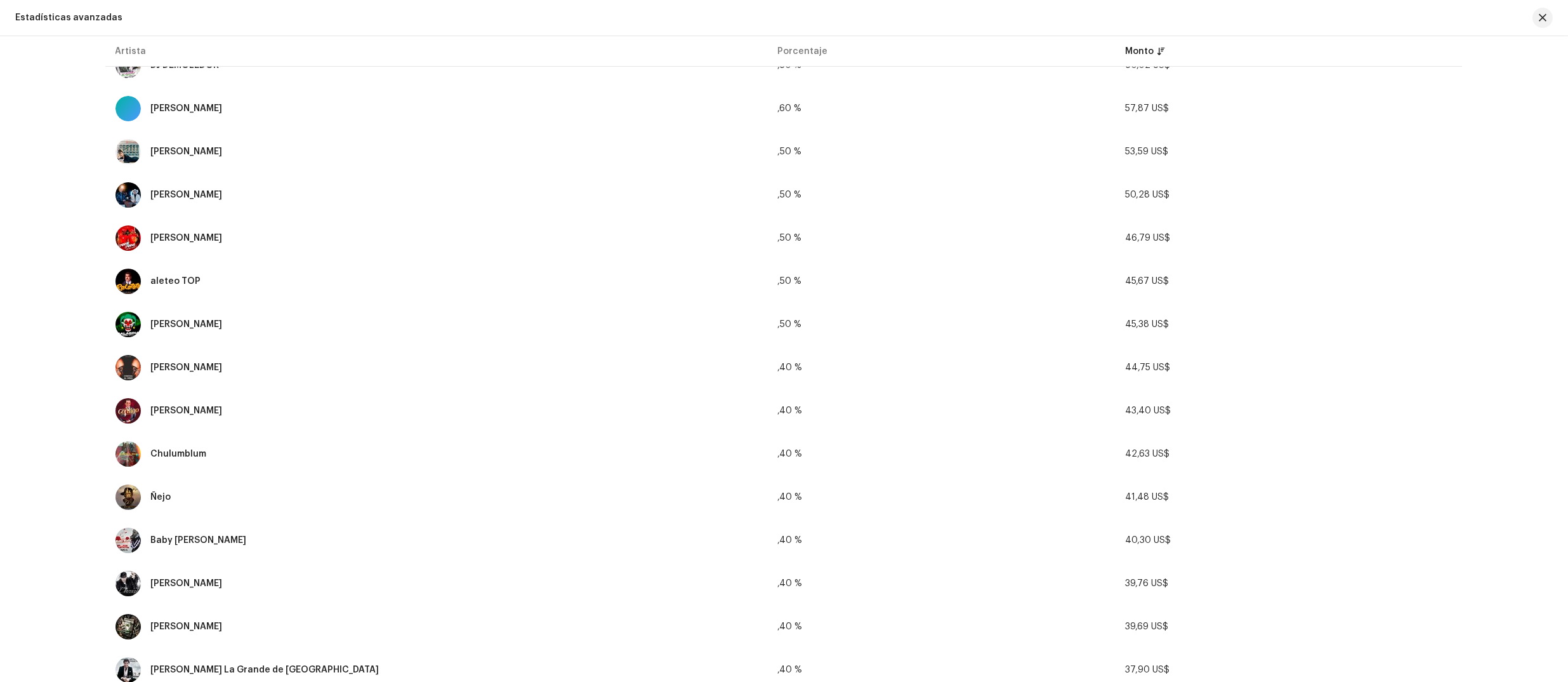
scroll to position [1763, 0]
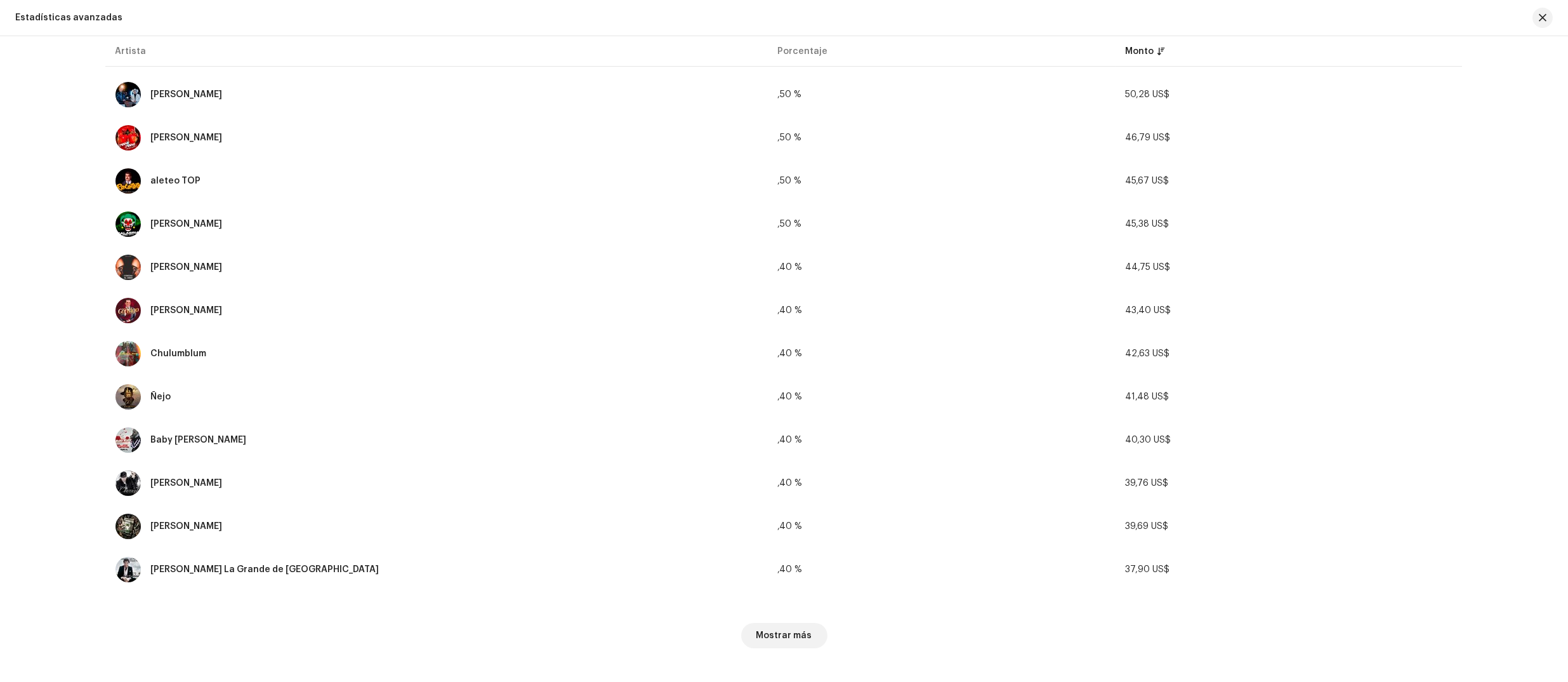
click at [804, 631] on span "Mostrar más" at bounding box center [785, 635] width 56 height 26
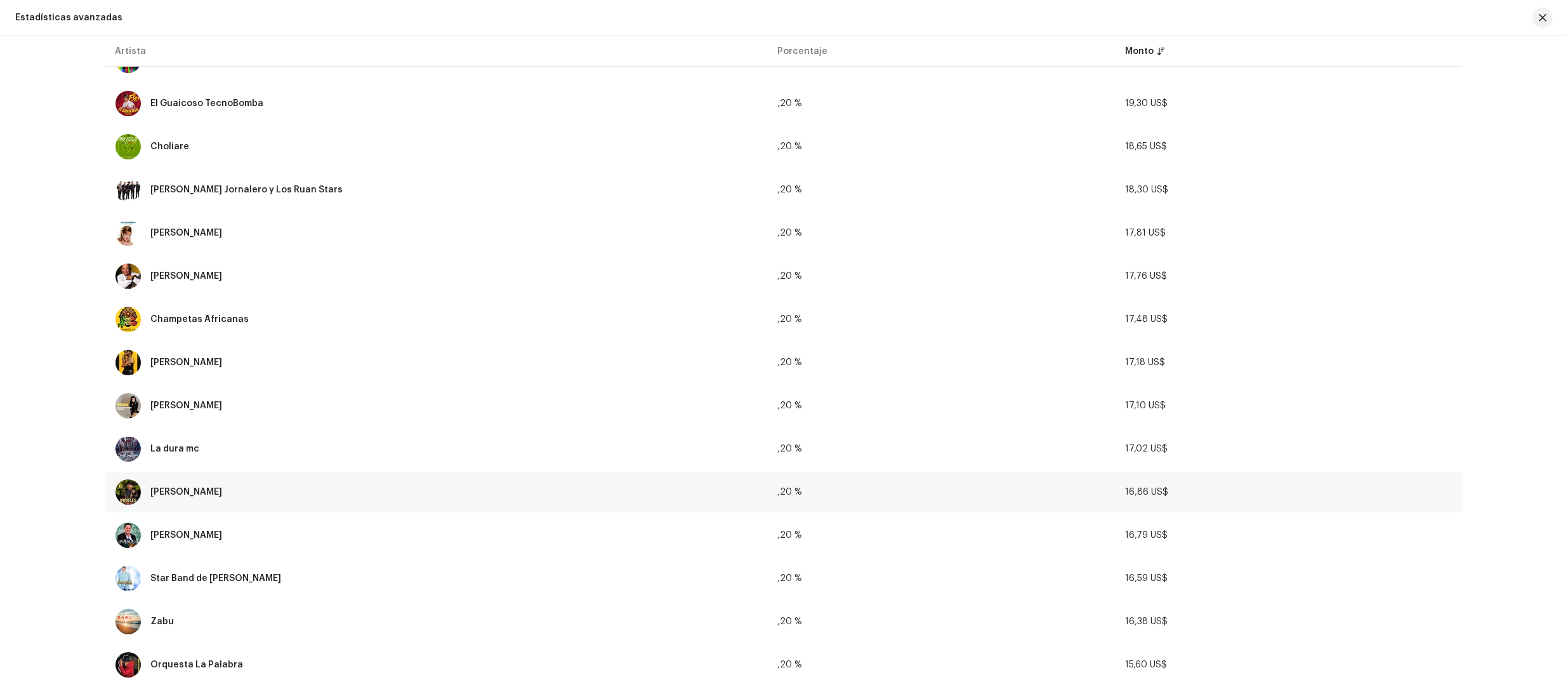
scroll to position [3918, 0]
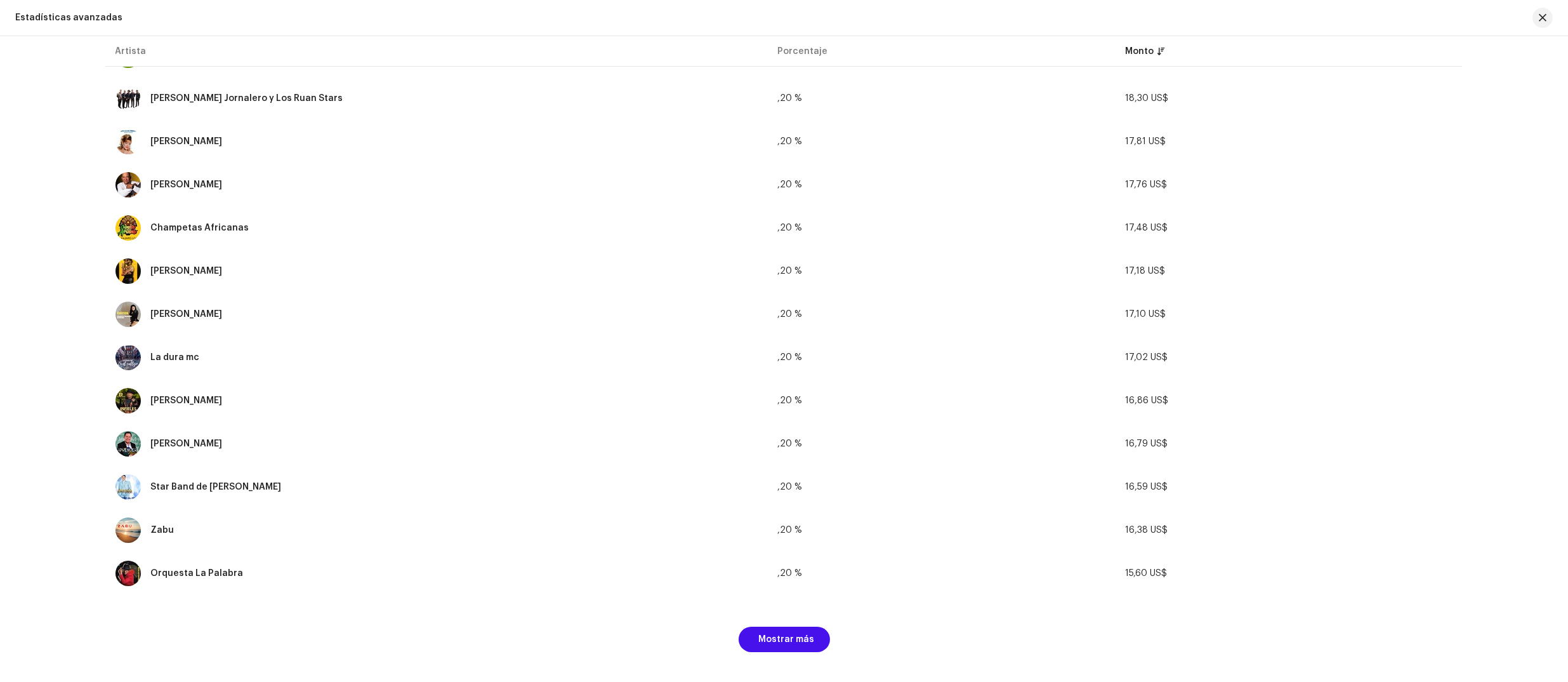
click at [800, 645] on div "Mostrar más" at bounding box center [784, 634] width 1358 height 77
click at [800, 631] on span "Mostrar más" at bounding box center [787, 639] width 56 height 26
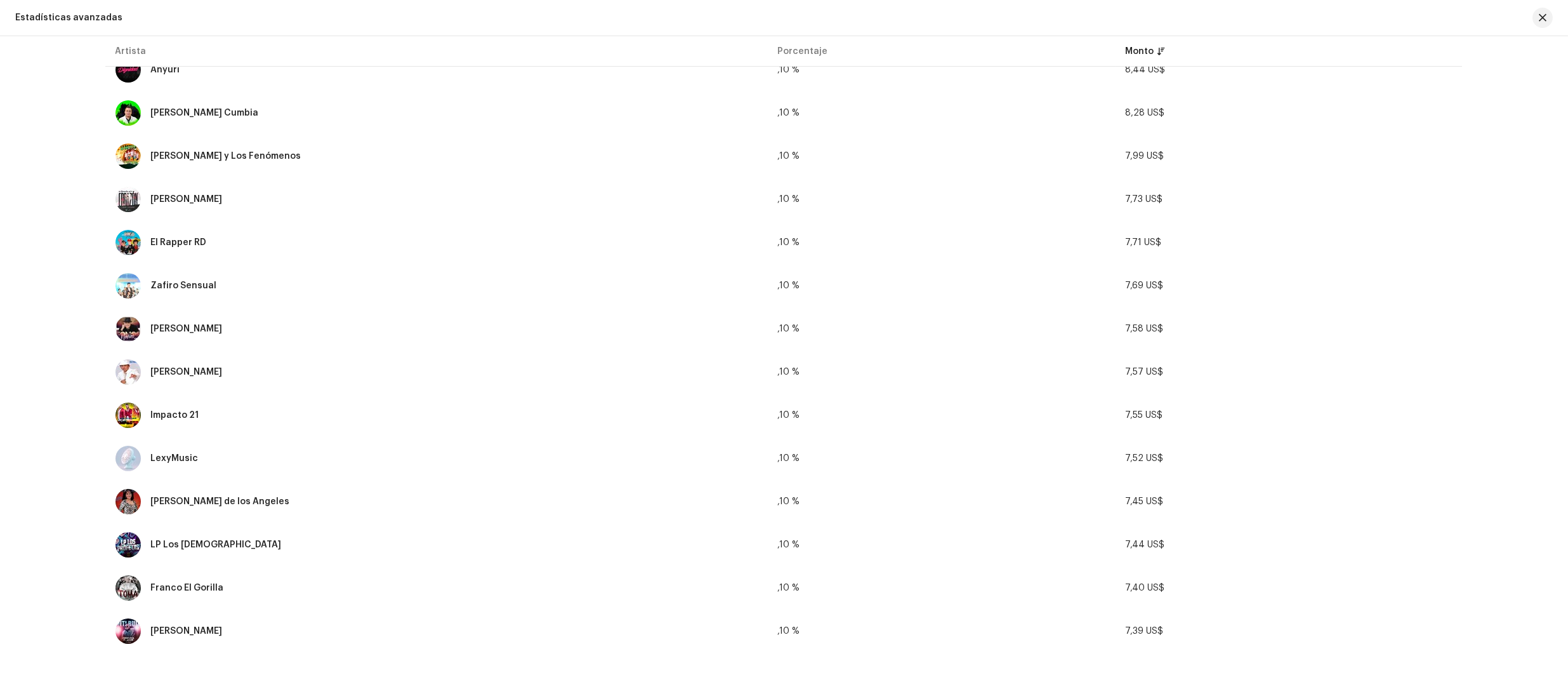
scroll to position [6072, 0]
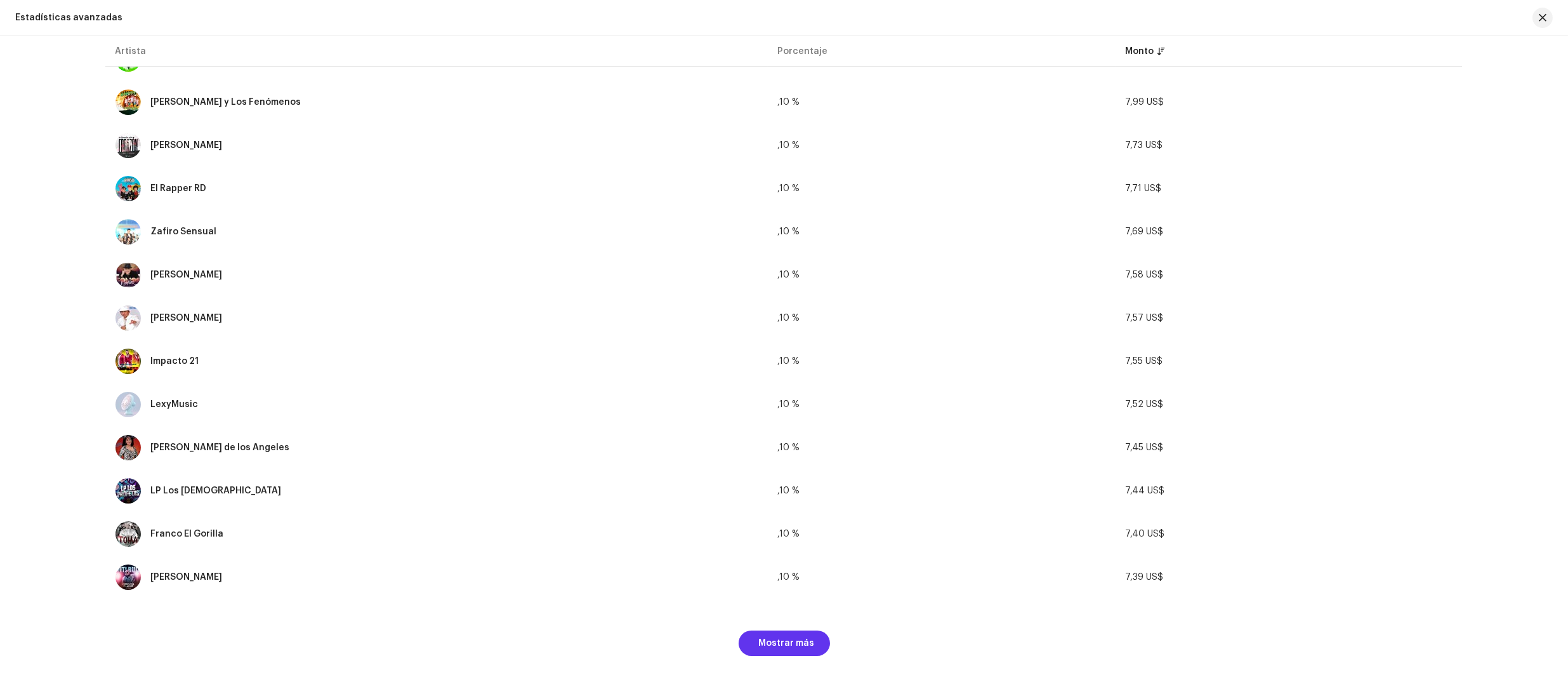
click at [782, 630] on span "Mostrar más" at bounding box center [787, 643] width 56 height 26
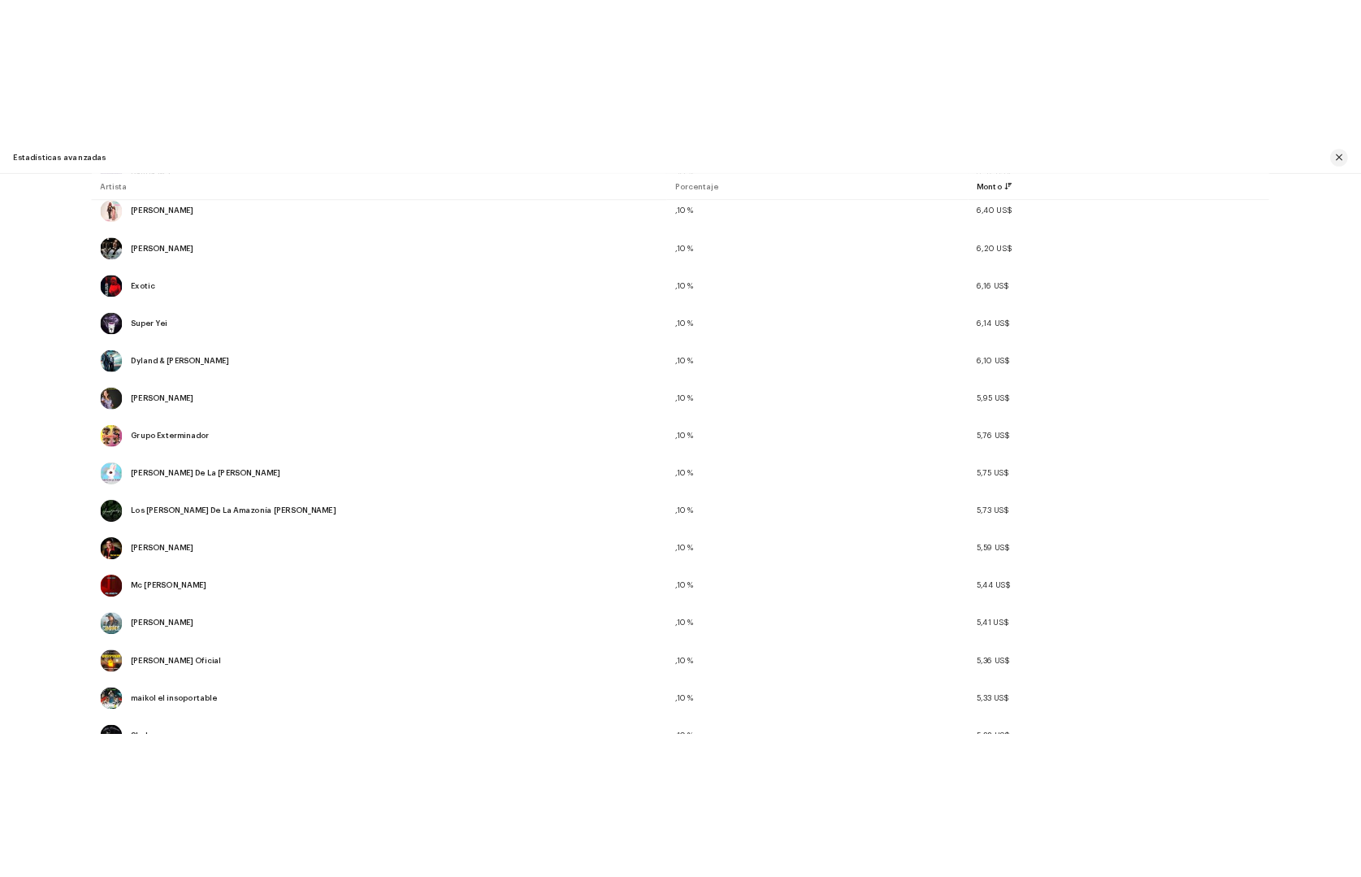
scroll to position [8423, 0]
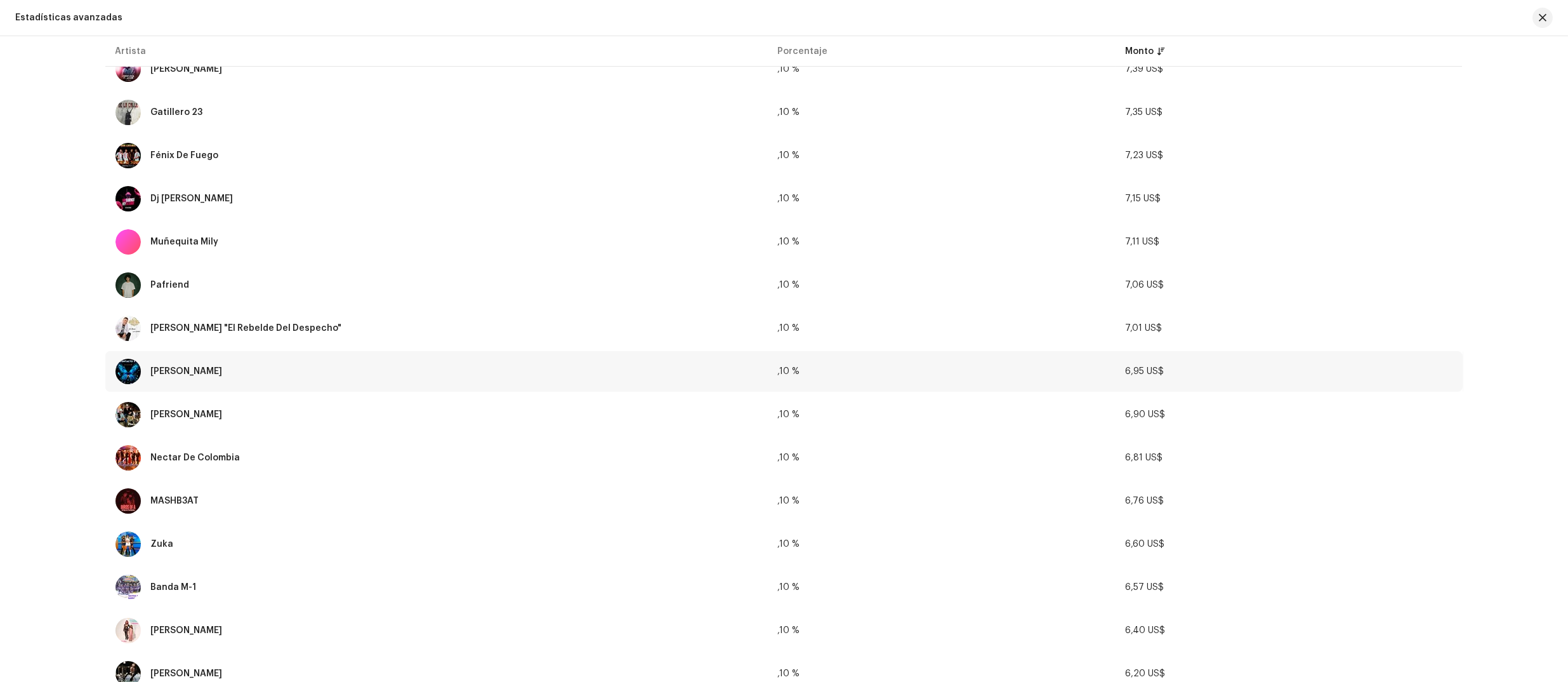
drag, startPoint x: 1118, startPoint y: 355, endPoint x: 1164, endPoint y: 361, distance: 46.4
click at [1062, 361] on td "6,95 US$" at bounding box center [1288, 371] width 347 height 41
copy span "6,95 US$"
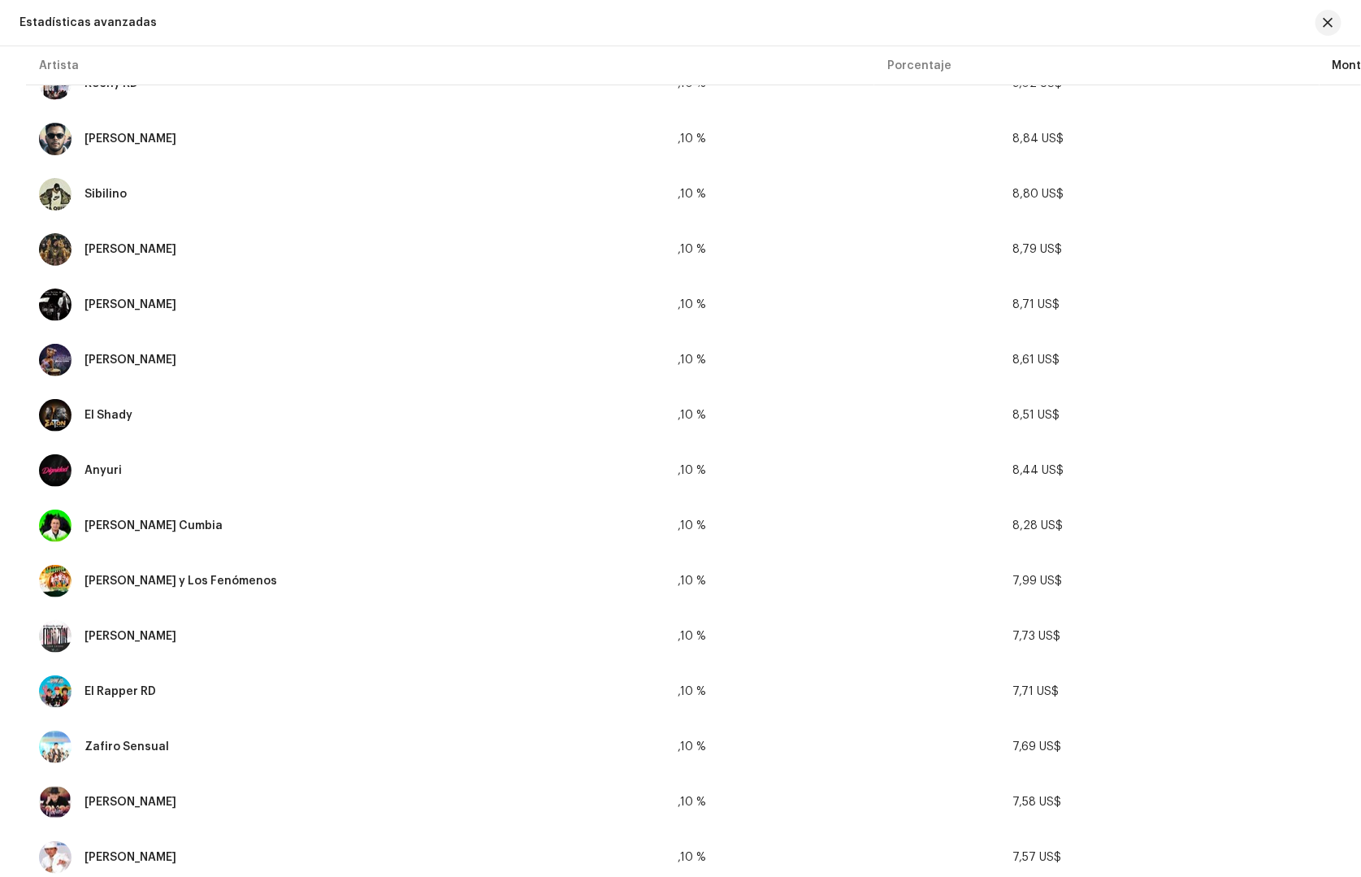
scroll to position [7163, 0]
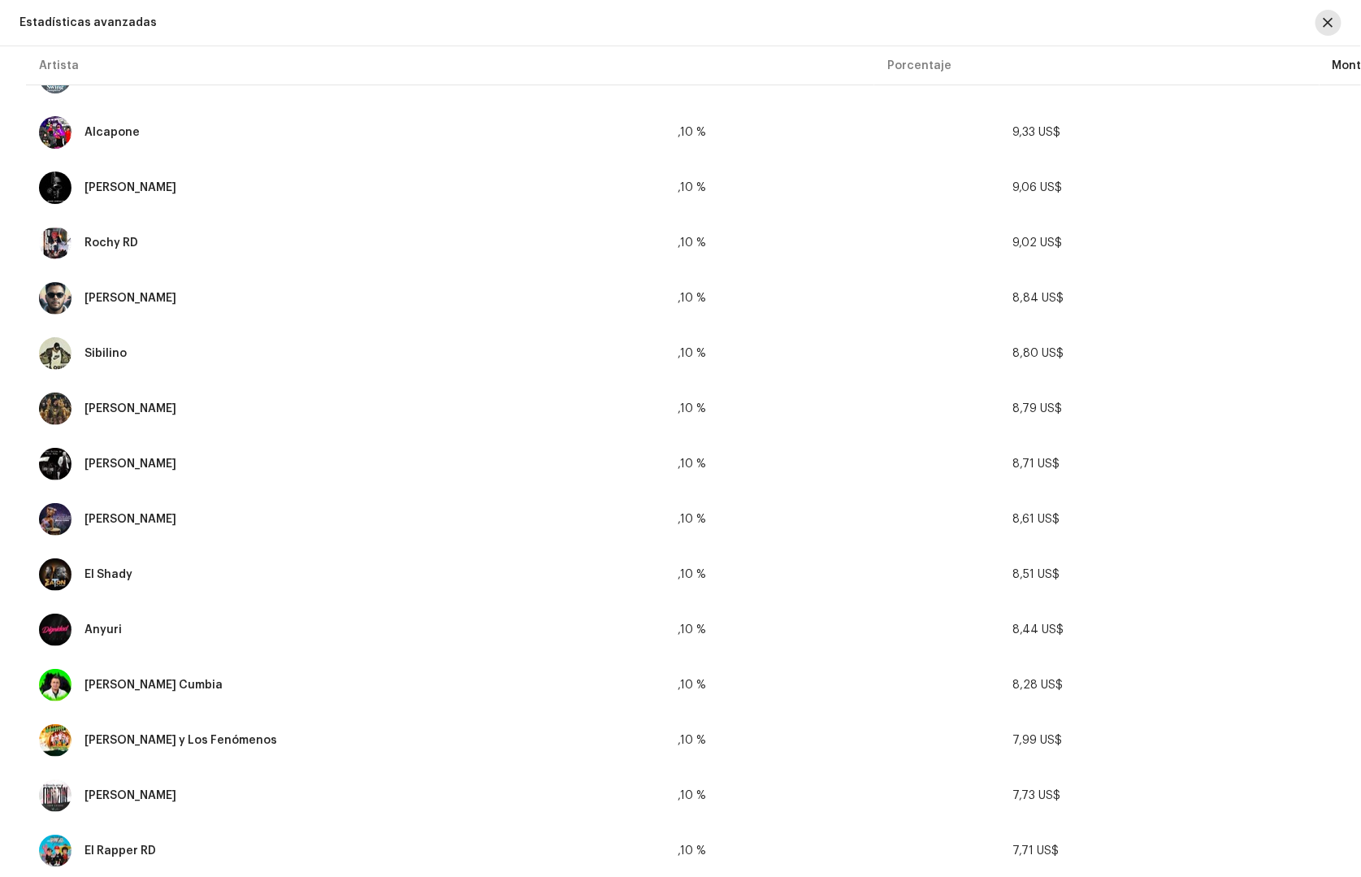
click at [1321, 33] on button "button" at bounding box center [1329, 23] width 26 height 26
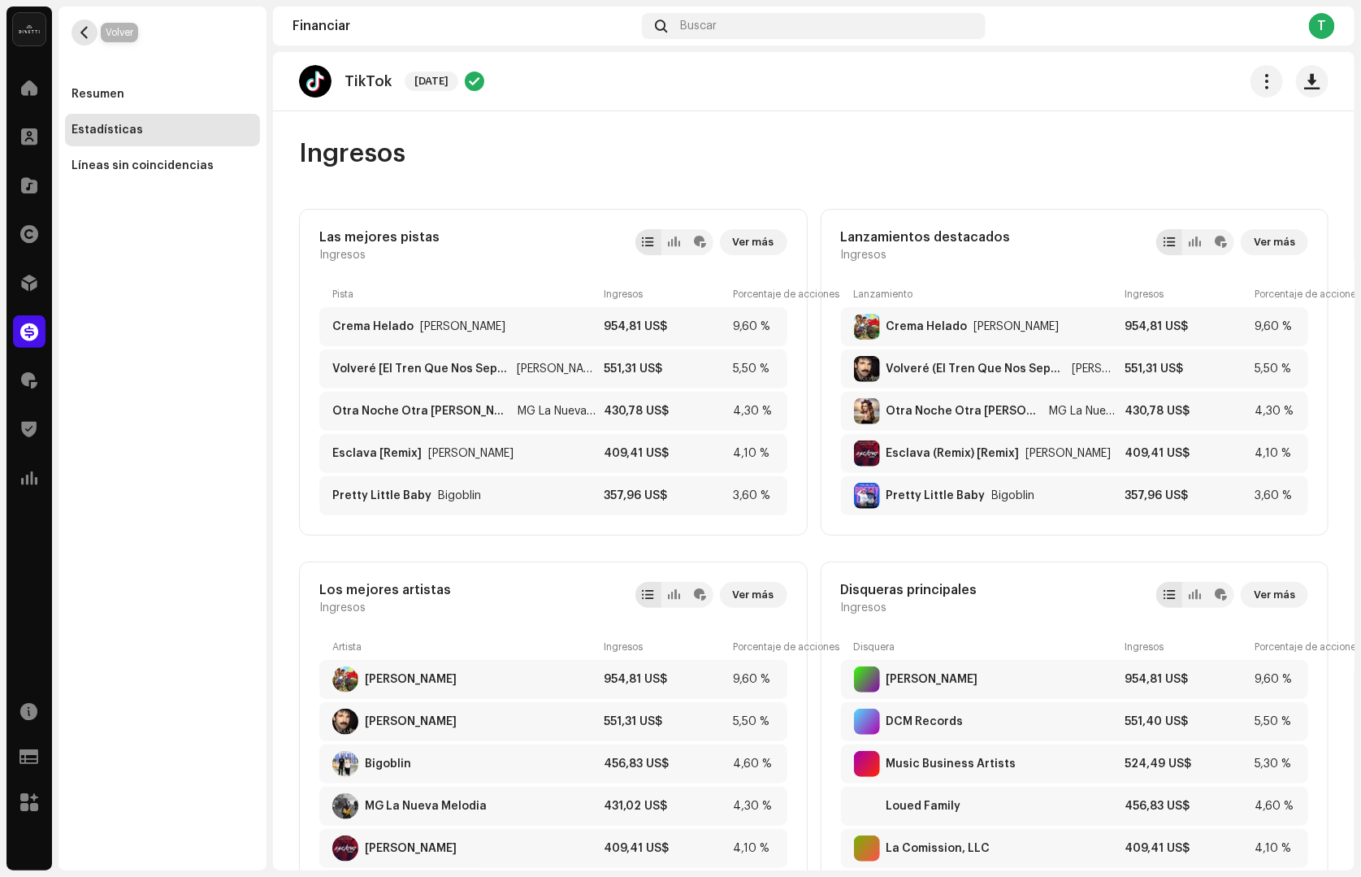
click at [84, 34] on span "button" at bounding box center [85, 32] width 12 height 13
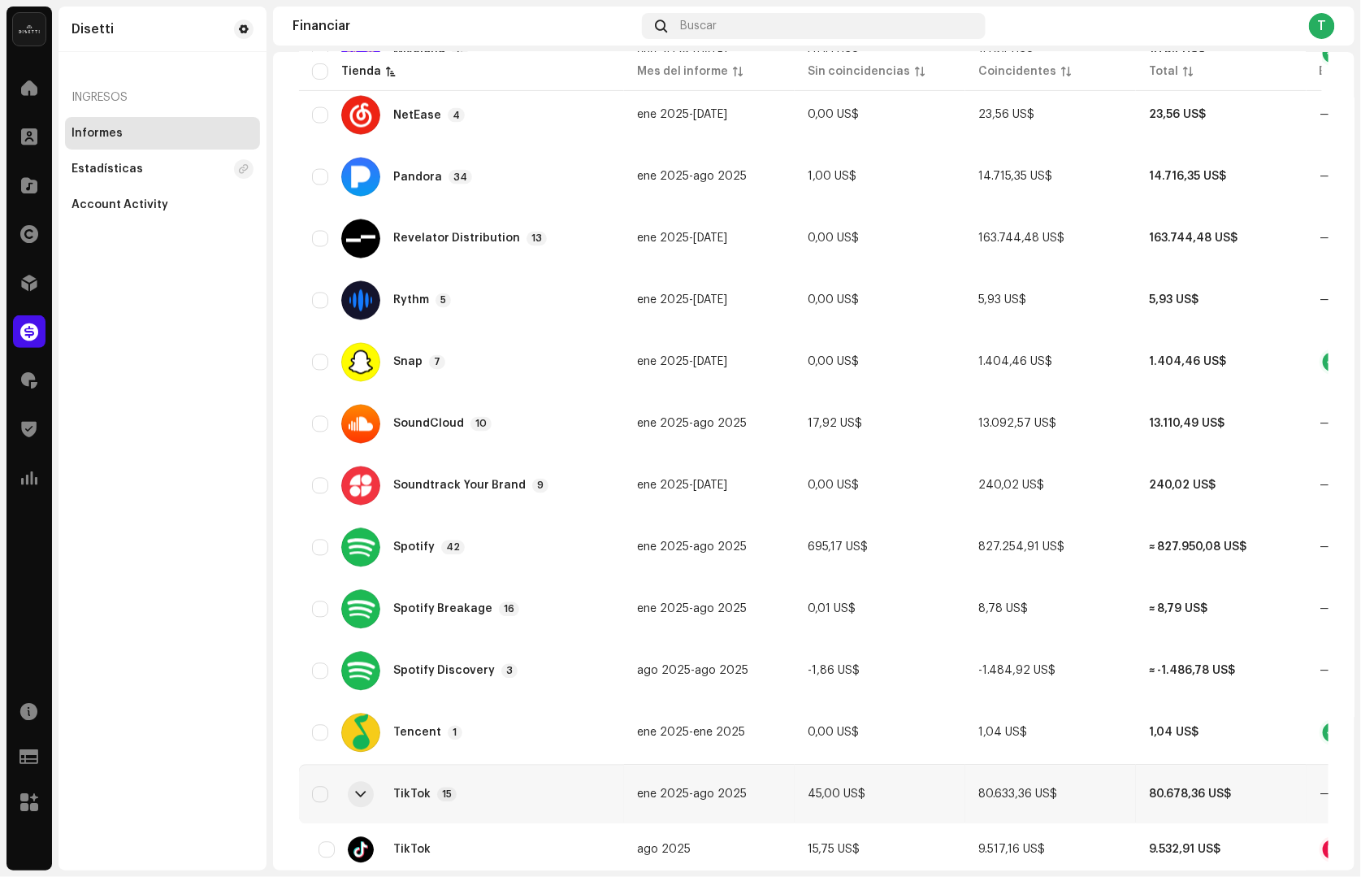
scroll to position [1737, 0]
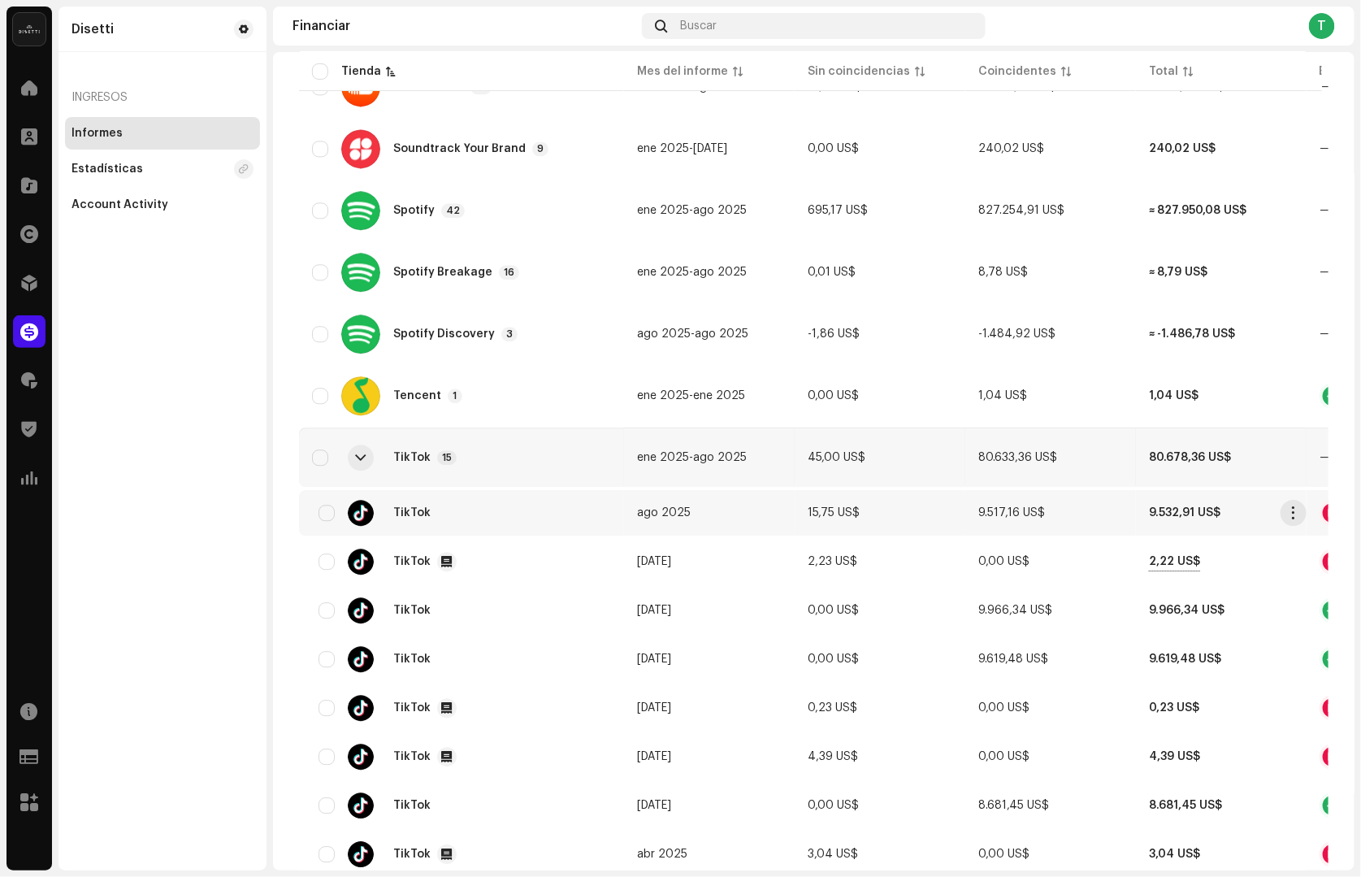
click at [971, 515] on td "9.517,16 US$" at bounding box center [1050, 513] width 171 height 46
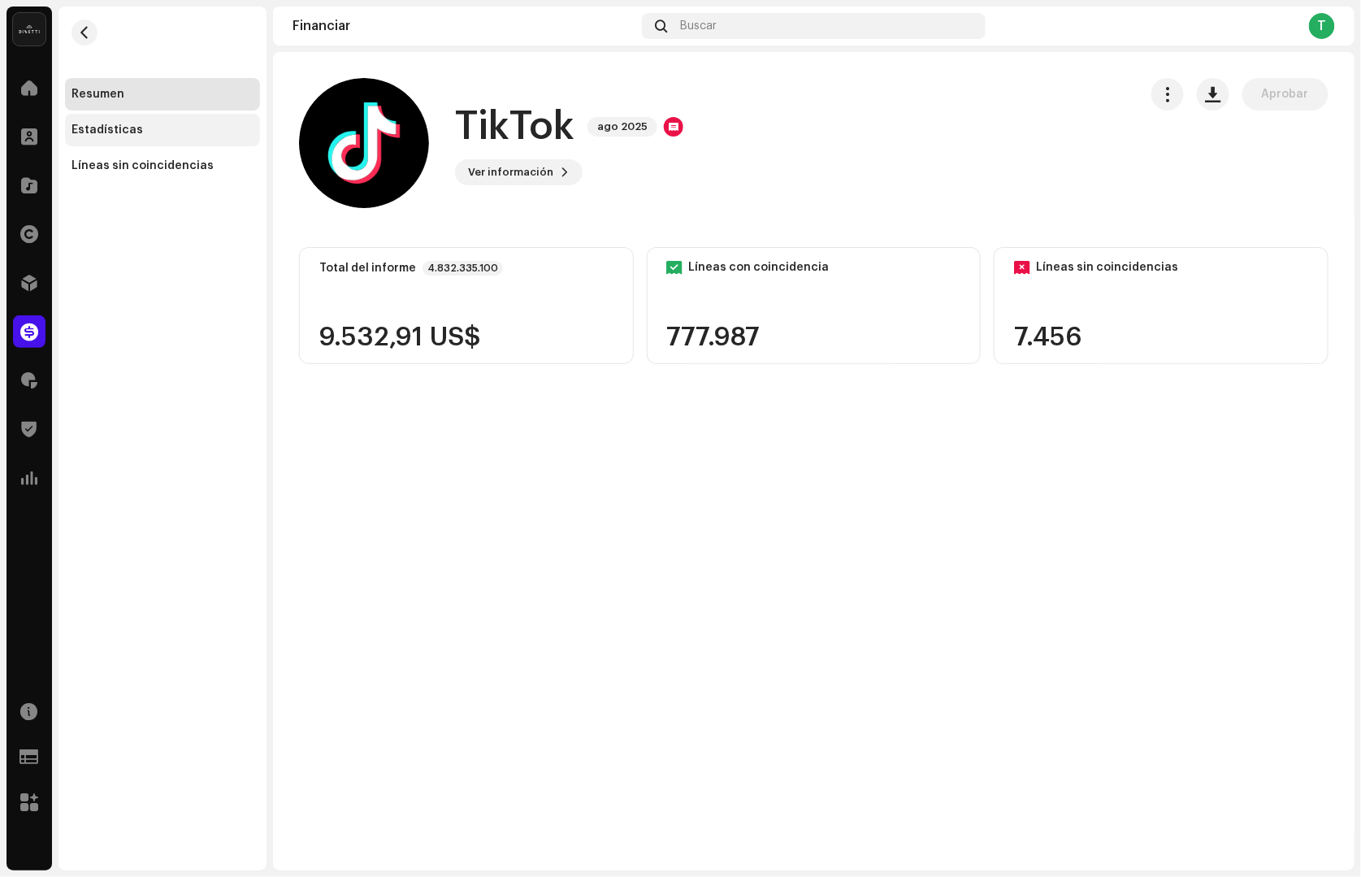
click at [166, 131] on div "Estadísticas" at bounding box center [163, 130] width 182 height 13
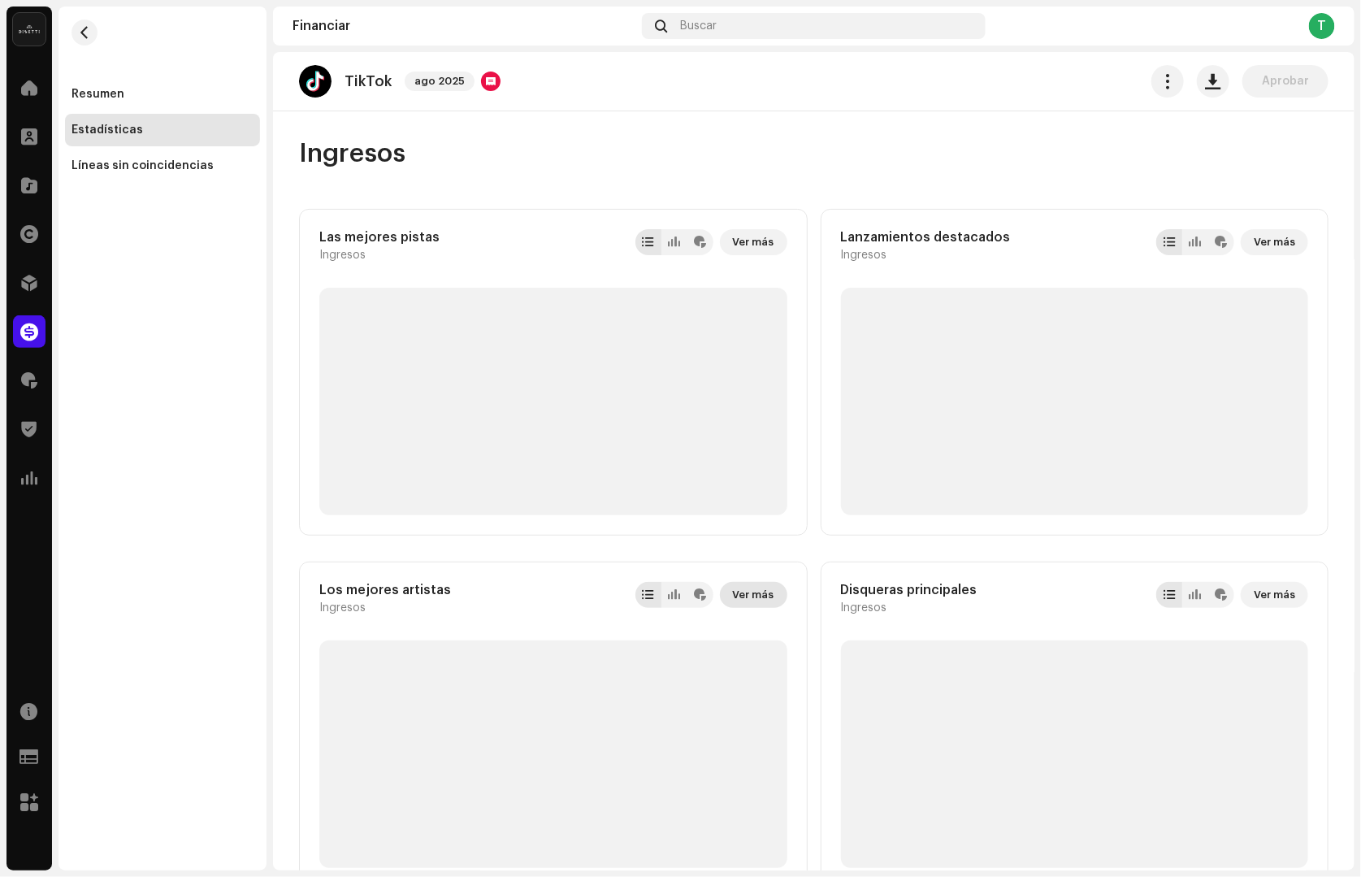
click at [762, 593] on span "Ver más" at bounding box center [753, 595] width 41 height 33
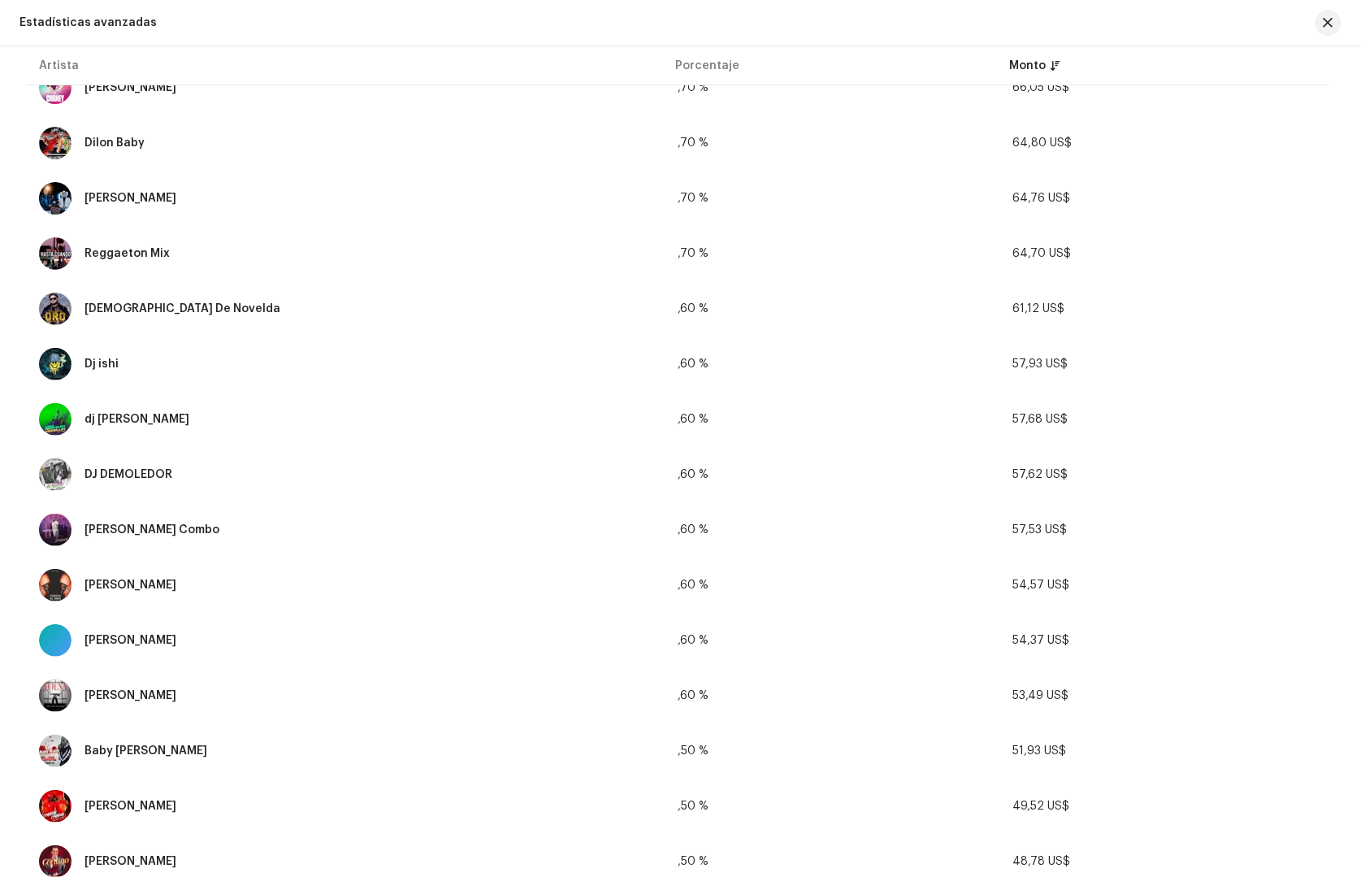
scroll to position [2253, 0]
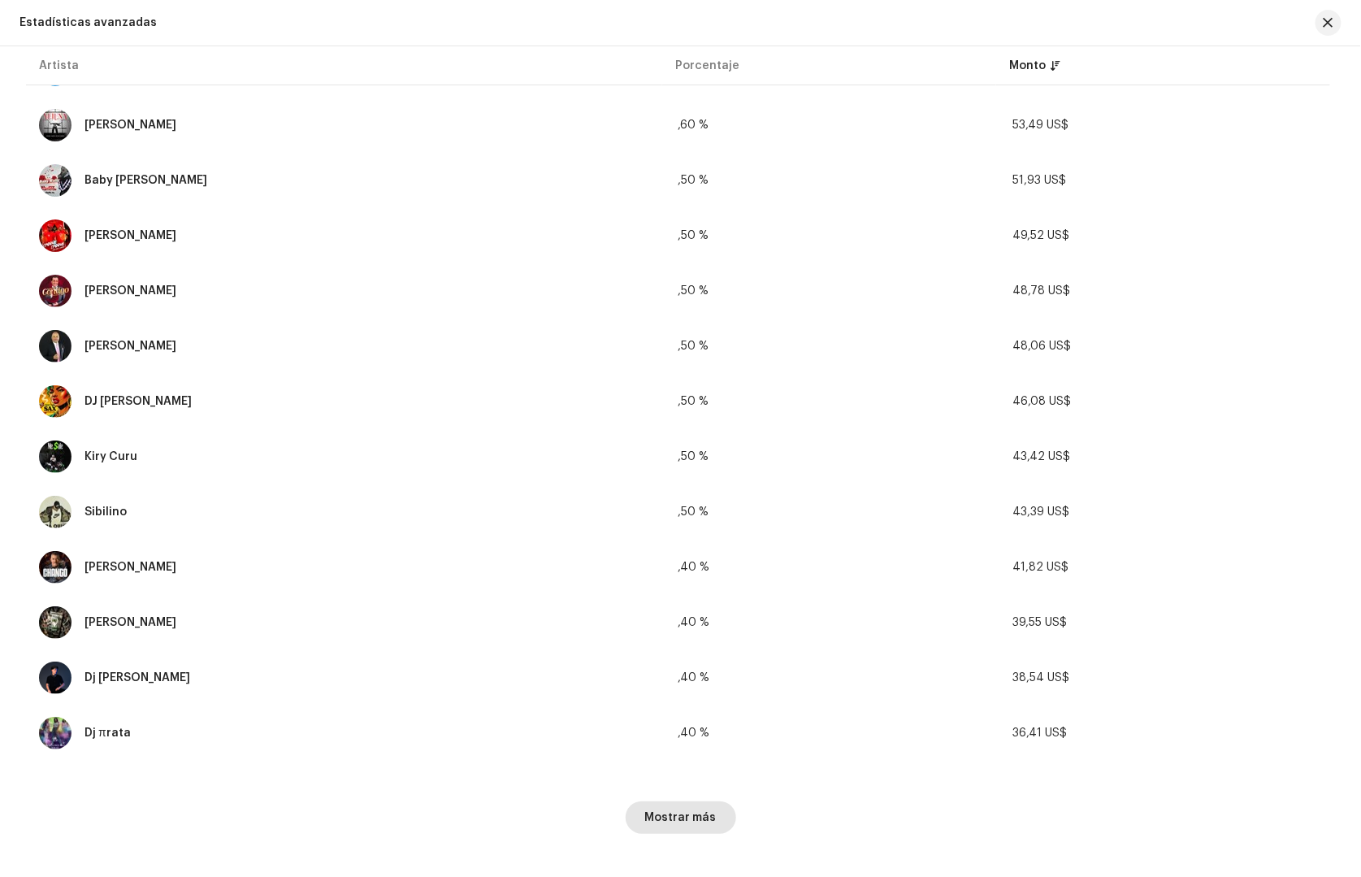
click at [692, 813] on span "Mostrar más" at bounding box center [681, 817] width 72 height 33
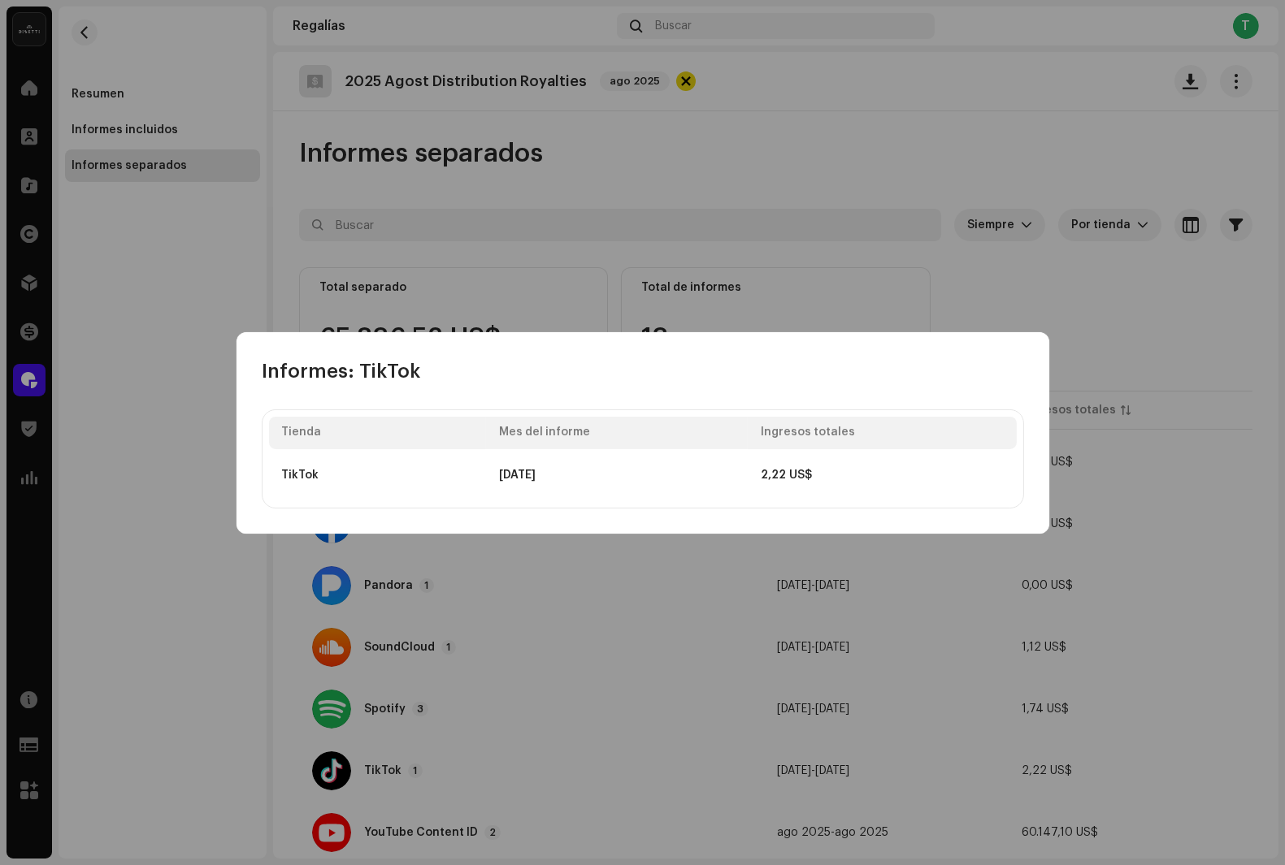
scroll to position [163, 0]
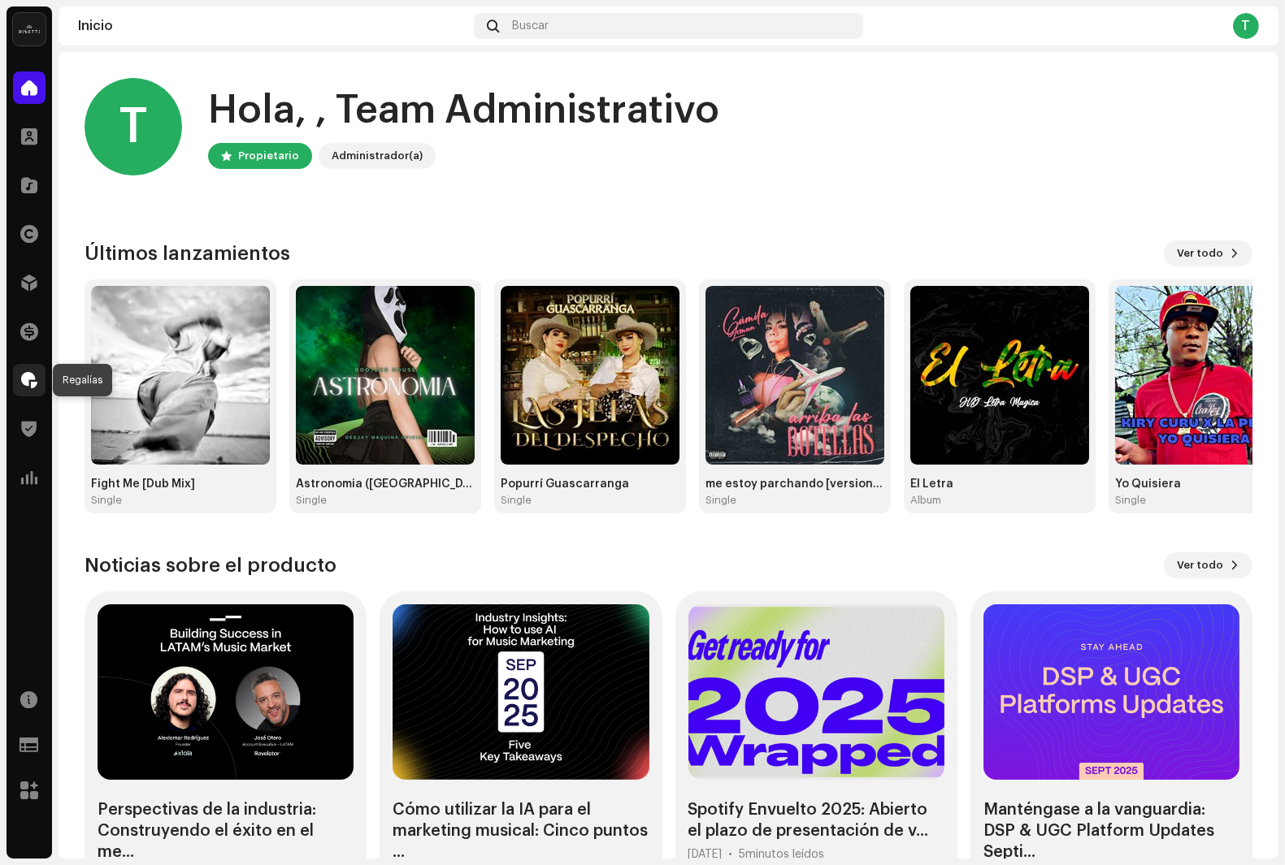
click at [26, 381] on span at bounding box center [29, 380] width 16 height 13
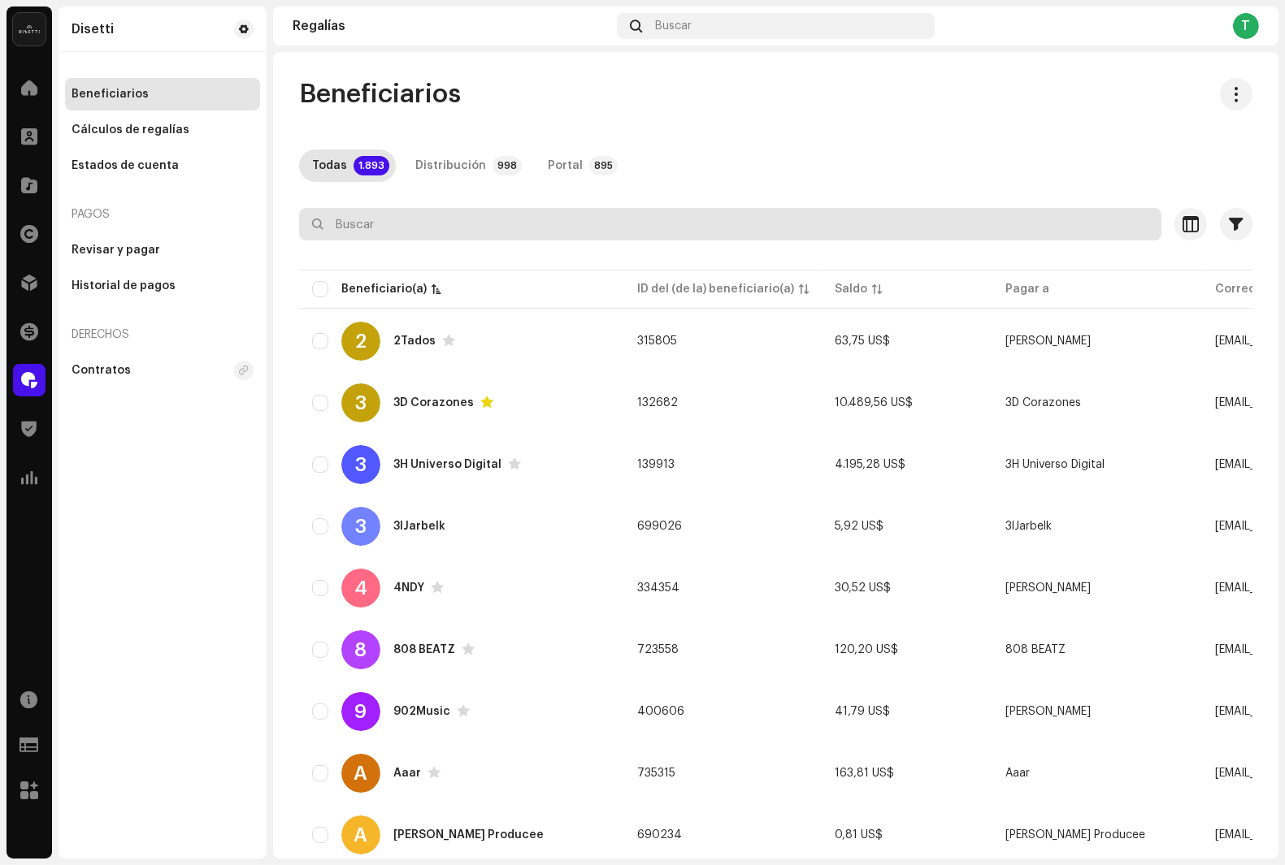
click at [391, 215] on input "text" at bounding box center [730, 224] width 862 height 33
paste input "[EMAIL_ADDRESS][DOMAIN_NAME]"
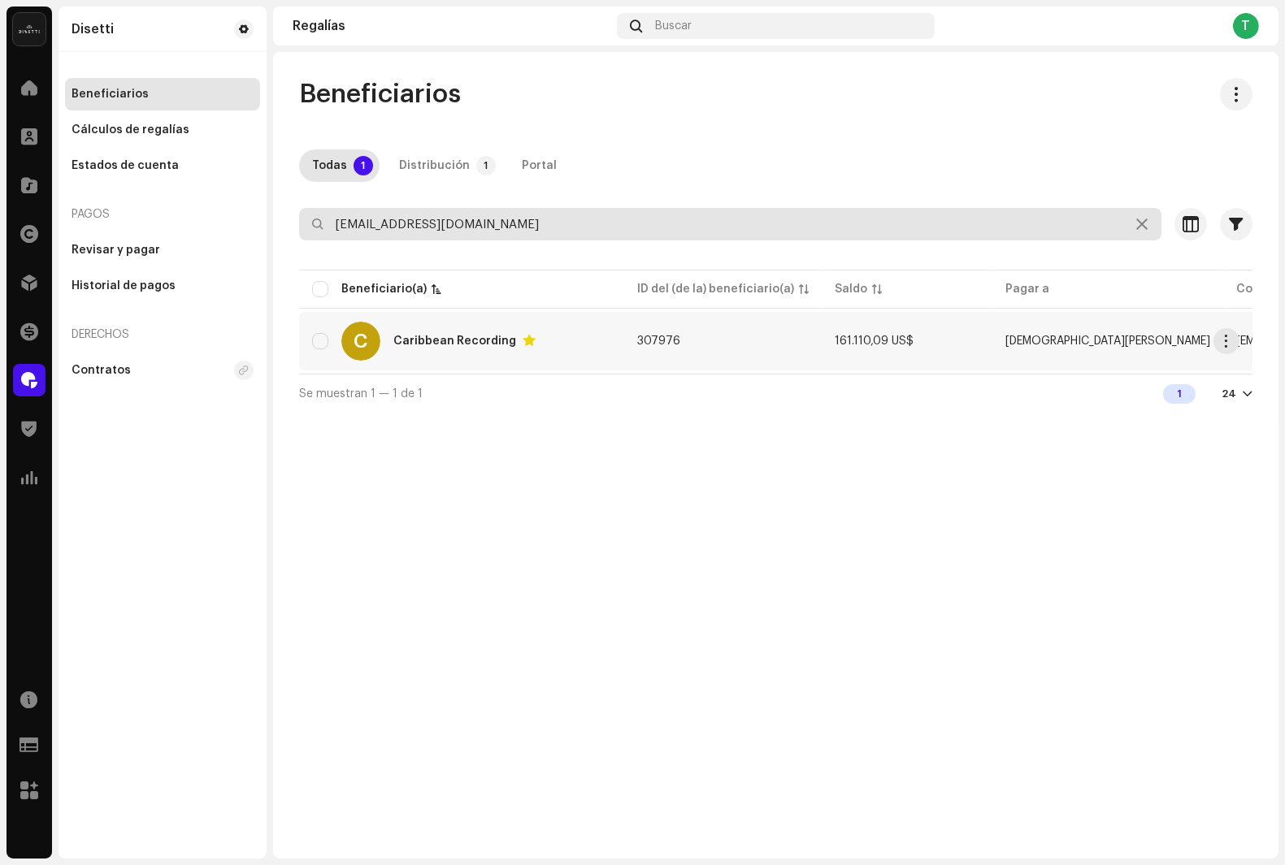
type input "[EMAIL_ADDRESS][DOMAIN_NAME]"
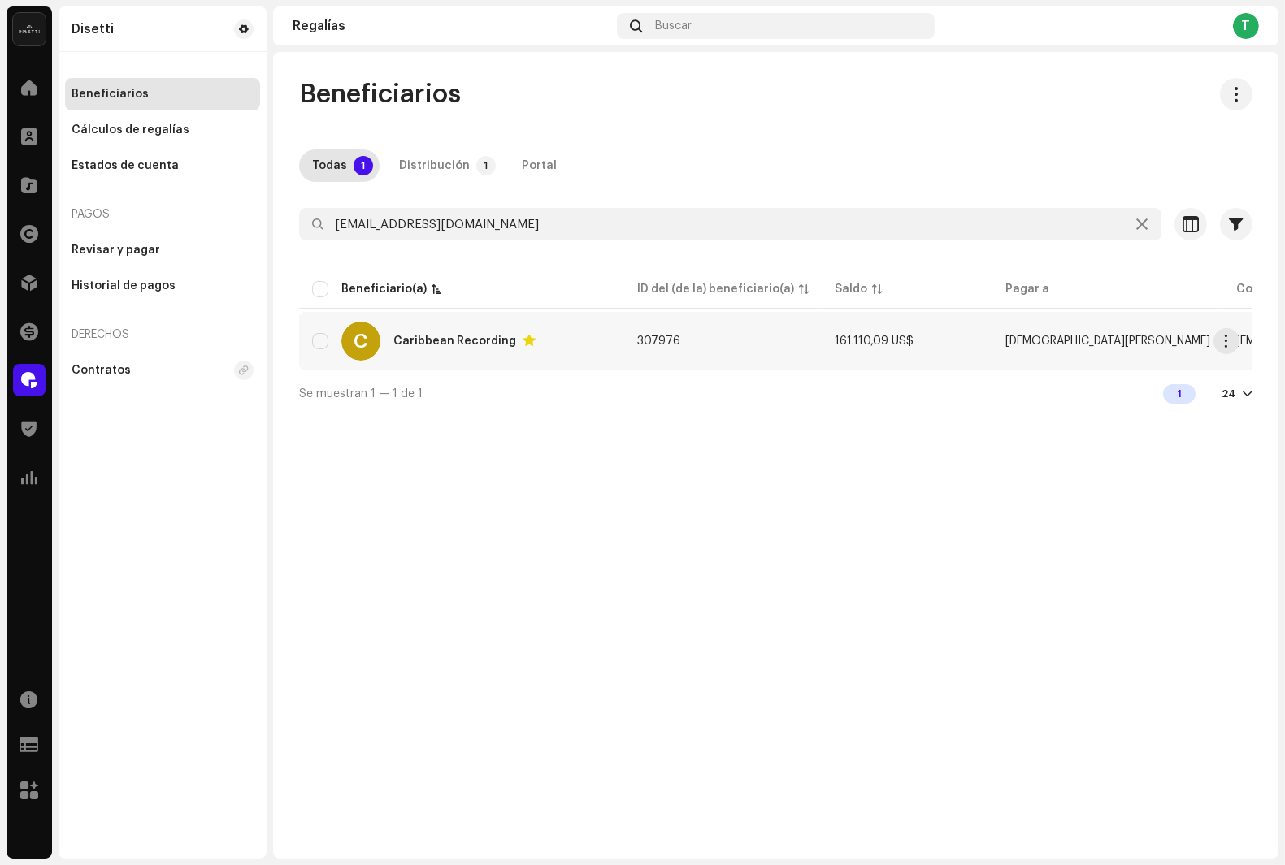
click at [436, 345] on div "Caribbean Recording" at bounding box center [464, 341] width 142 height 13
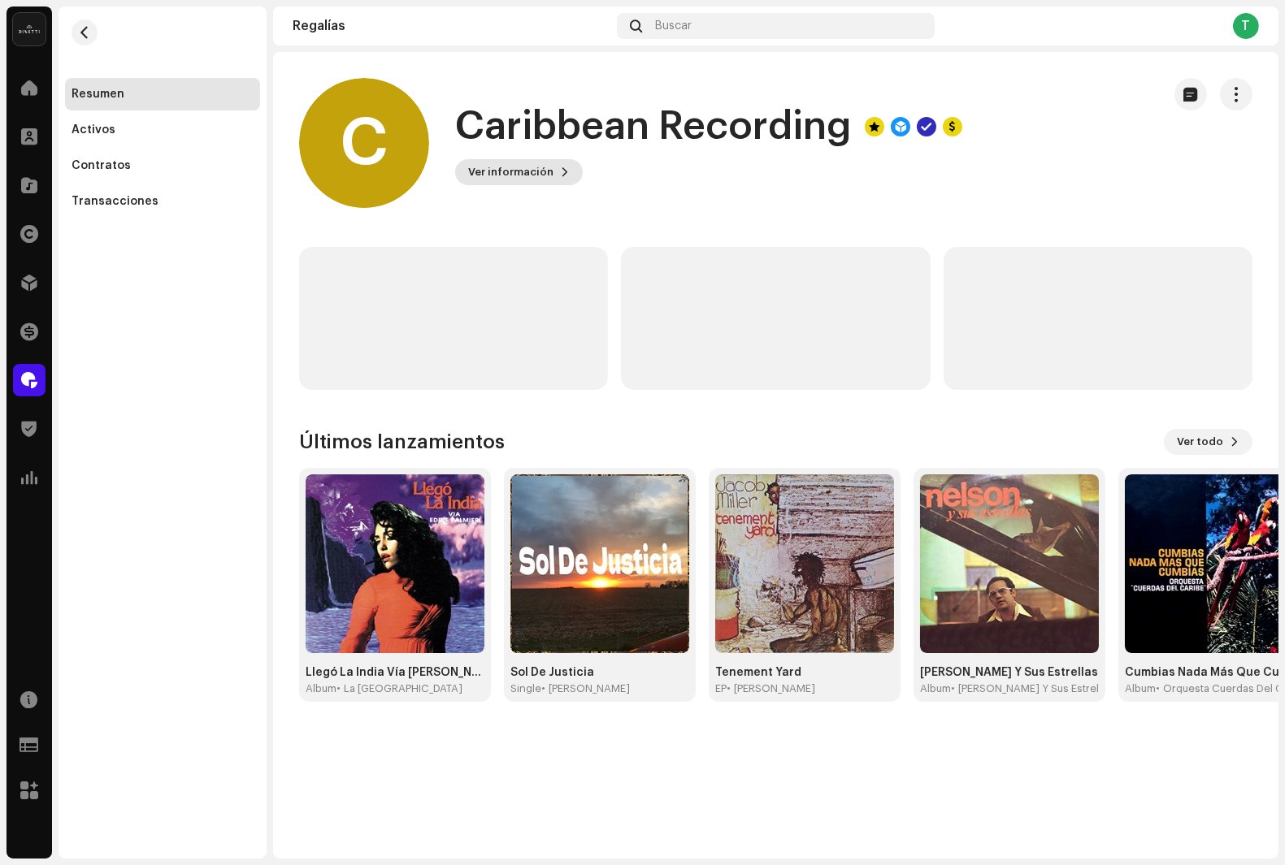
click at [560, 170] on span at bounding box center [565, 172] width 10 height 13
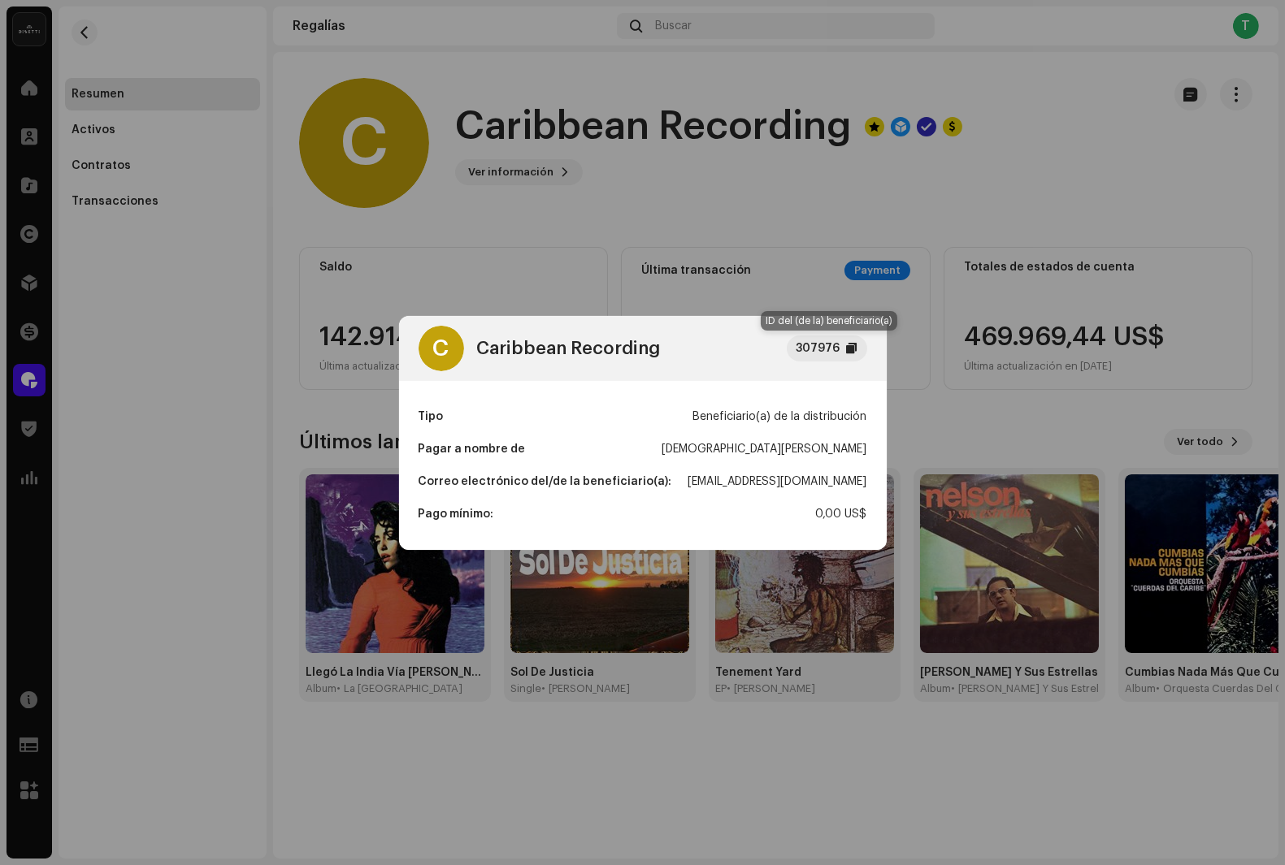
click at [857, 353] on div "307976" at bounding box center [827, 349] width 80 height 26
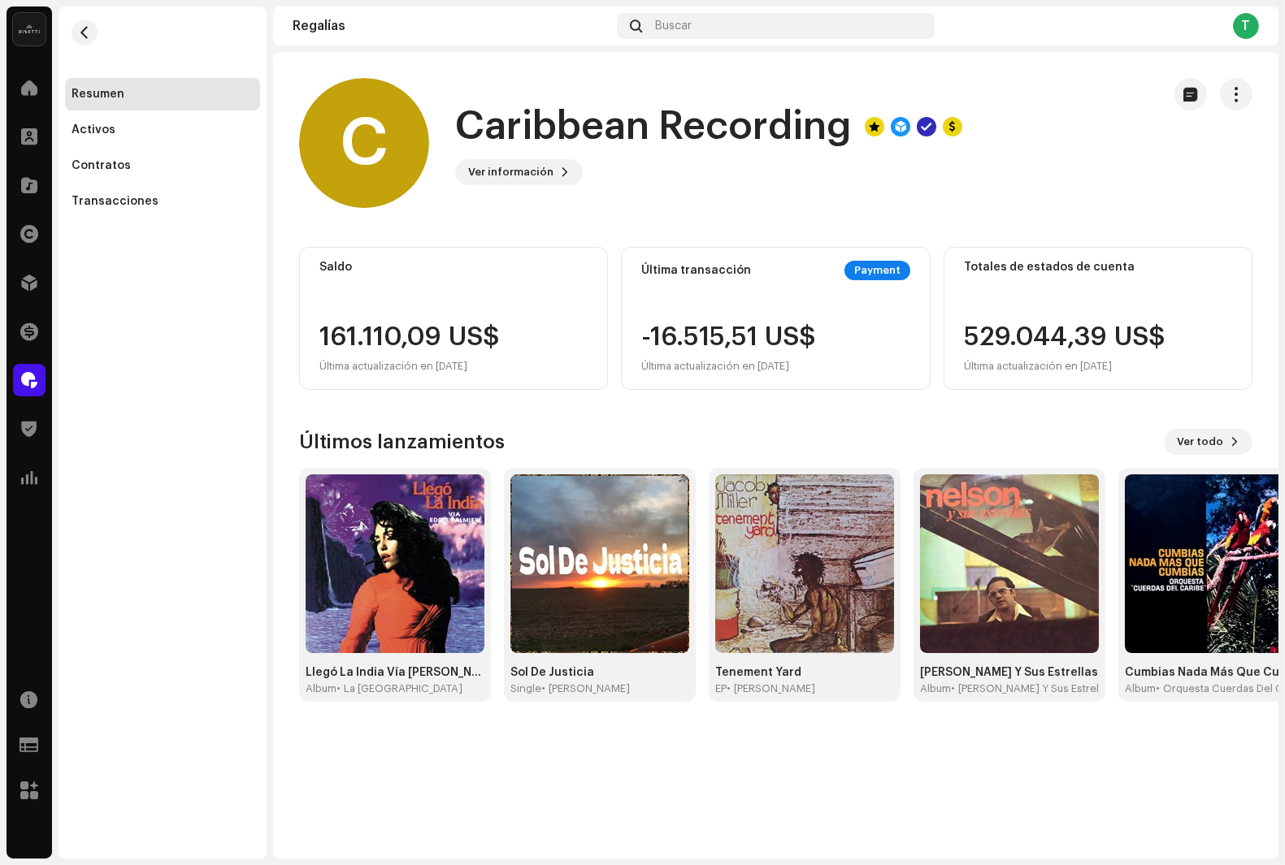
click at [745, 219] on div "C Caribbean Recording 307976 Tipo Beneficiario(a) de la distribución Pagar a no…" at bounding box center [642, 432] width 1285 height 865
click at [89, 28] on span "button" at bounding box center [85, 32] width 12 height 13
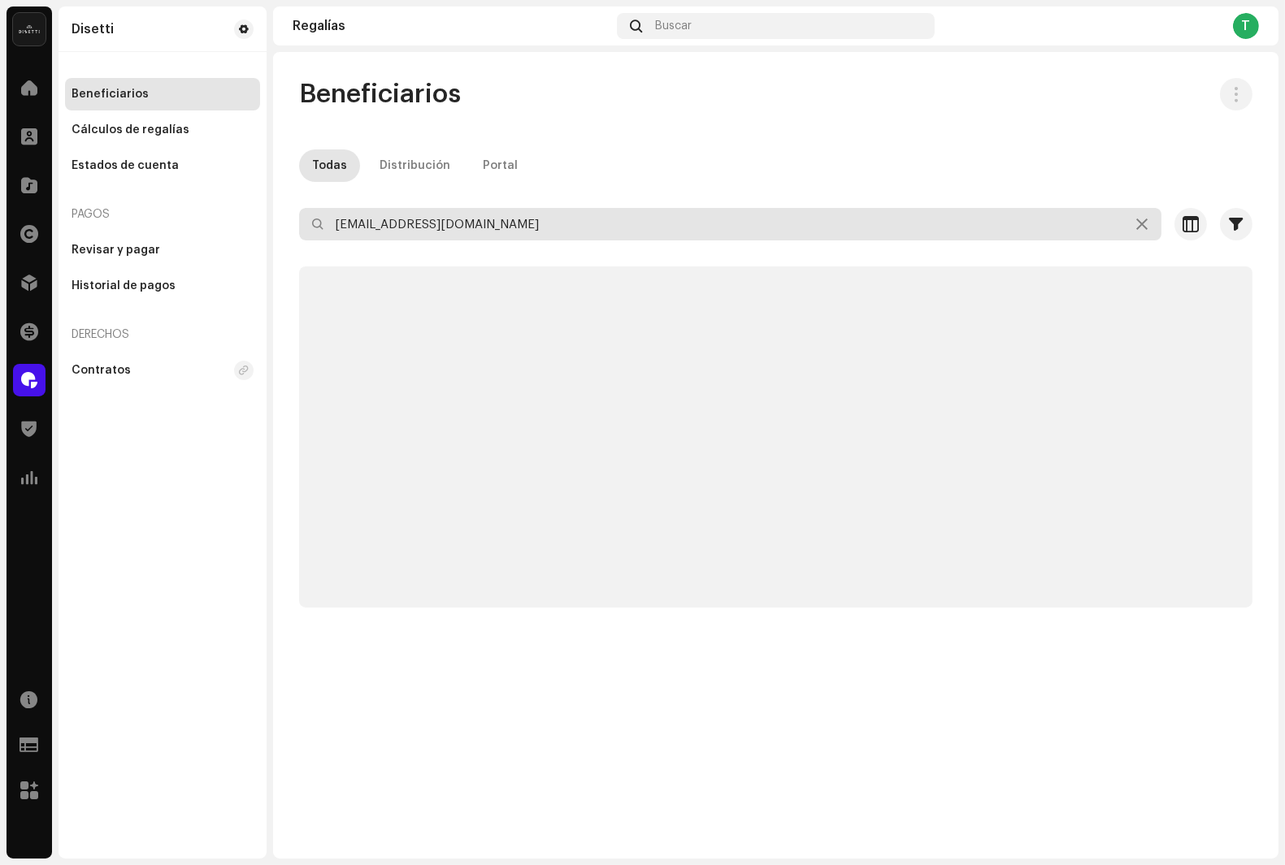
drag, startPoint x: 551, startPoint y: 225, endPoint x: 143, endPoint y: 219, distance: 408.0
click at [143, 219] on div "Disetti Inicio Clientes Catálogo Derechos Distribución Financiar Regalías Trust…" at bounding box center [642, 432] width 1285 height 865
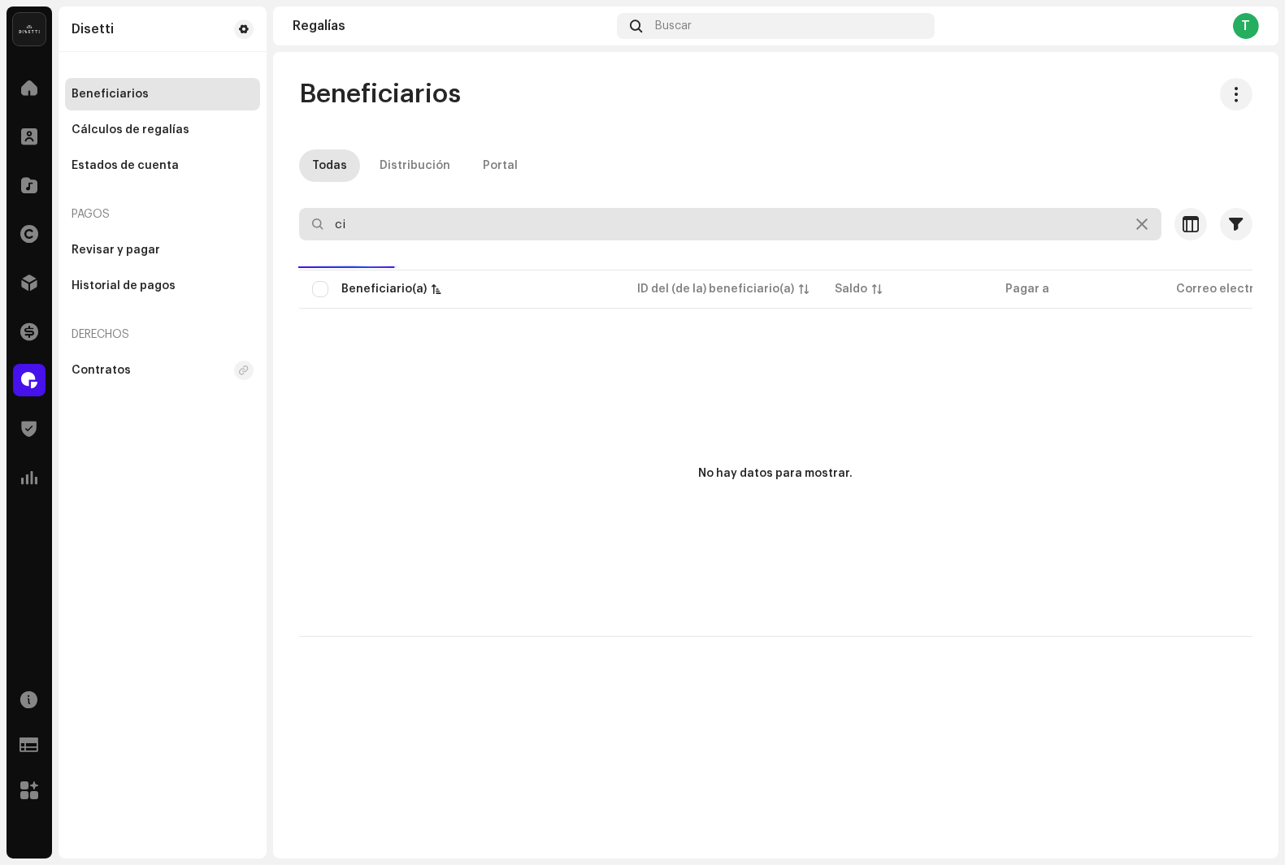
type input "c"
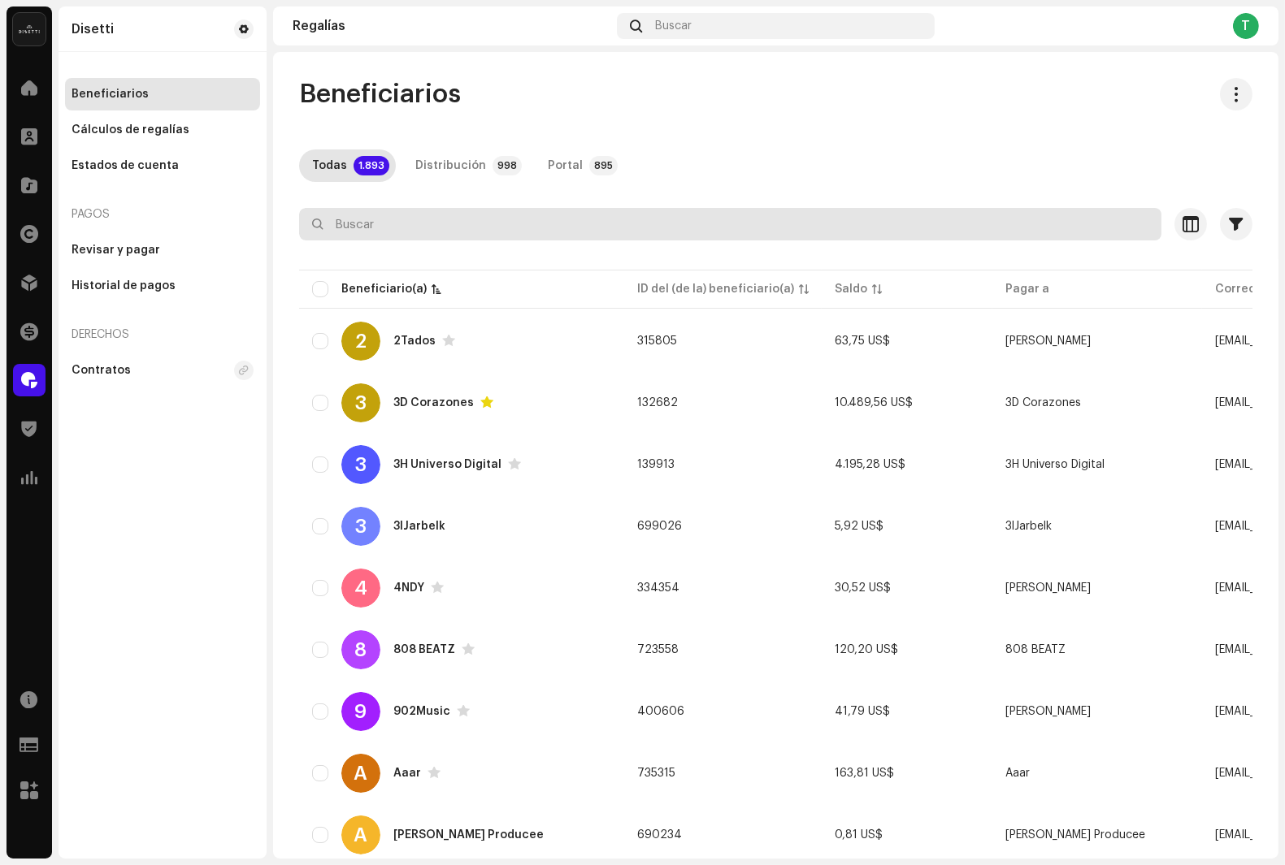
paste input "[EMAIL_ADDRESS][DOMAIN_NAME]"
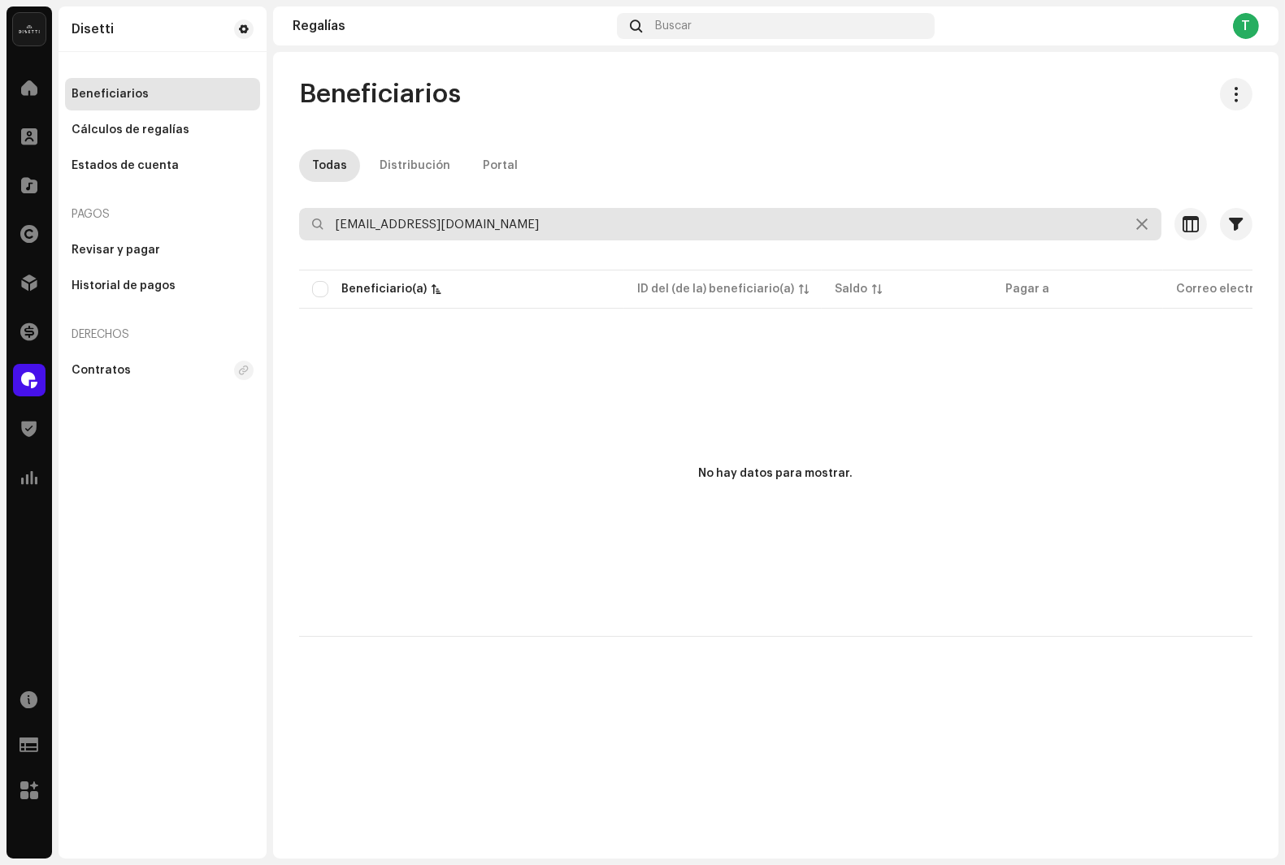
type input "[EMAIL_ADDRESS][DOMAIN_NAME]"
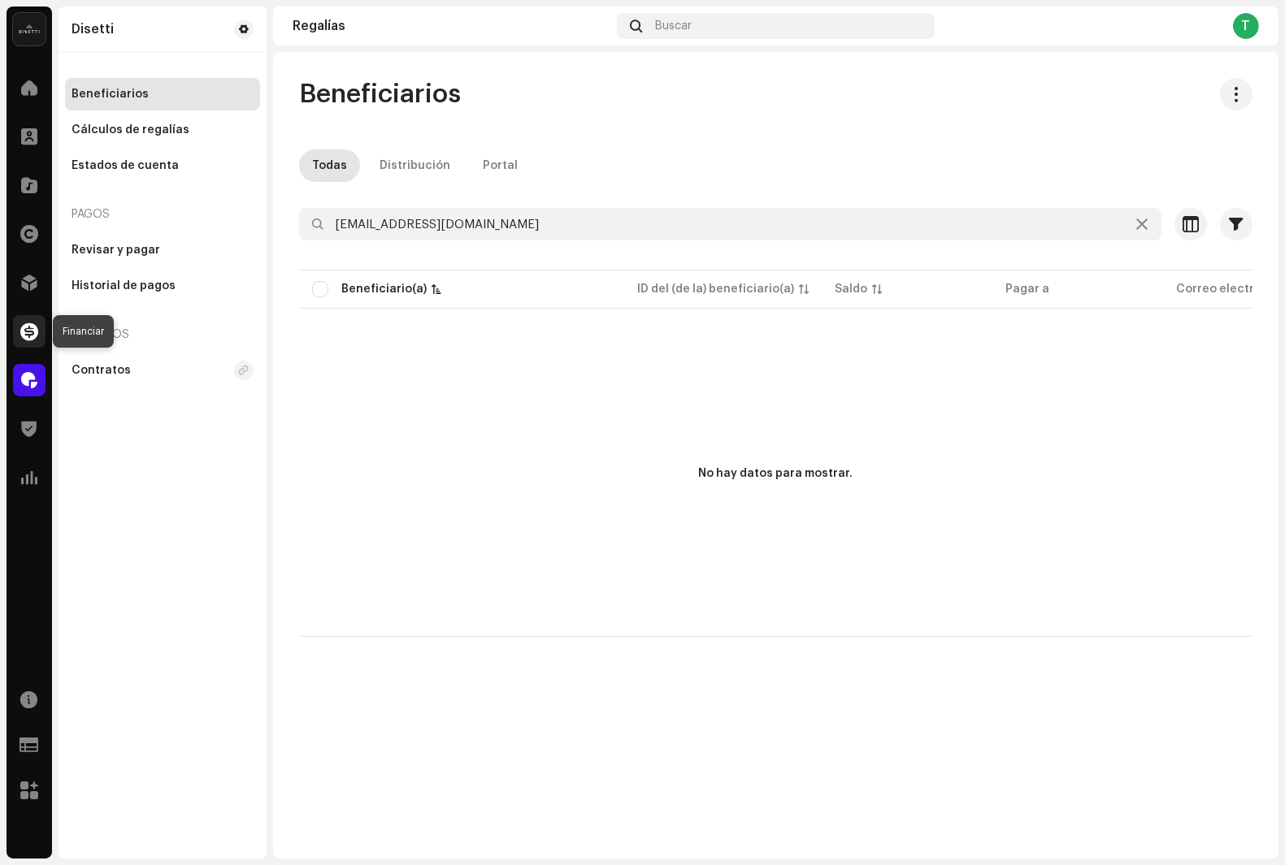
click at [26, 327] on span at bounding box center [29, 331] width 18 height 13
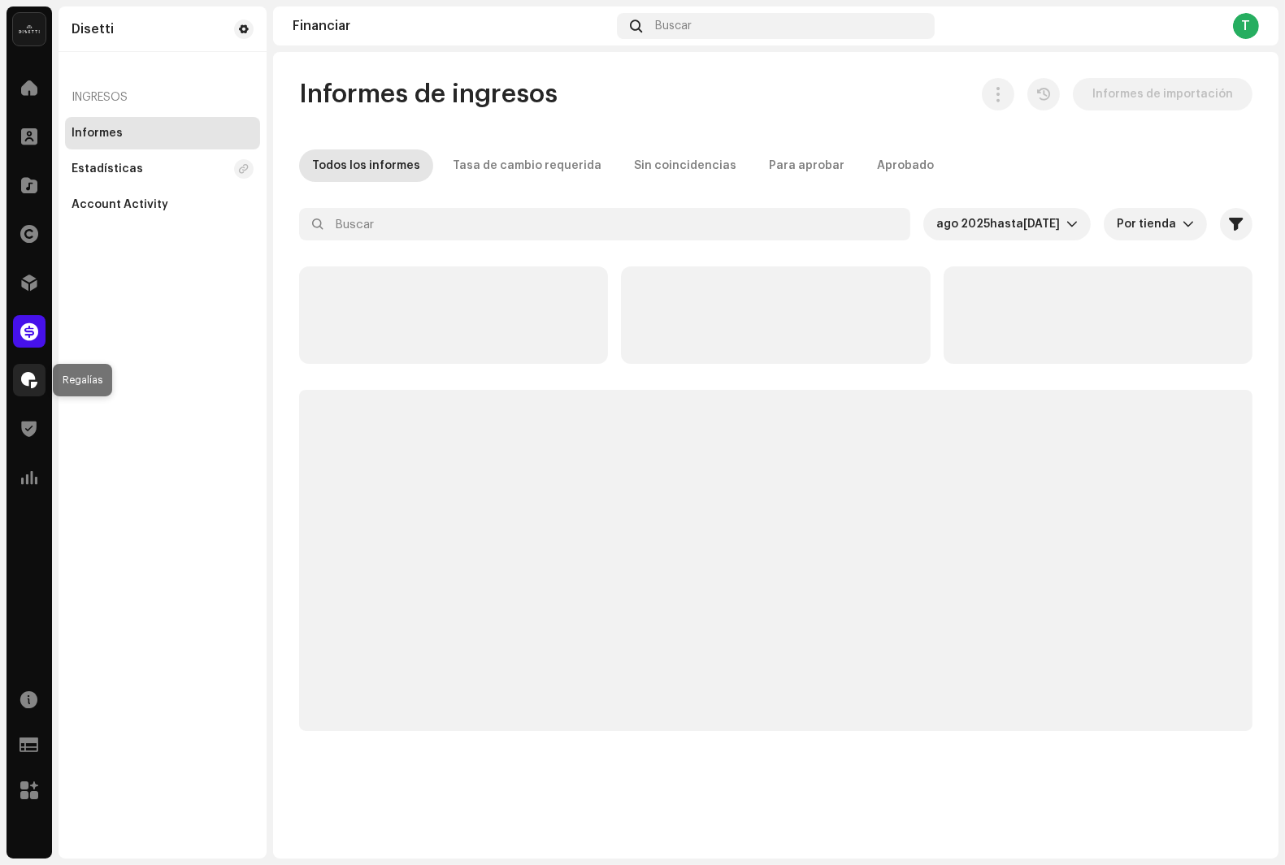
click at [33, 390] on div at bounding box center [29, 380] width 33 height 33
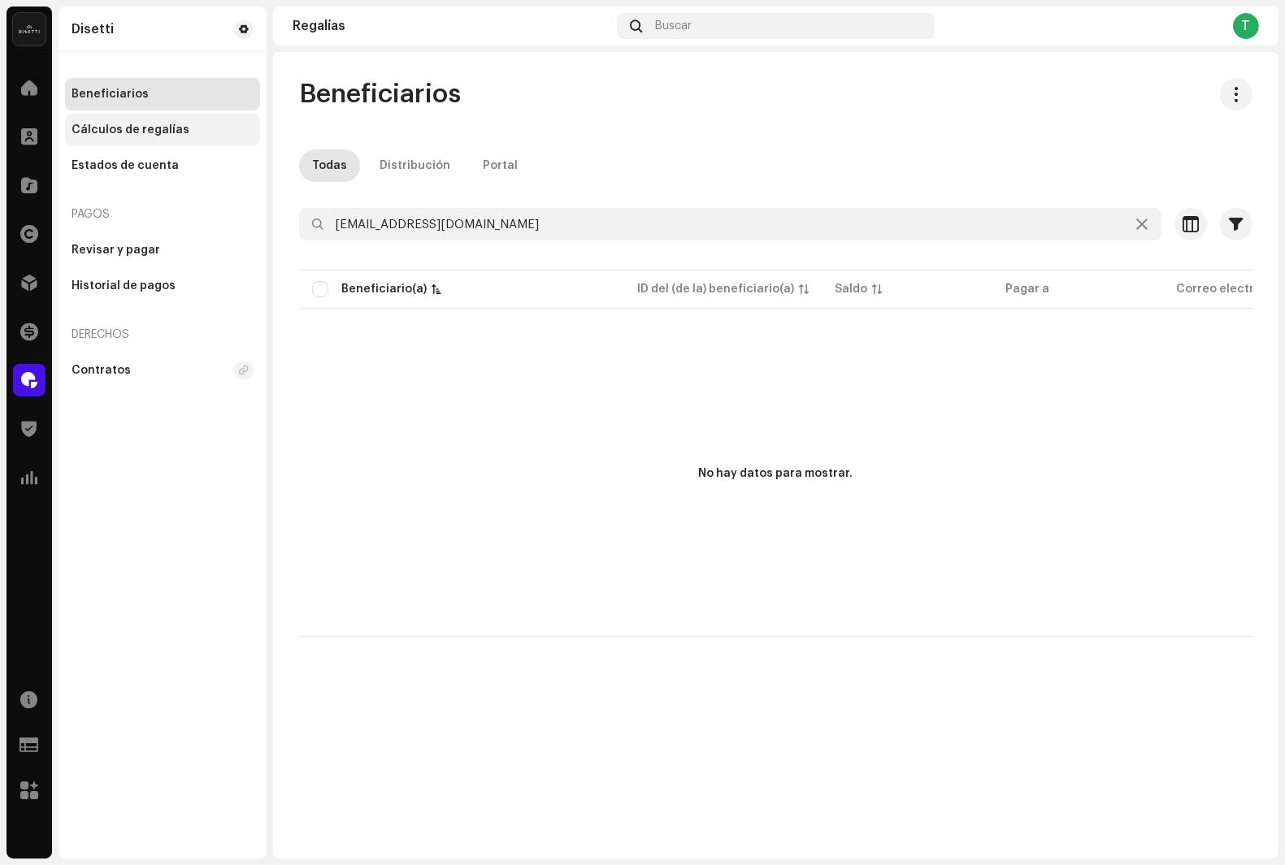
click at [144, 124] on div "Cálculos de regalías" at bounding box center [131, 130] width 118 height 13
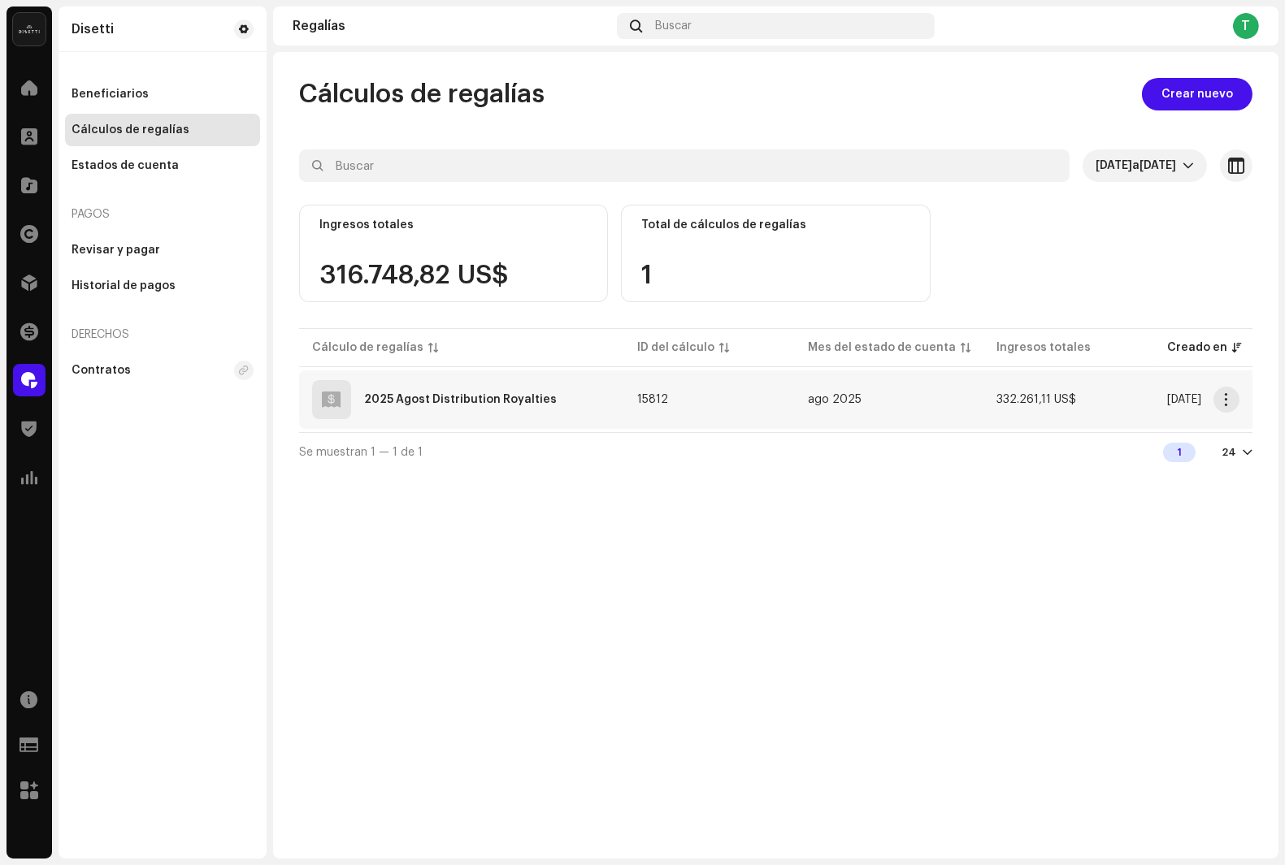
click at [399, 382] on div "2025 Agost Distribution Royalties" at bounding box center [461, 399] width 299 height 39
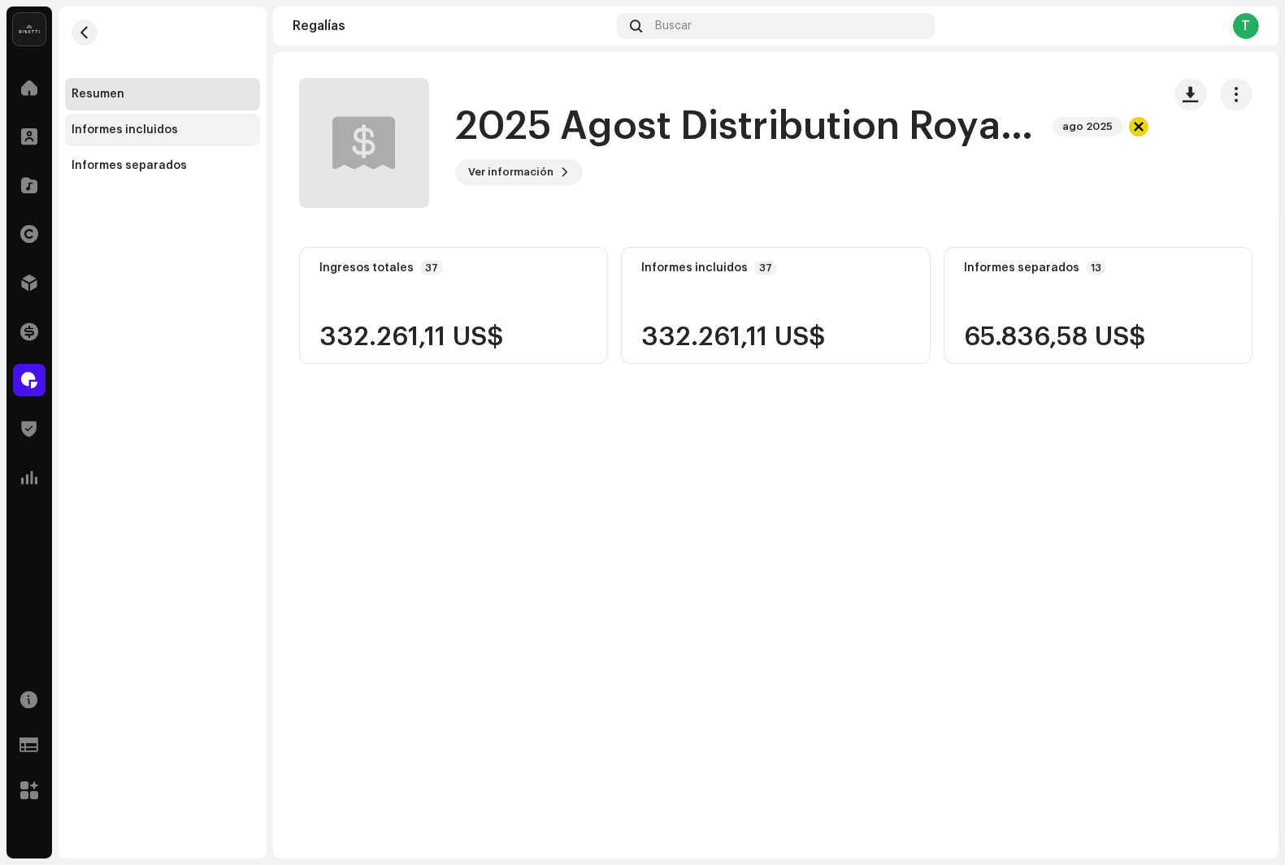
click at [153, 124] on div "Informes incluidos" at bounding box center [125, 130] width 106 height 13
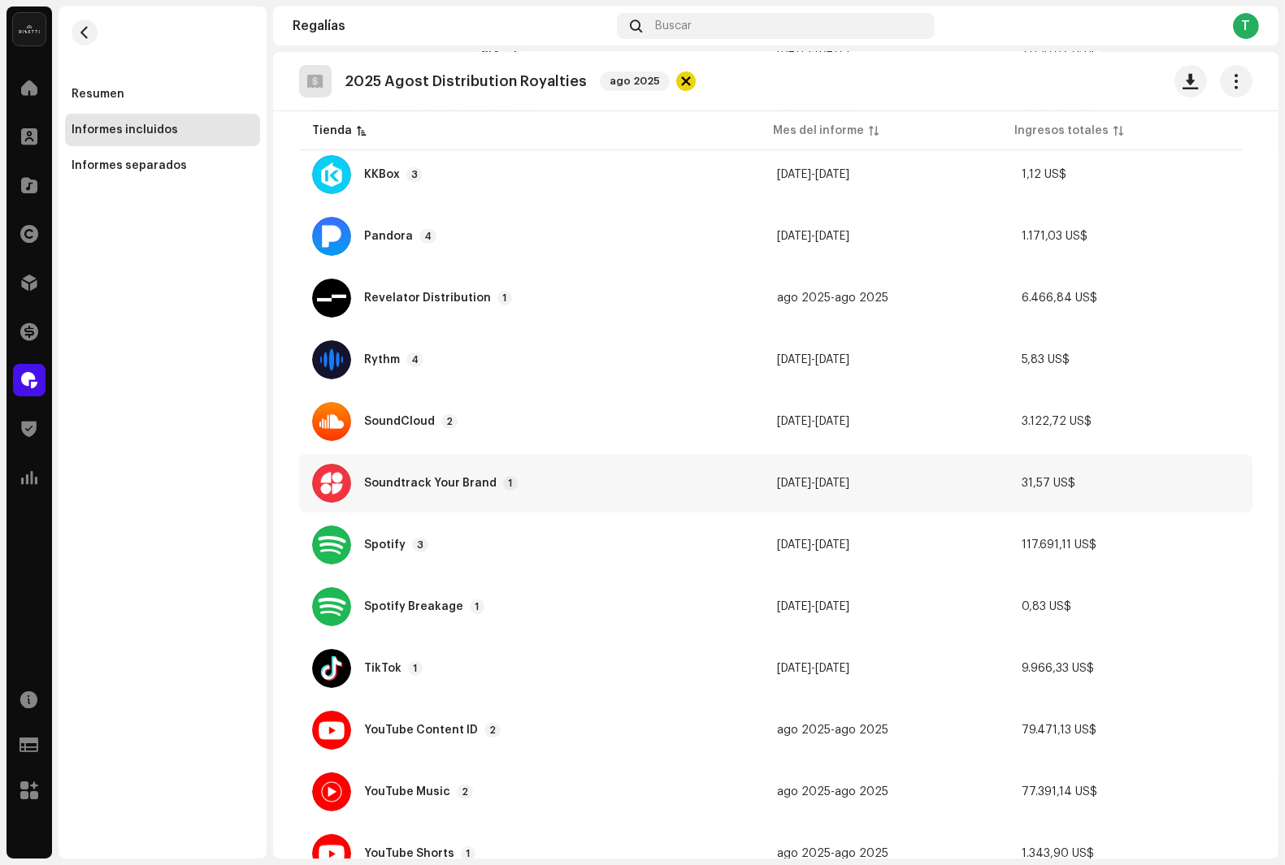
scroll to position [787, 0]
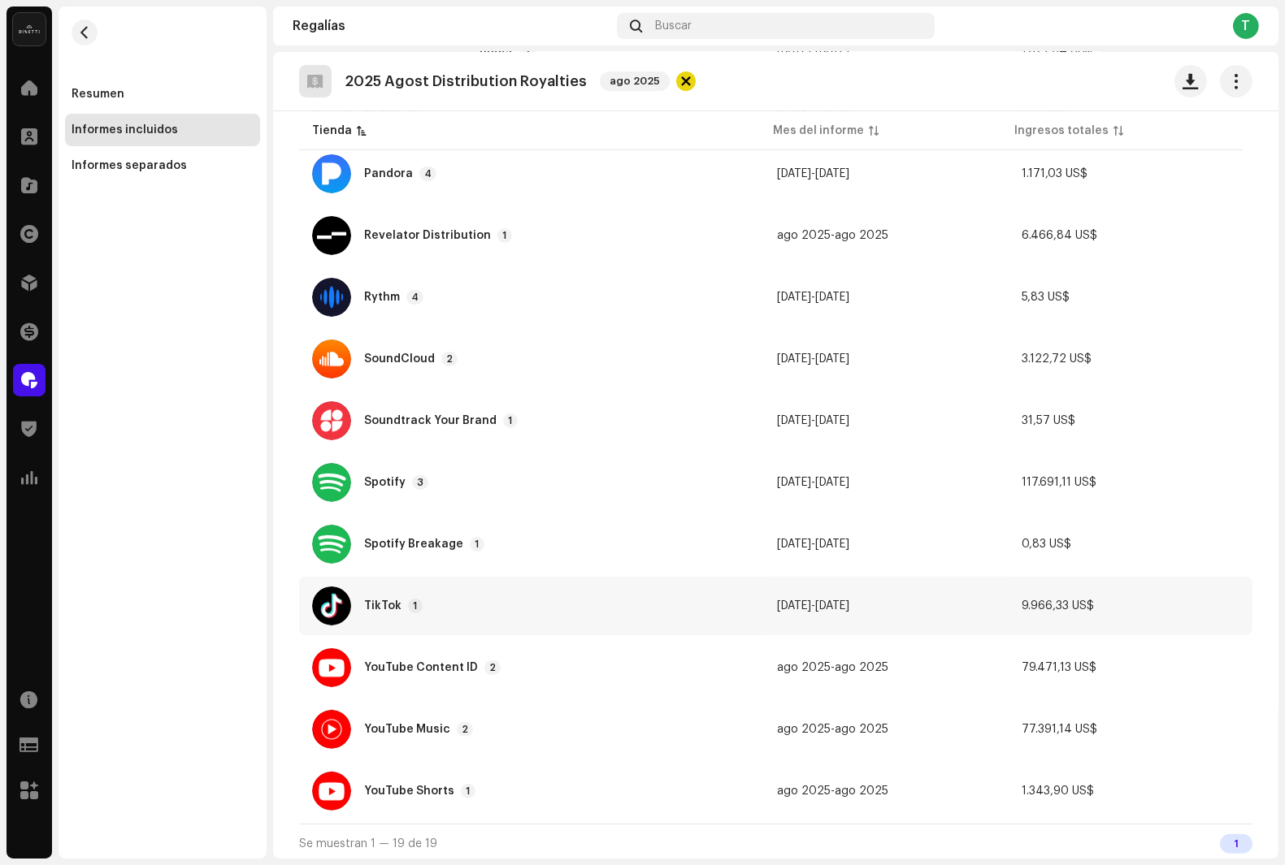
click at [355, 607] on div "TikTok 1" at bounding box center [531, 606] width 439 height 39
click at [566, 141] on div "Informes: TikTok Tienda Mes del informe Ingresos totales TikTok [DATE] 9.966,33…" at bounding box center [642, 432] width 1285 height 865
